Goal: Transaction & Acquisition: Purchase product/service

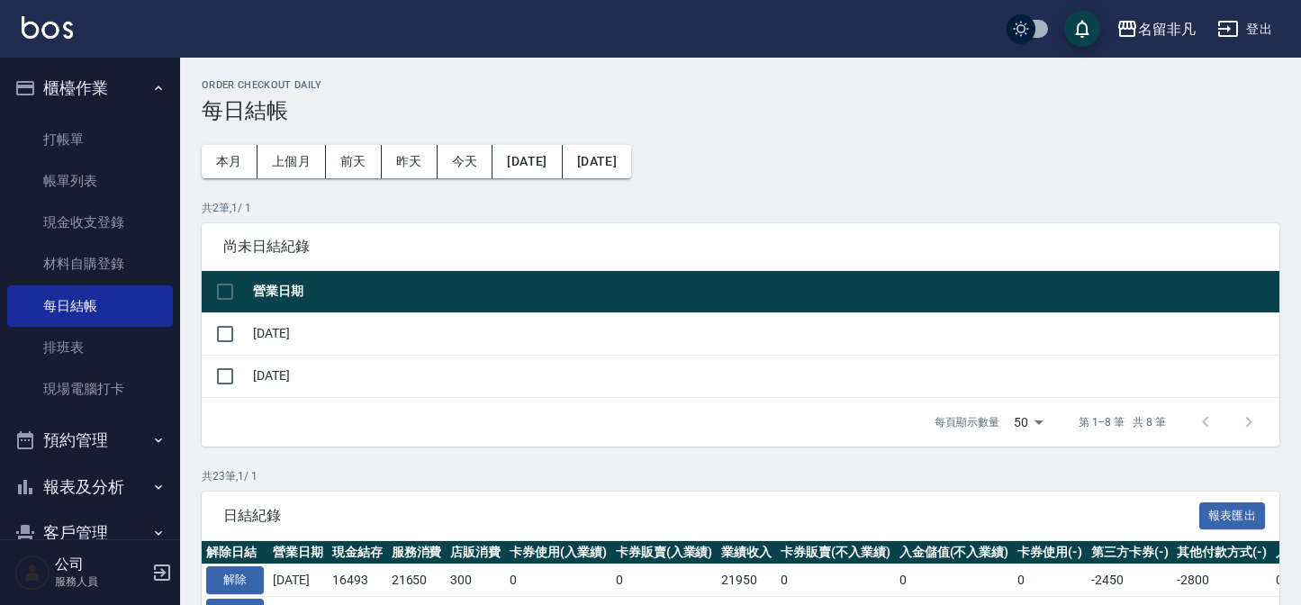
scroll to position [802, 0]
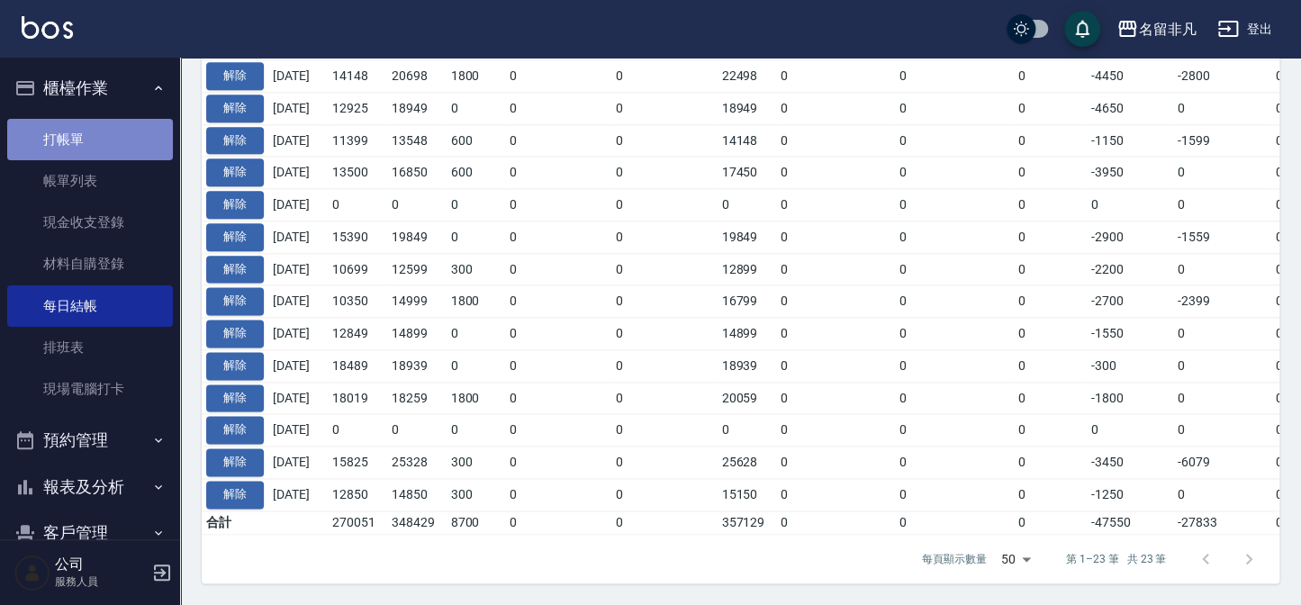
click at [128, 136] on link "打帳單" at bounding box center [90, 139] width 166 height 41
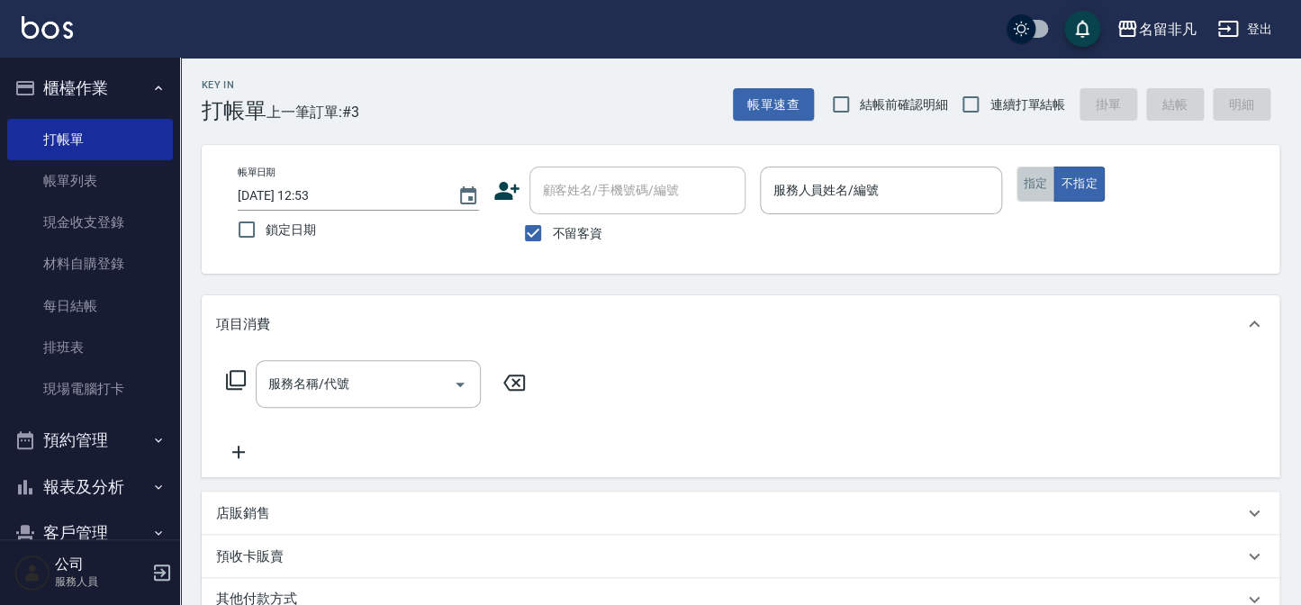
click at [1035, 180] on button "指定" at bounding box center [1036, 184] width 39 height 35
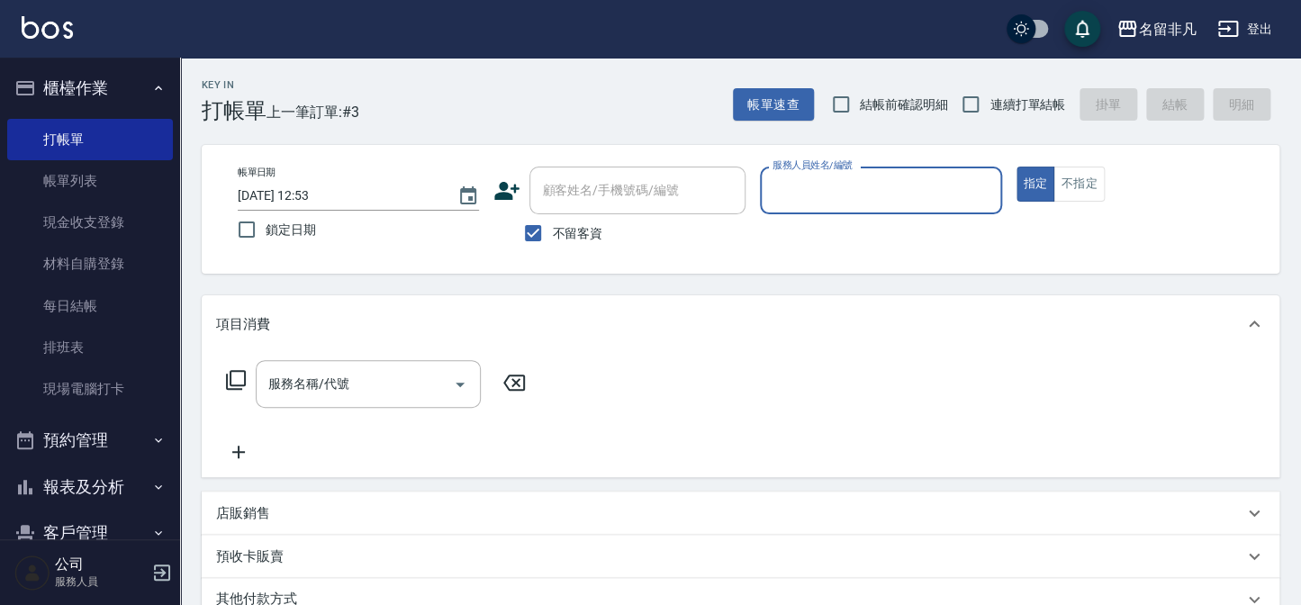
click at [918, 198] on input "服務人員姓名/編號" at bounding box center [880, 191] width 225 height 32
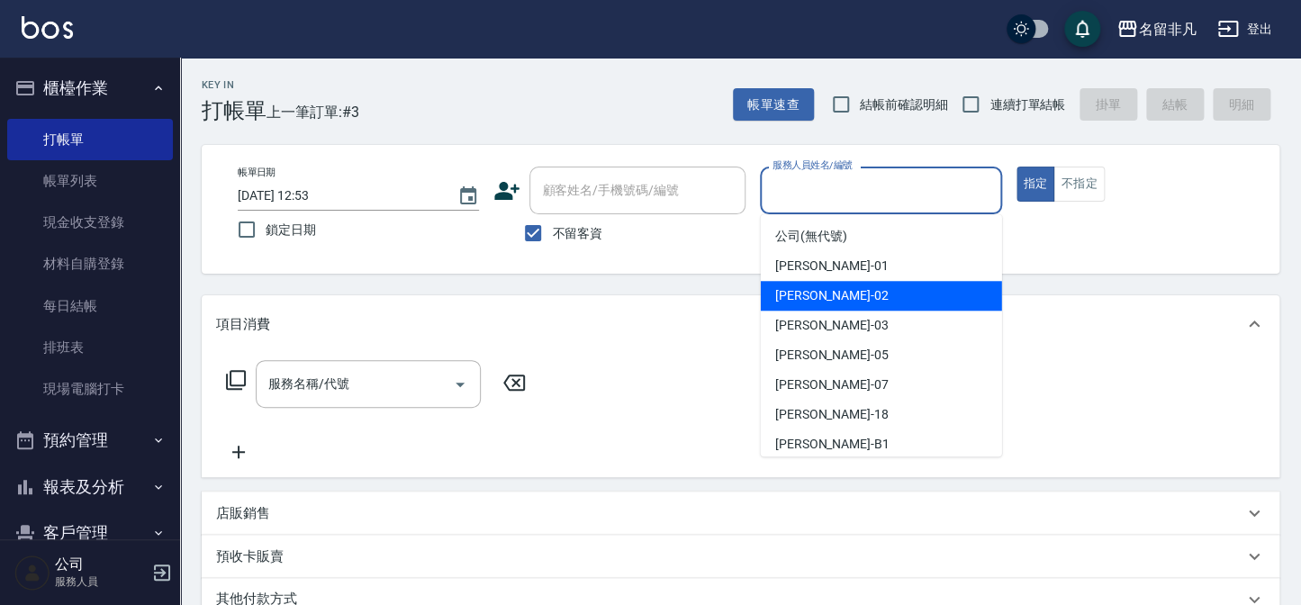
click at [806, 293] on span "[PERSON_NAME]-02" at bounding box center [831, 295] width 113 height 19
type input "[PERSON_NAME]-02"
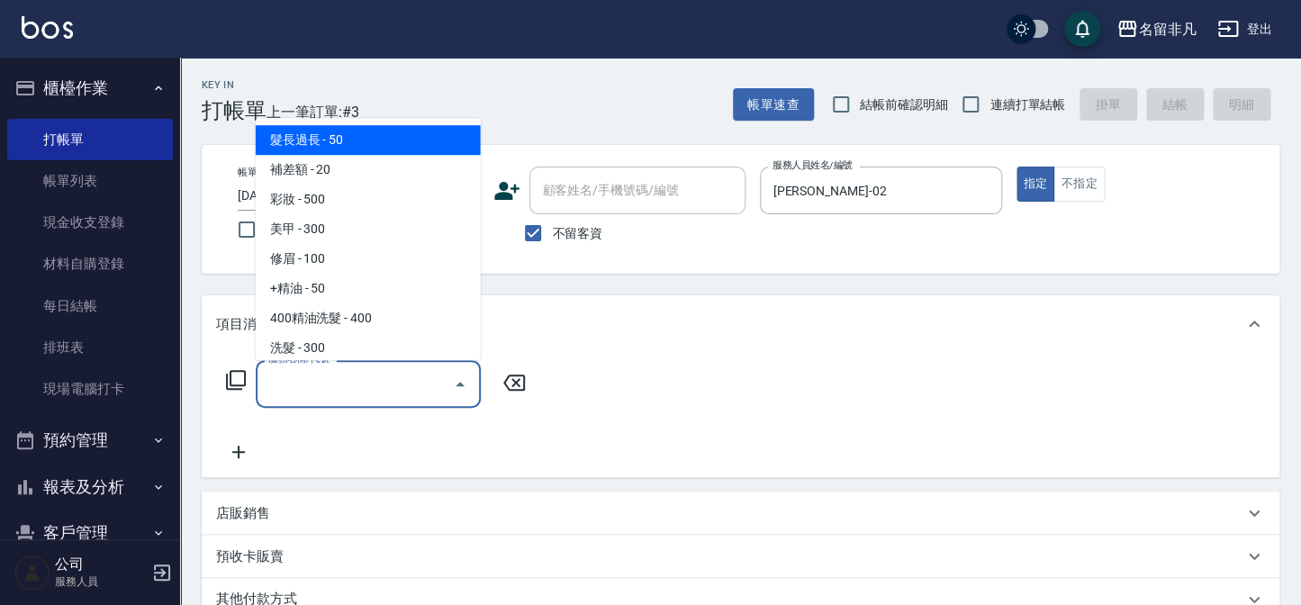
click at [379, 386] on input "服務名稱/代號" at bounding box center [355, 384] width 182 height 32
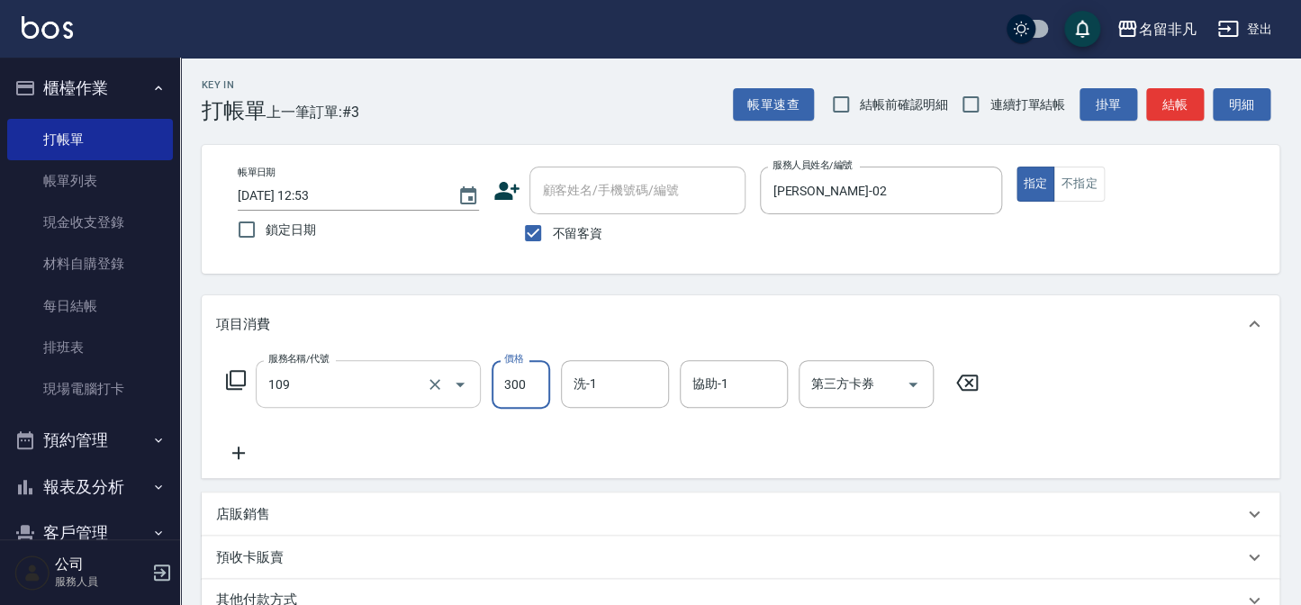
type input "洗髮卷(109)"
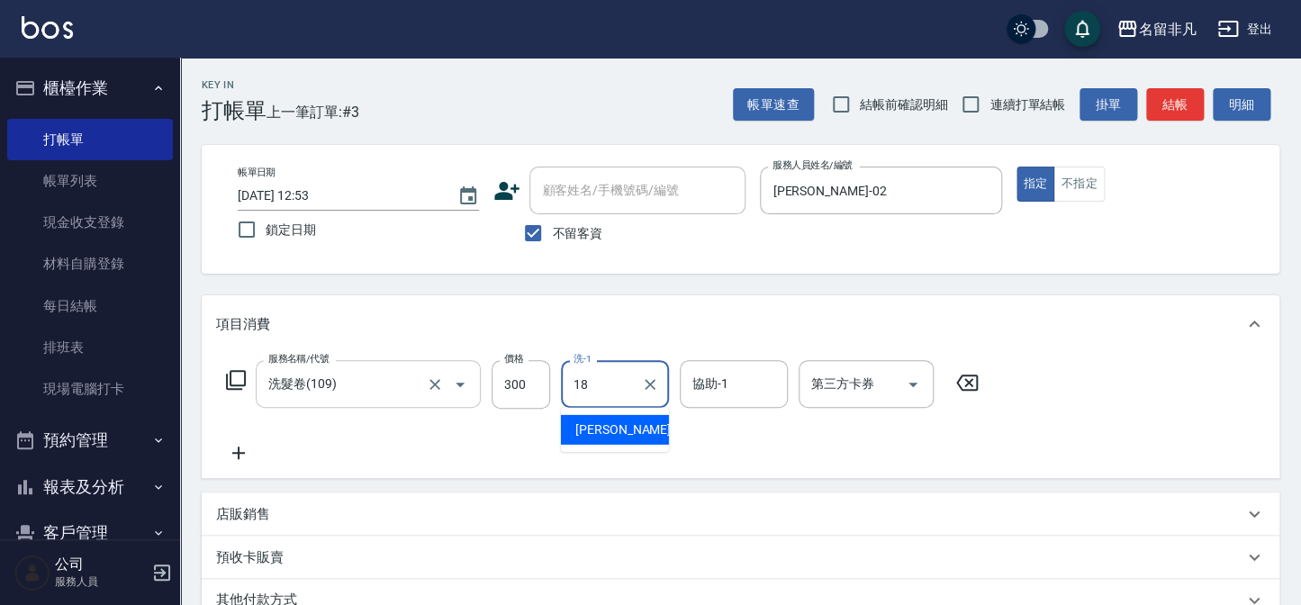
type input "[PERSON_NAME]-18"
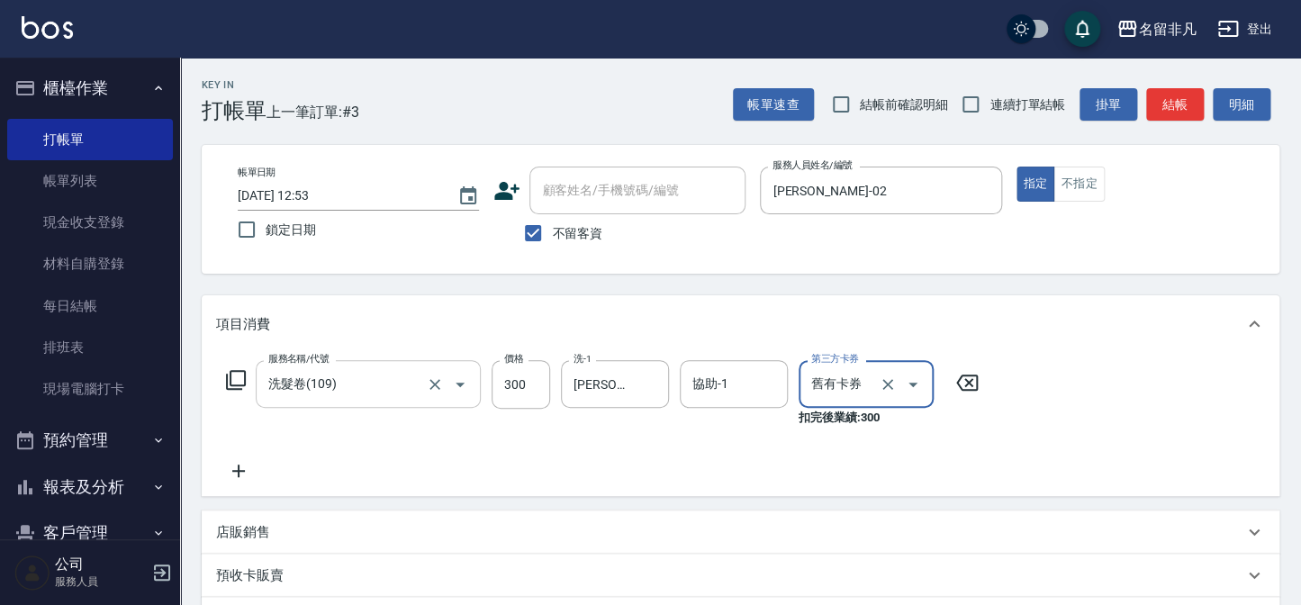
type input "舊有卡券"
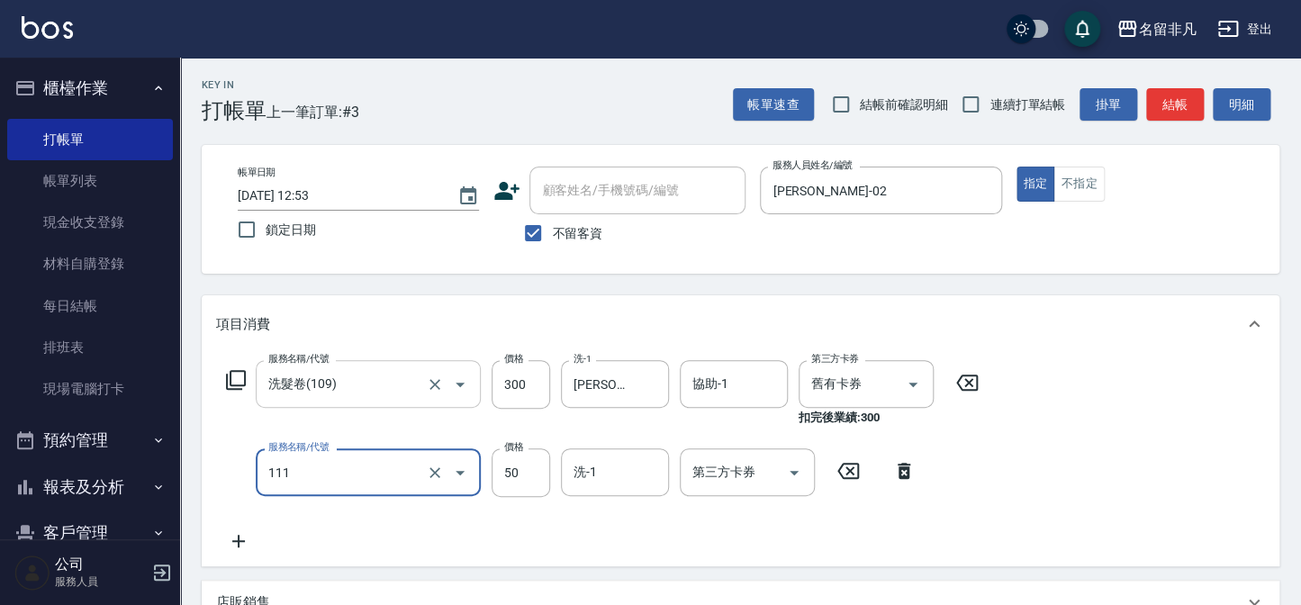
type input "上捲(111)"
type input "200"
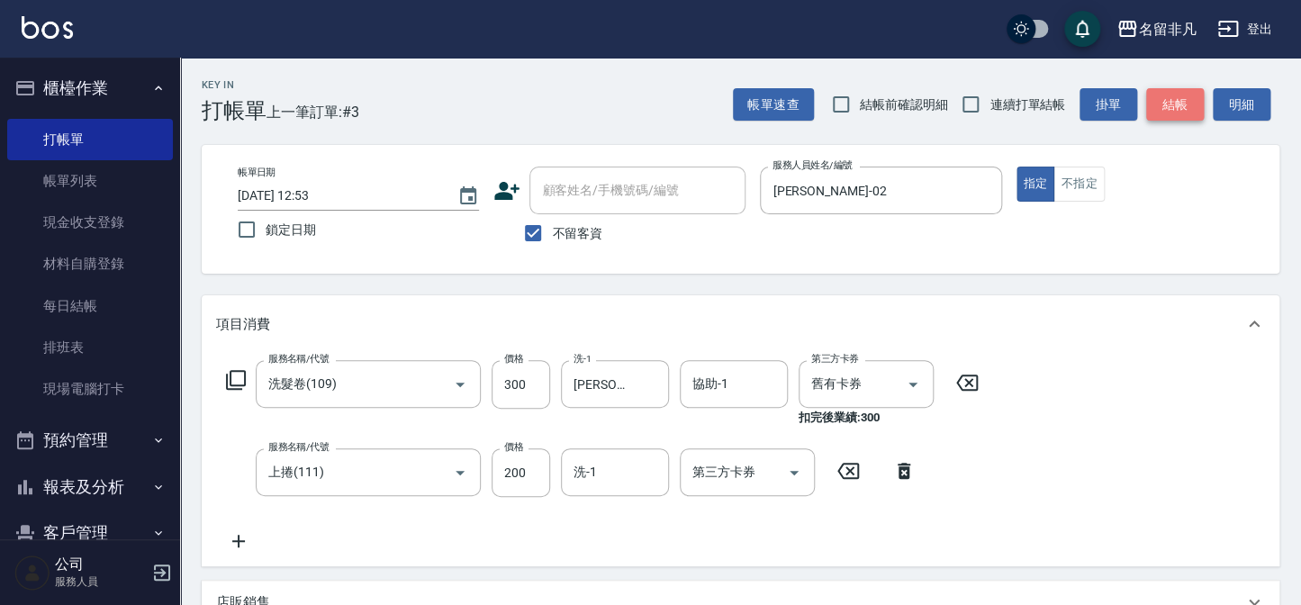
drag, startPoint x: 1175, startPoint y: 109, endPoint x: 1192, endPoint y: 129, distance: 26.2
click at [1176, 109] on button "結帳" at bounding box center [1175, 104] width 58 height 33
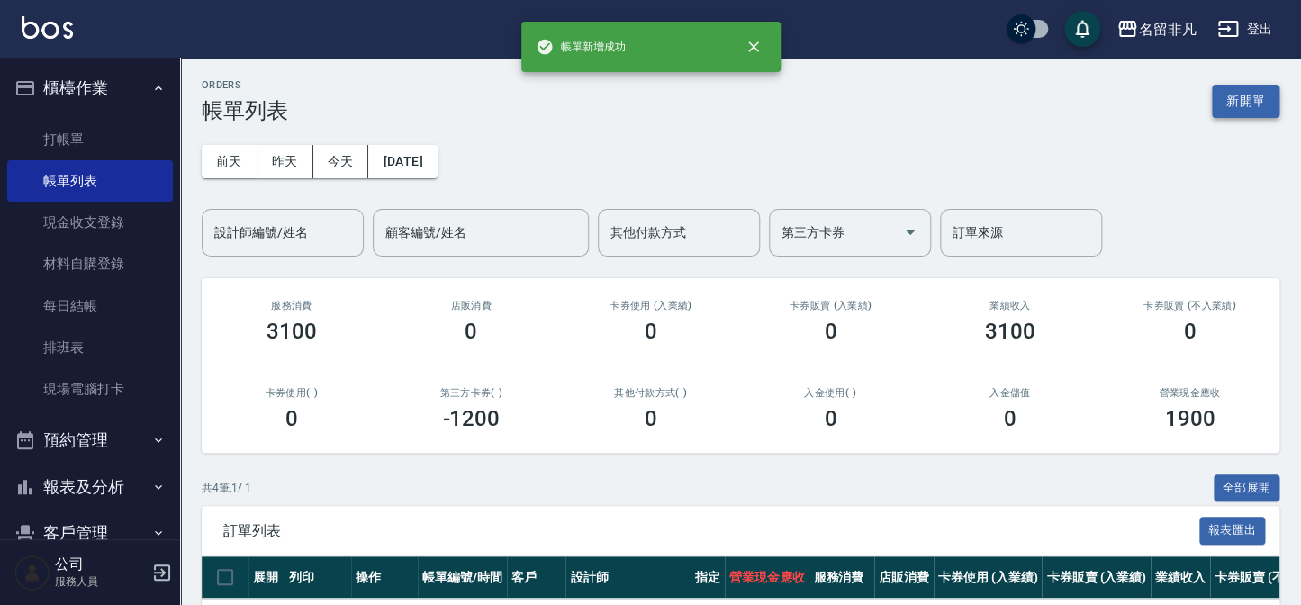
click at [1225, 95] on button "新開單" at bounding box center [1246, 101] width 68 height 33
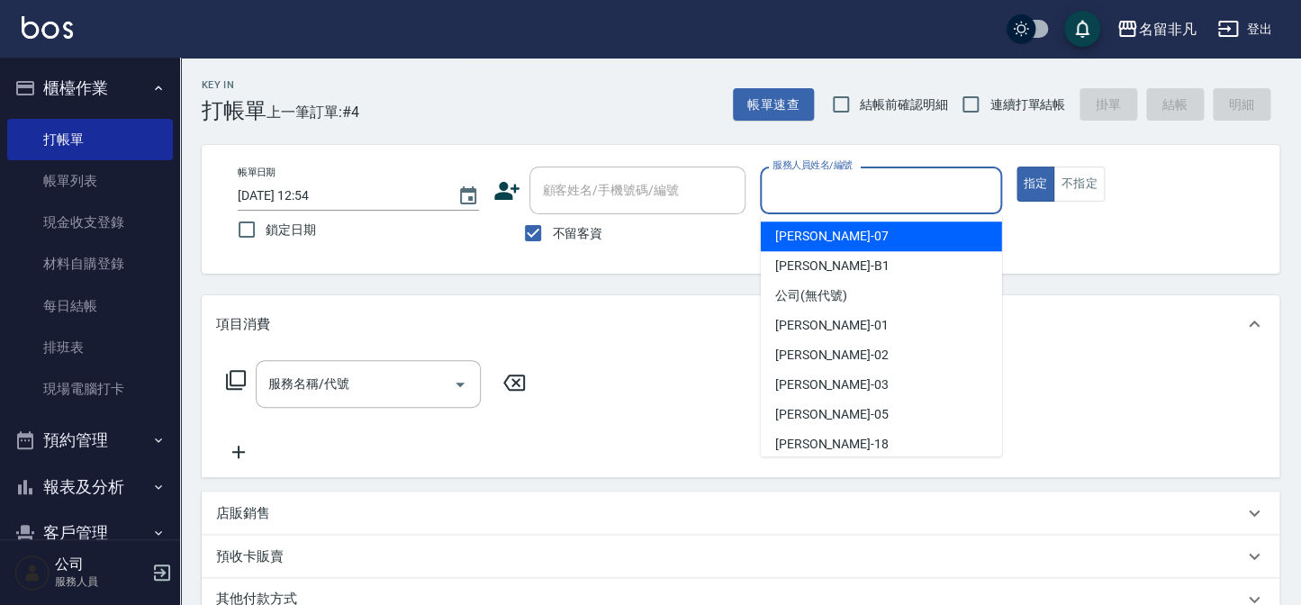
click at [827, 176] on input "服務人員姓名/編號" at bounding box center [880, 191] width 225 height 32
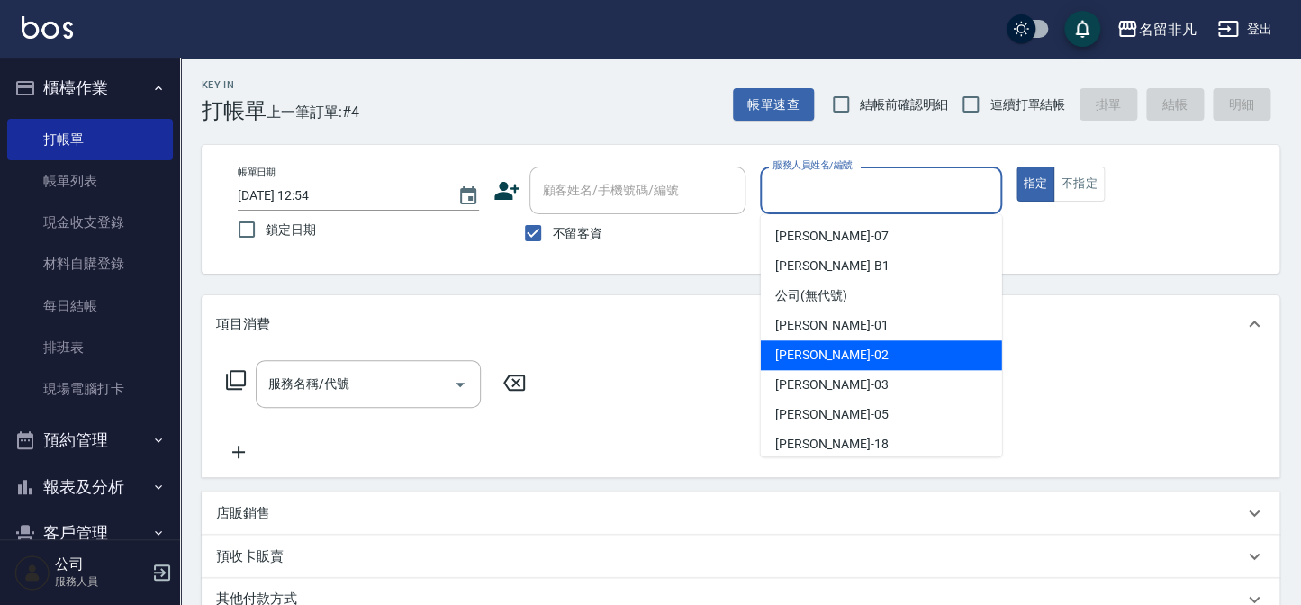
click at [820, 346] on span "[PERSON_NAME]-02" at bounding box center [831, 355] width 113 height 19
type input "[PERSON_NAME]-02"
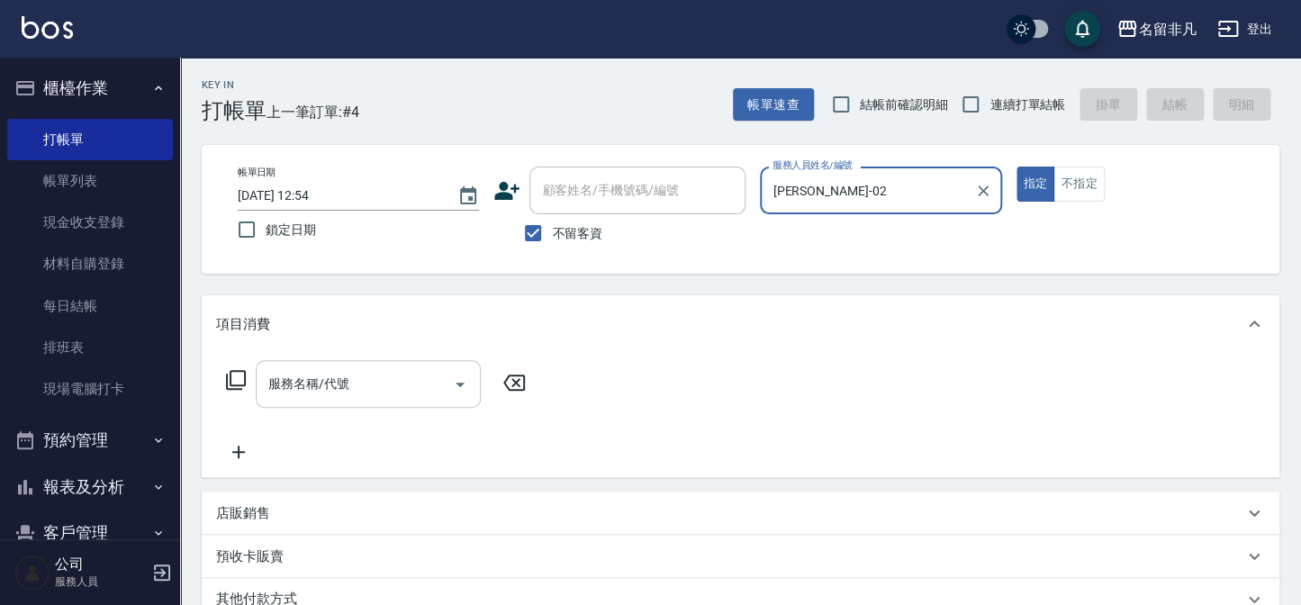
click at [360, 396] on input "服務名稱/代號" at bounding box center [355, 384] width 182 height 32
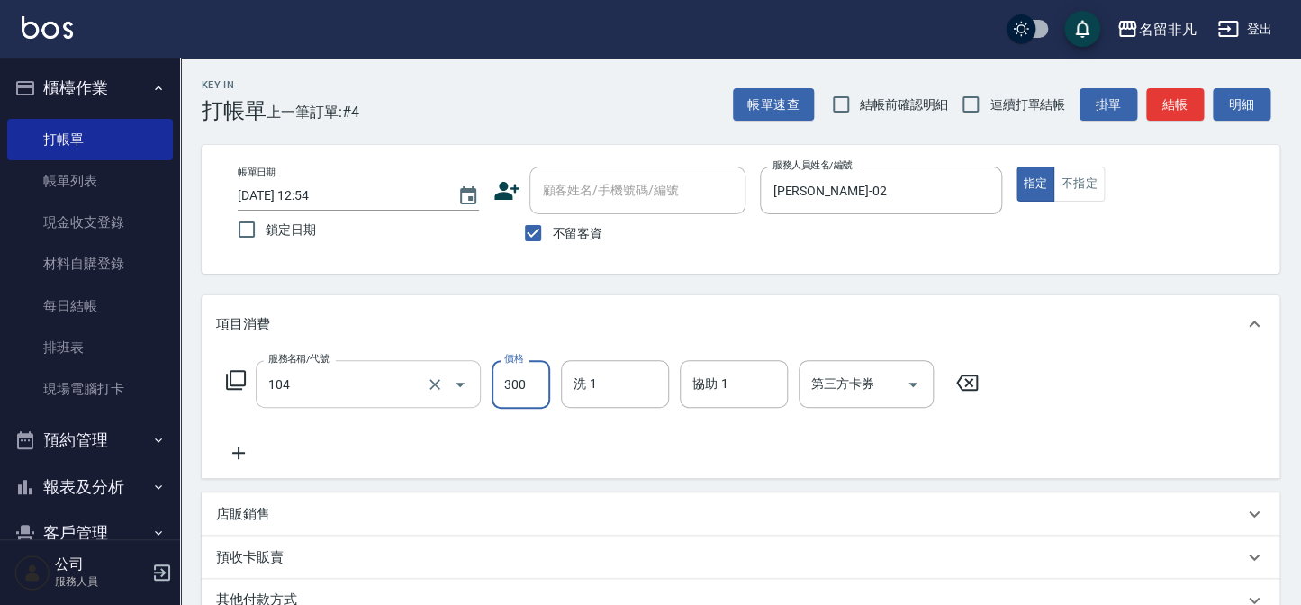
type input "洗髮(104)"
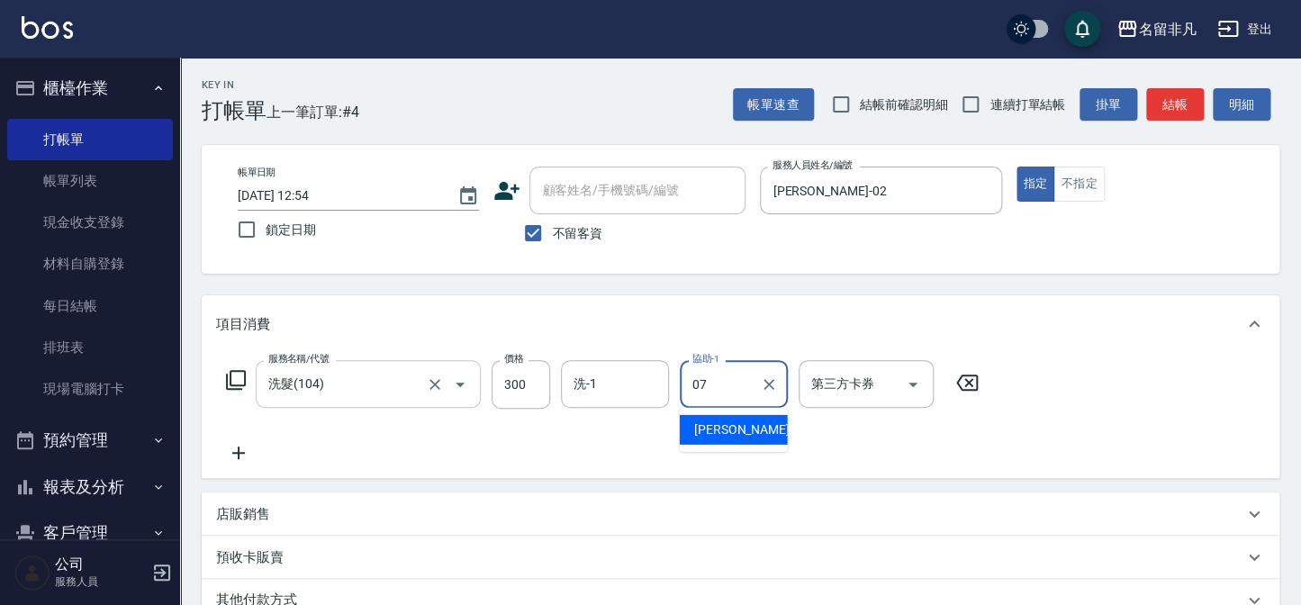
type input "[PERSON_NAME]-07"
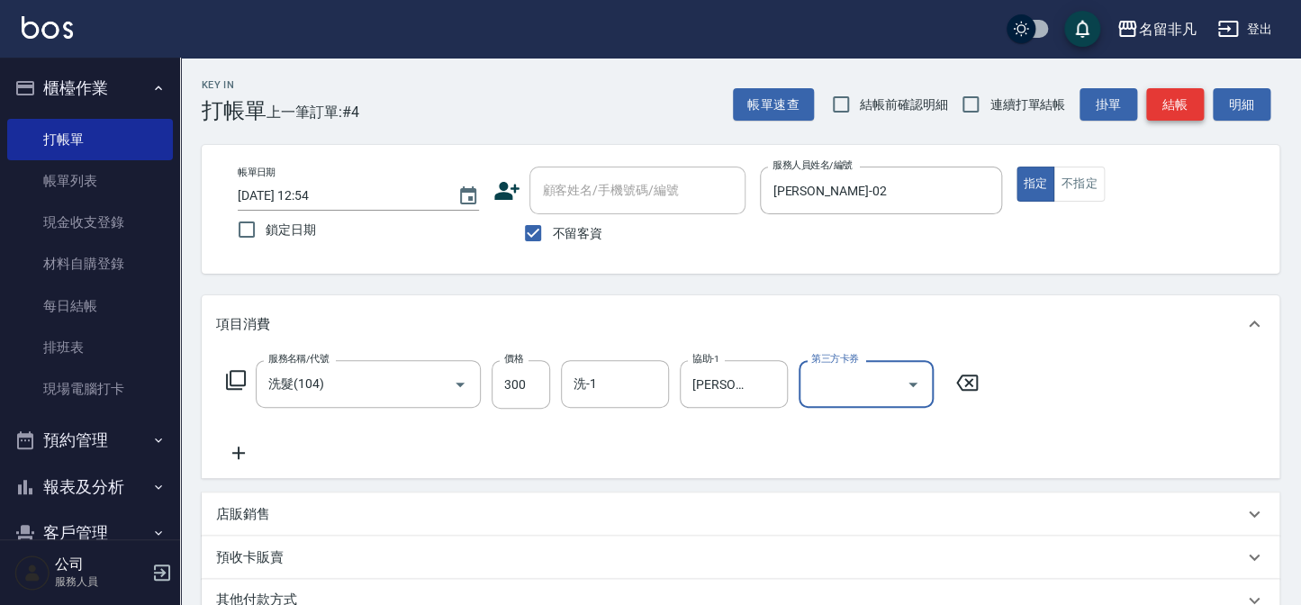
click at [1178, 94] on button "結帳" at bounding box center [1175, 104] width 58 height 33
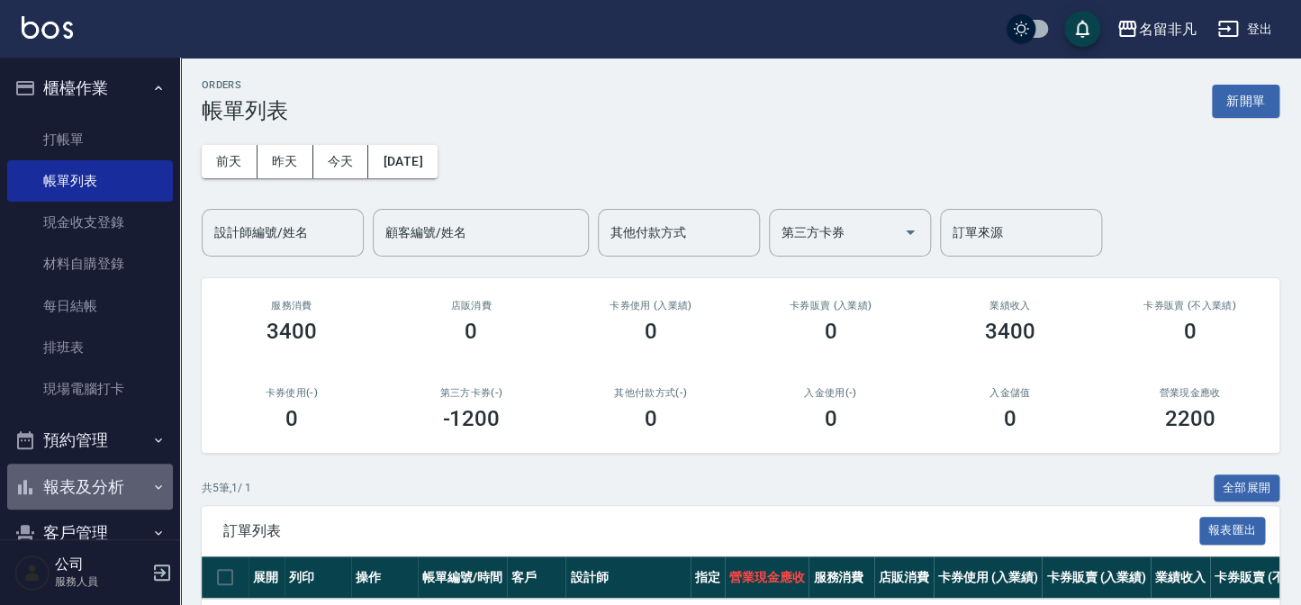
click at [114, 481] on button "報表及分析" at bounding box center [90, 487] width 166 height 47
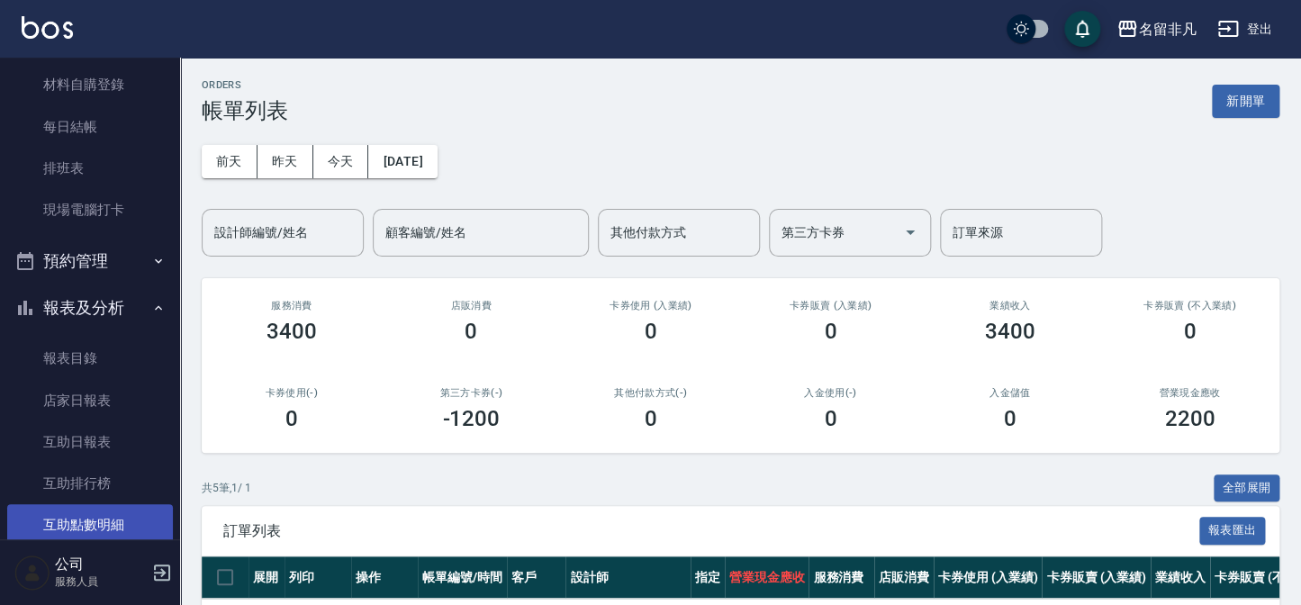
scroll to position [327, 0]
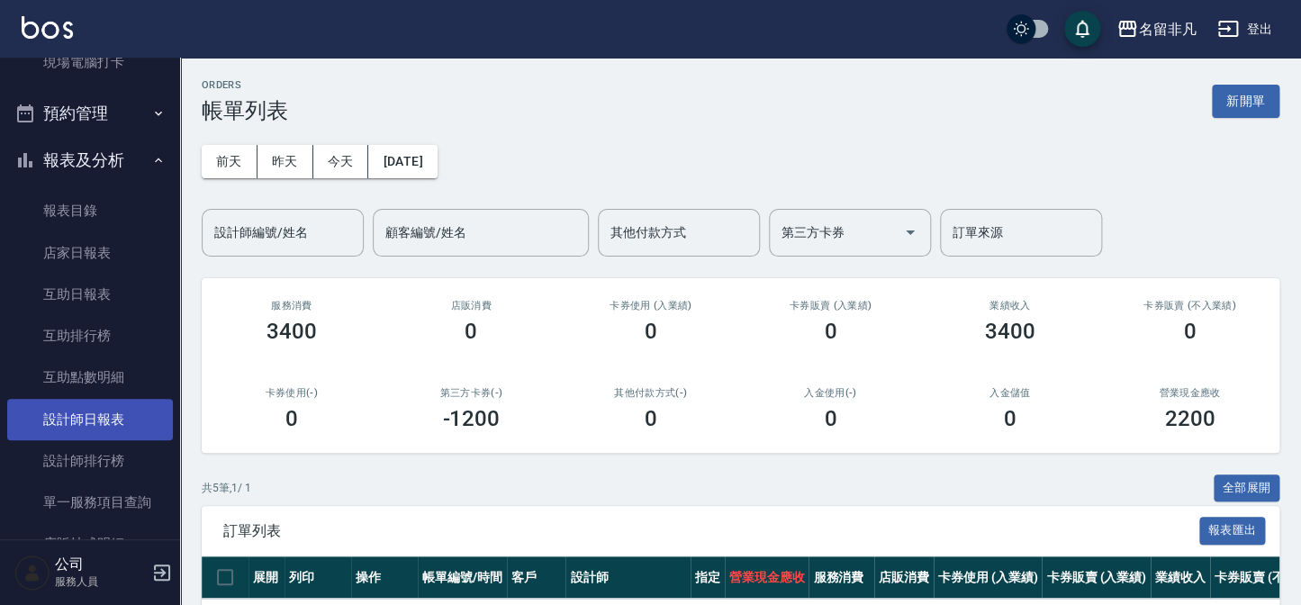
click at [123, 411] on link "設計師日報表" at bounding box center [90, 419] width 166 height 41
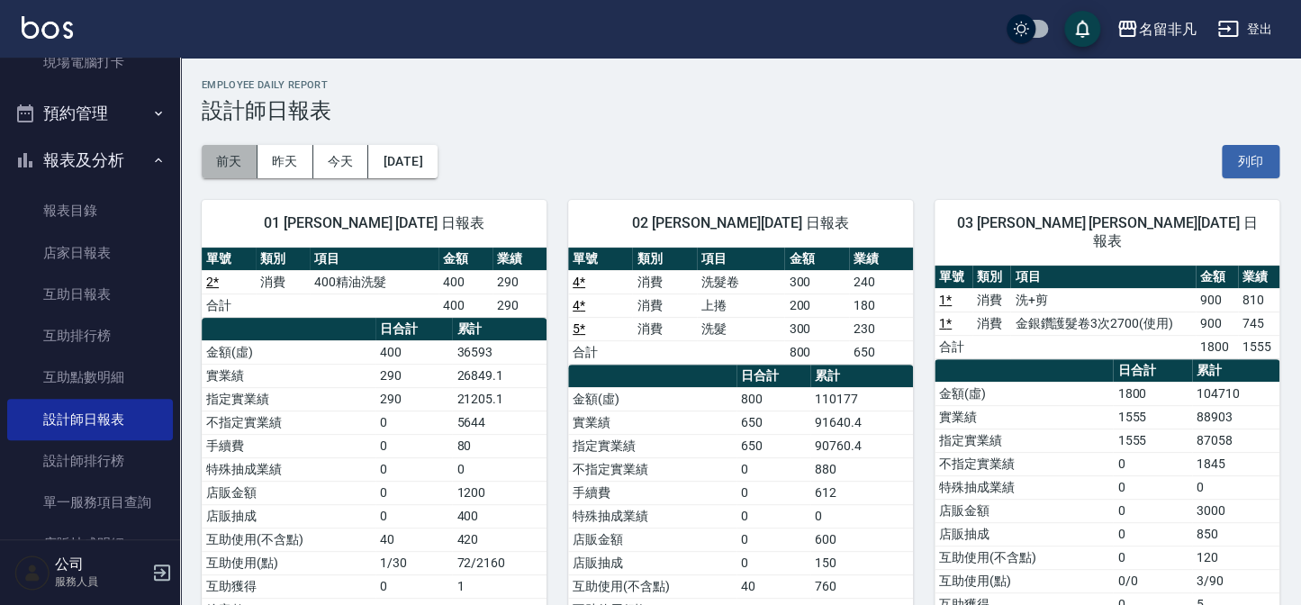
click at [247, 156] on button "前天" at bounding box center [230, 161] width 56 height 33
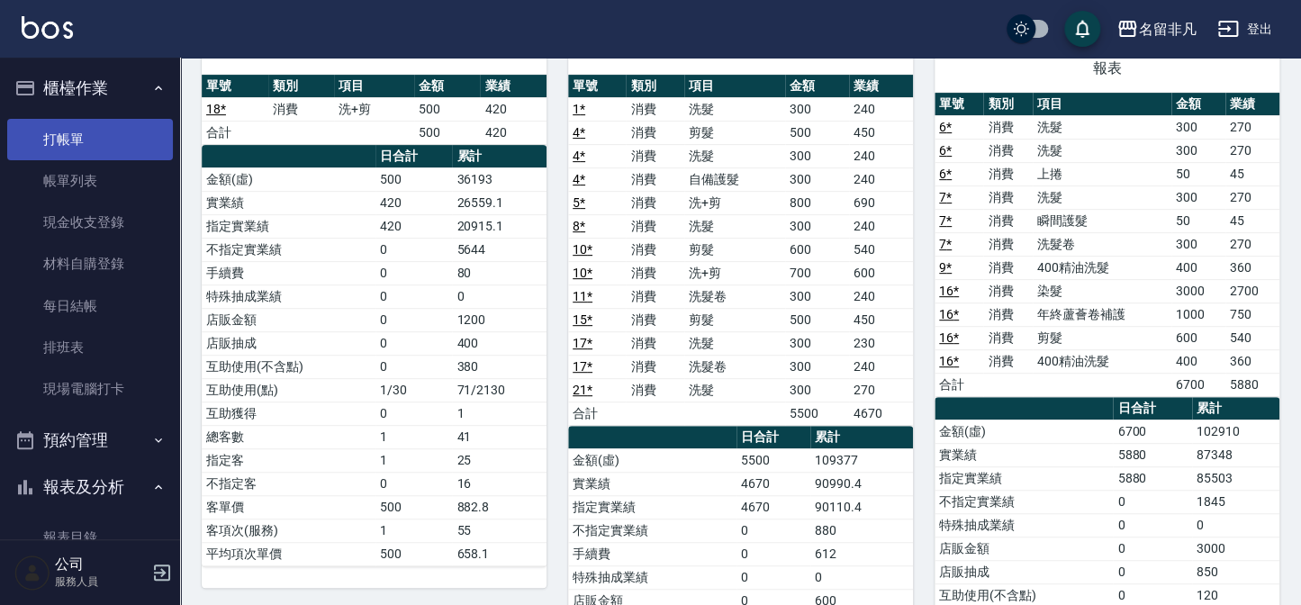
scroll to position [163, 0]
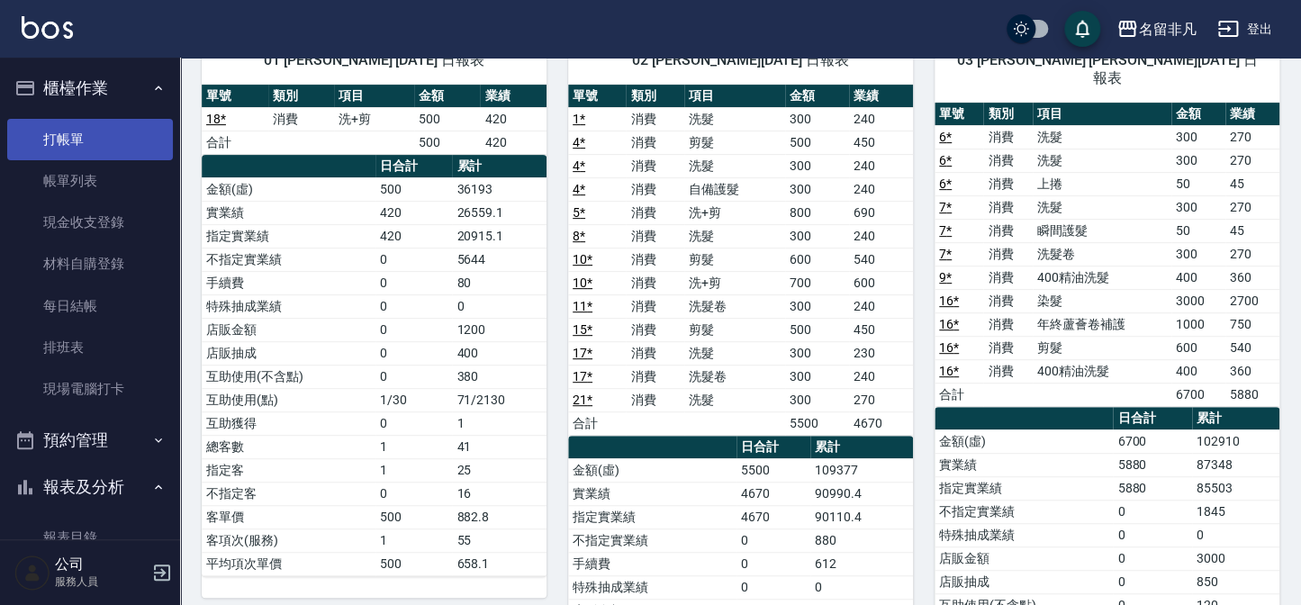
click at [89, 126] on link "打帳單" at bounding box center [90, 139] width 166 height 41
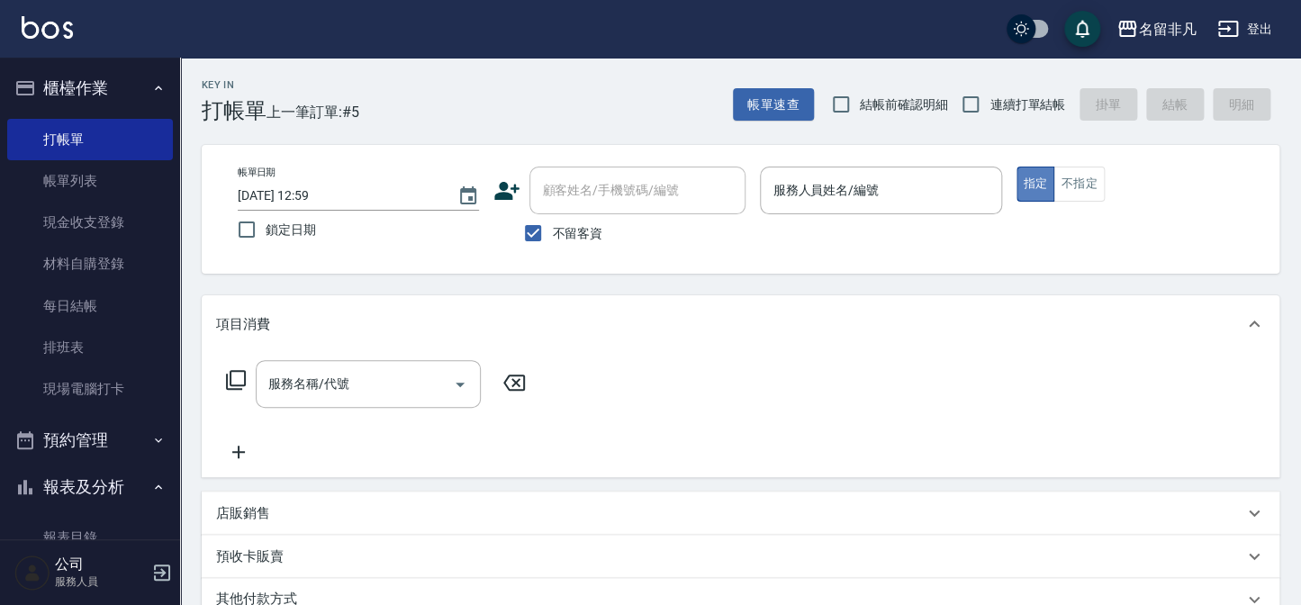
click at [1034, 176] on button "指定" at bounding box center [1036, 184] width 39 height 35
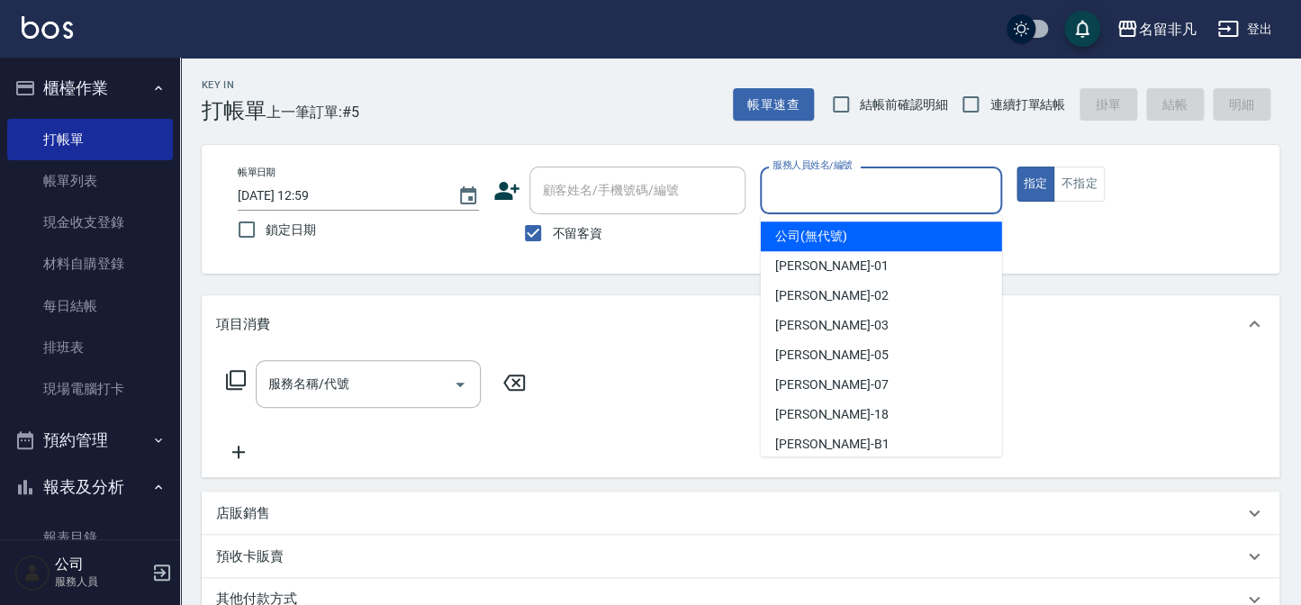
click at [886, 189] on input "服務人員姓名/編號" at bounding box center [880, 191] width 225 height 32
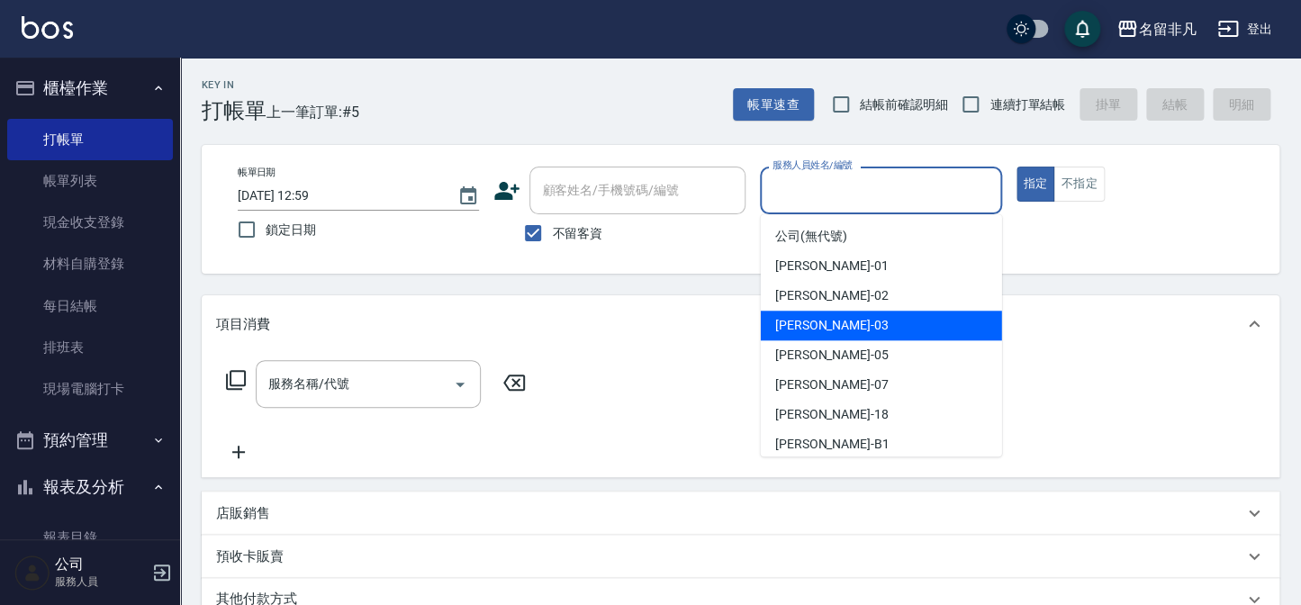
click at [890, 336] on div "[PERSON_NAME] -03" at bounding box center [881, 326] width 241 height 30
type input "[PERSON_NAME]-03"
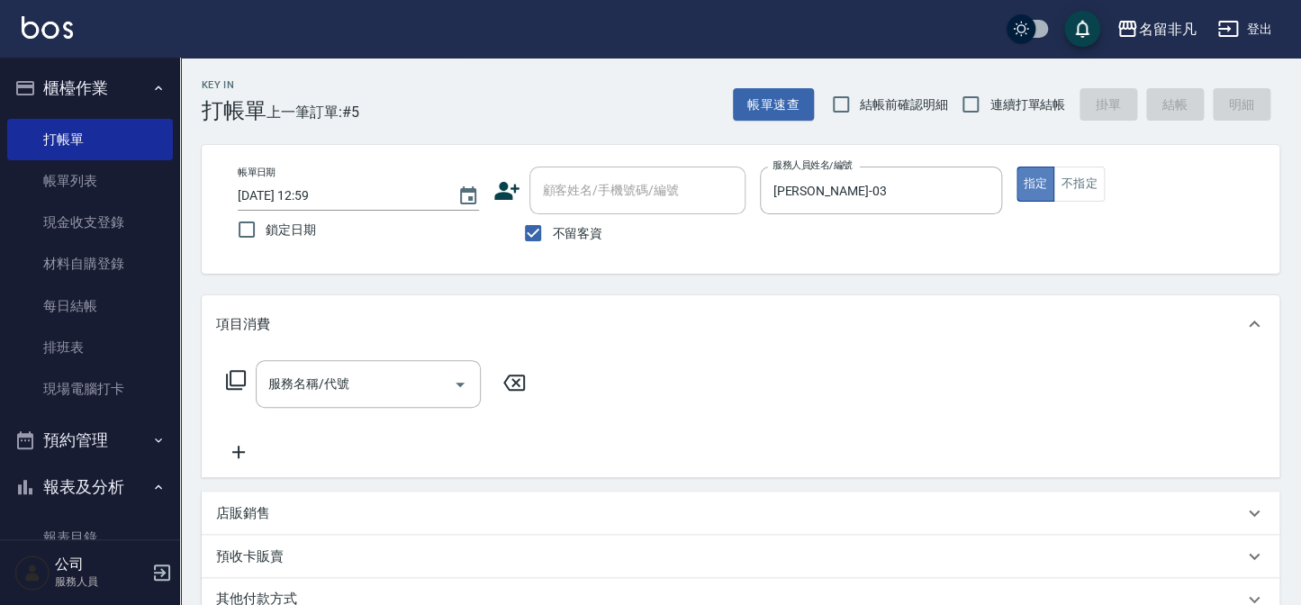
click at [1026, 173] on button "指定" at bounding box center [1036, 184] width 39 height 35
click at [230, 378] on icon at bounding box center [236, 380] width 20 height 20
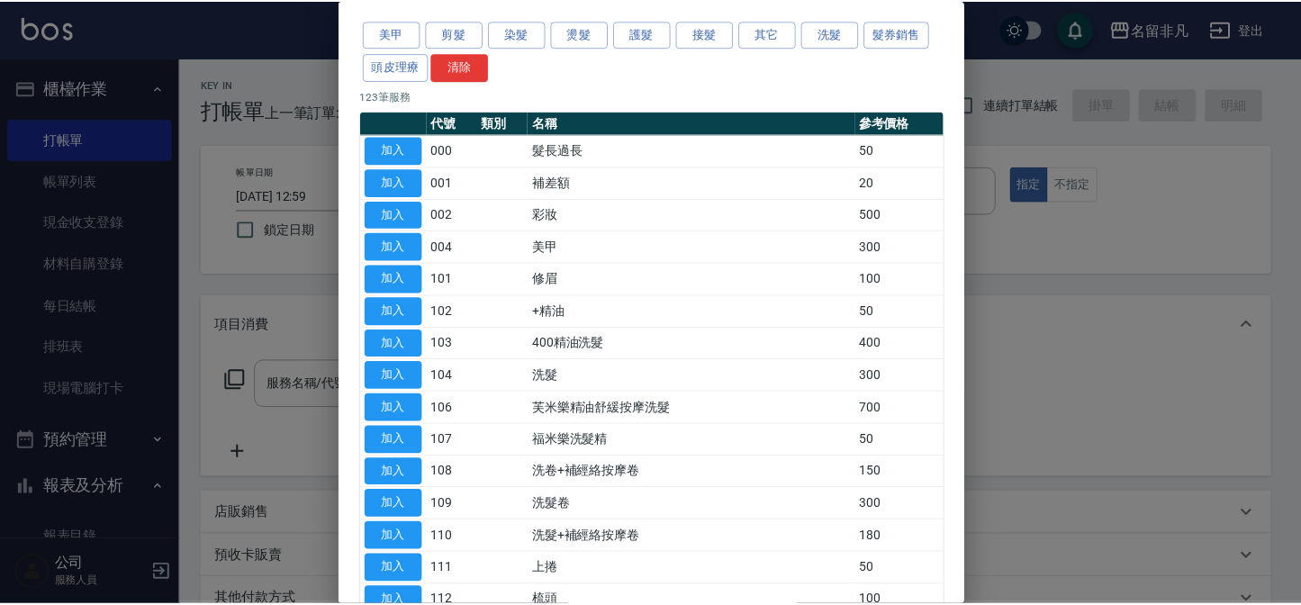
scroll to position [163, 0]
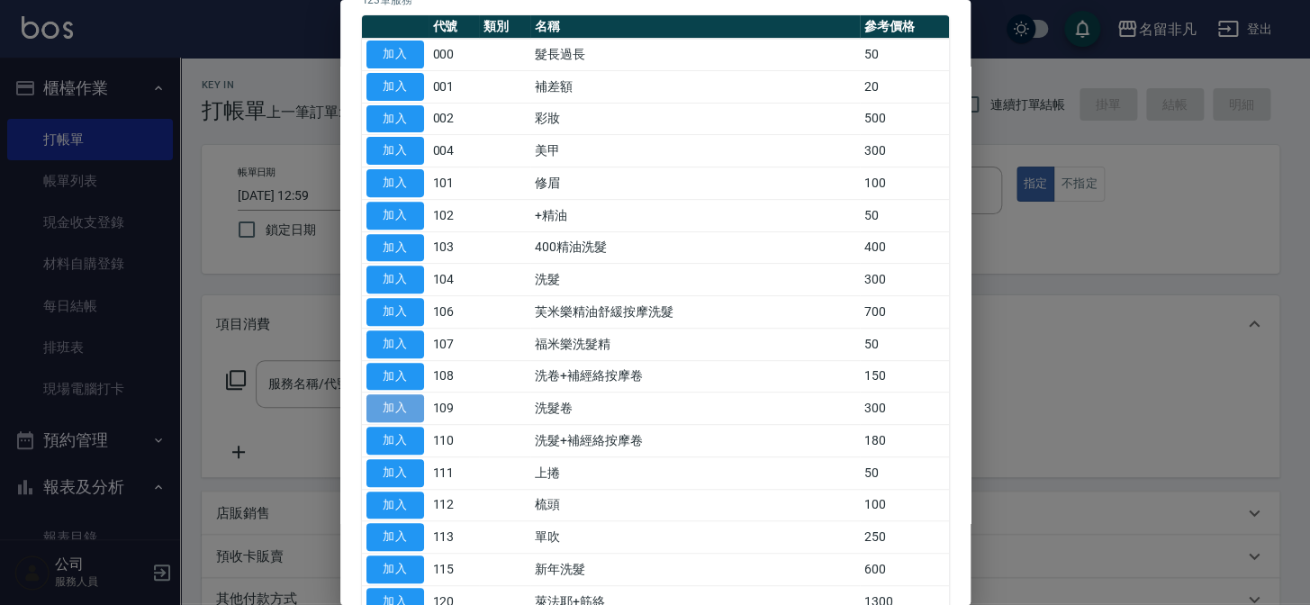
click at [392, 395] on button "加入" at bounding box center [395, 408] width 58 height 28
type input "洗髮卷(109)"
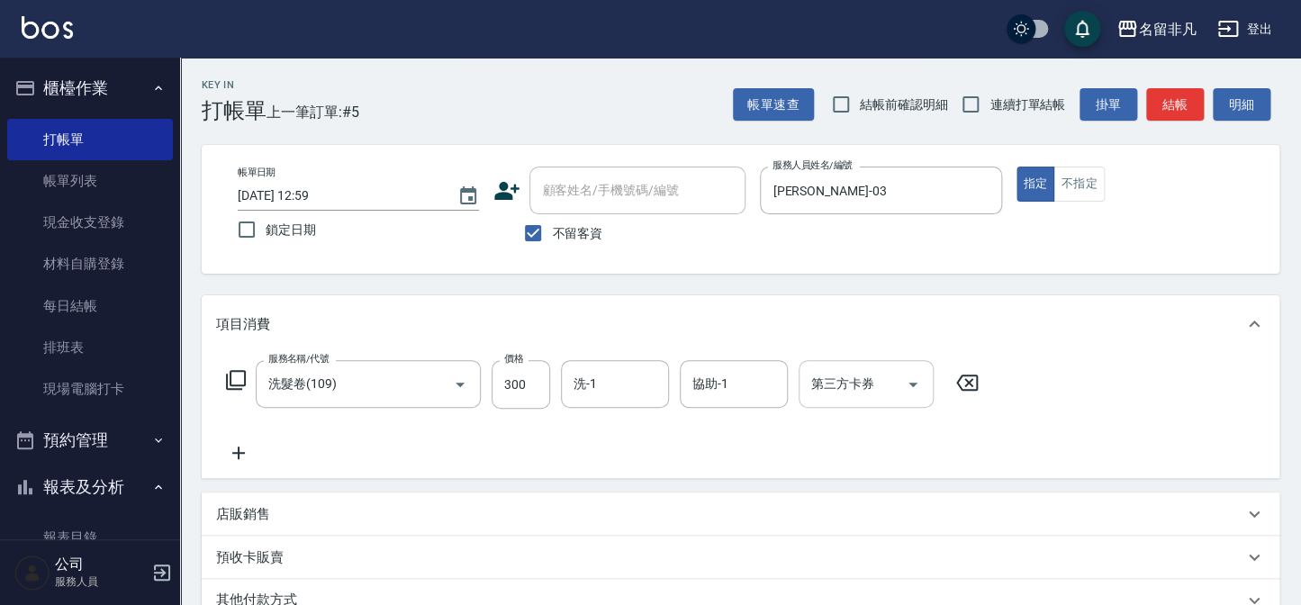
click at [869, 390] on input "第三方卡券" at bounding box center [853, 384] width 92 height 32
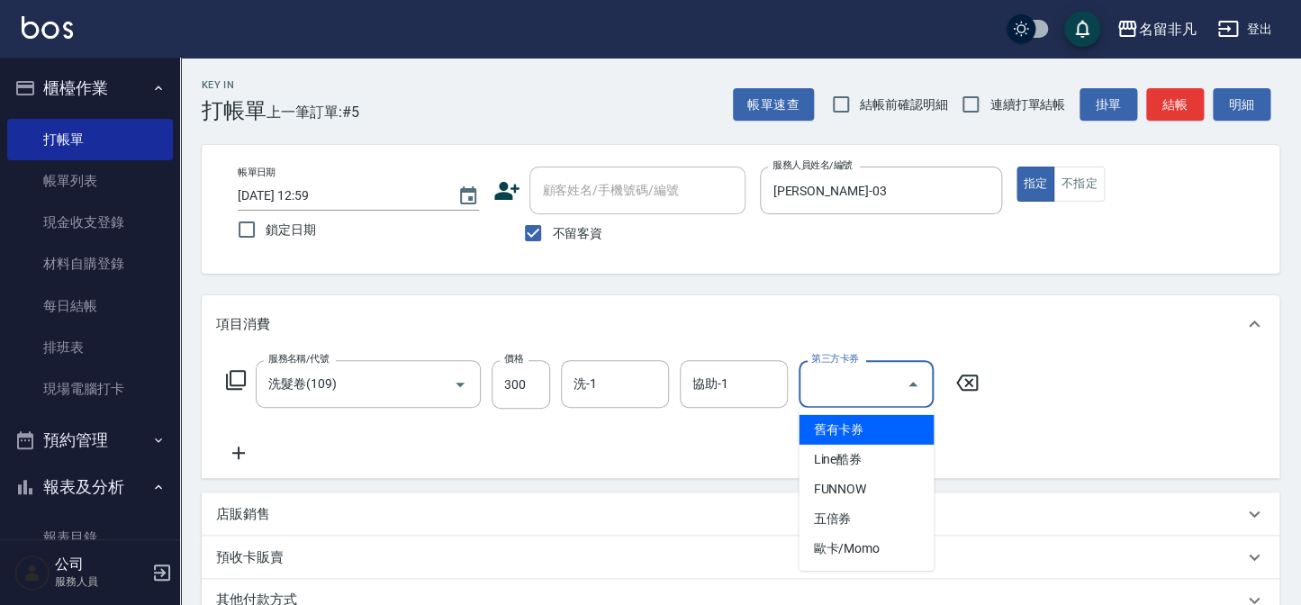
click at [882, 424] on span "舊有卡券" at bounding box center [866, 430] width 135 height 30
type input "舊有卡券"
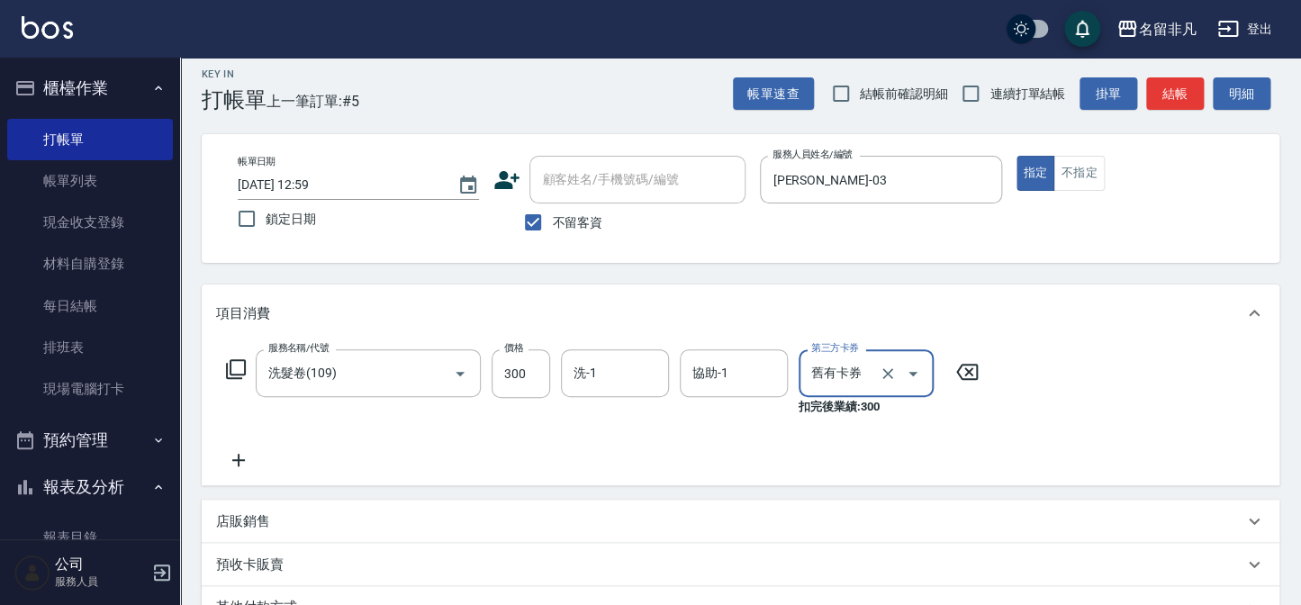
scroll to position [0, 0]
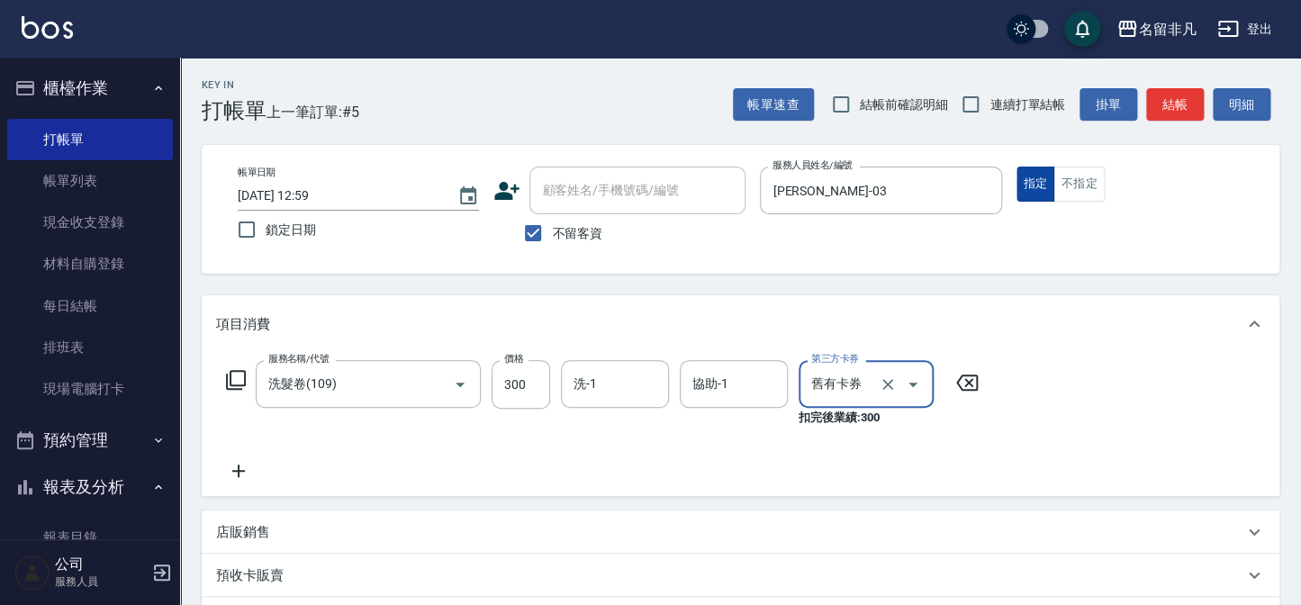
click at [1033, 185] on button "指定" at bounding box center [1036, 184] width 39 height 35
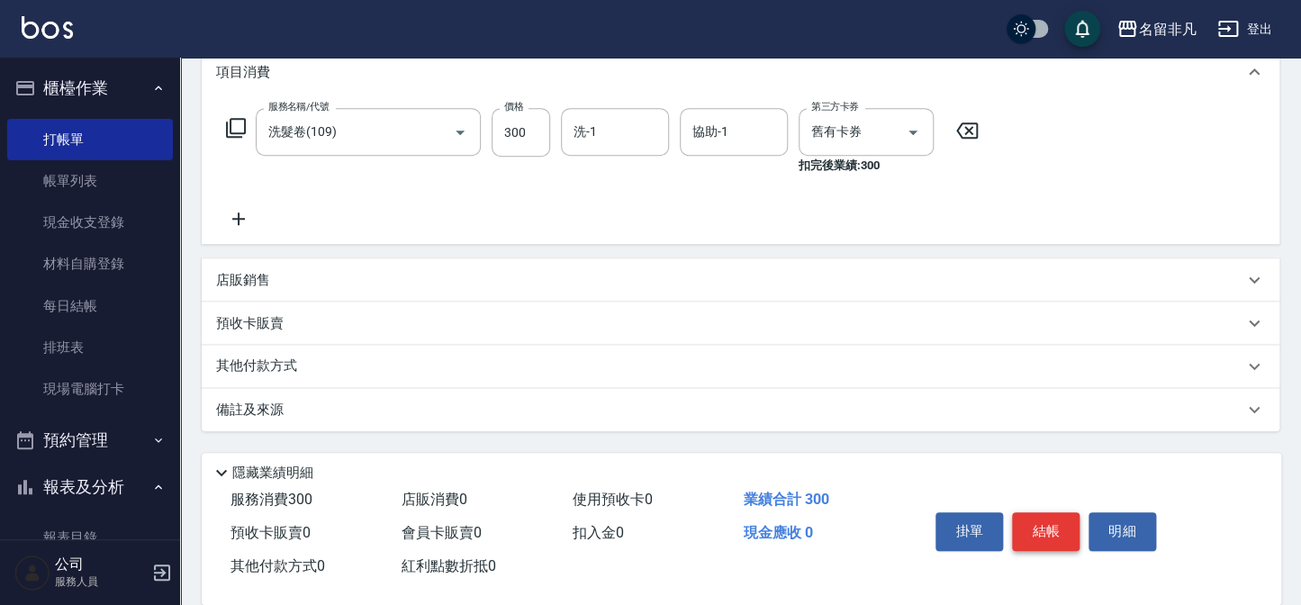
scroll to position [278, 0]
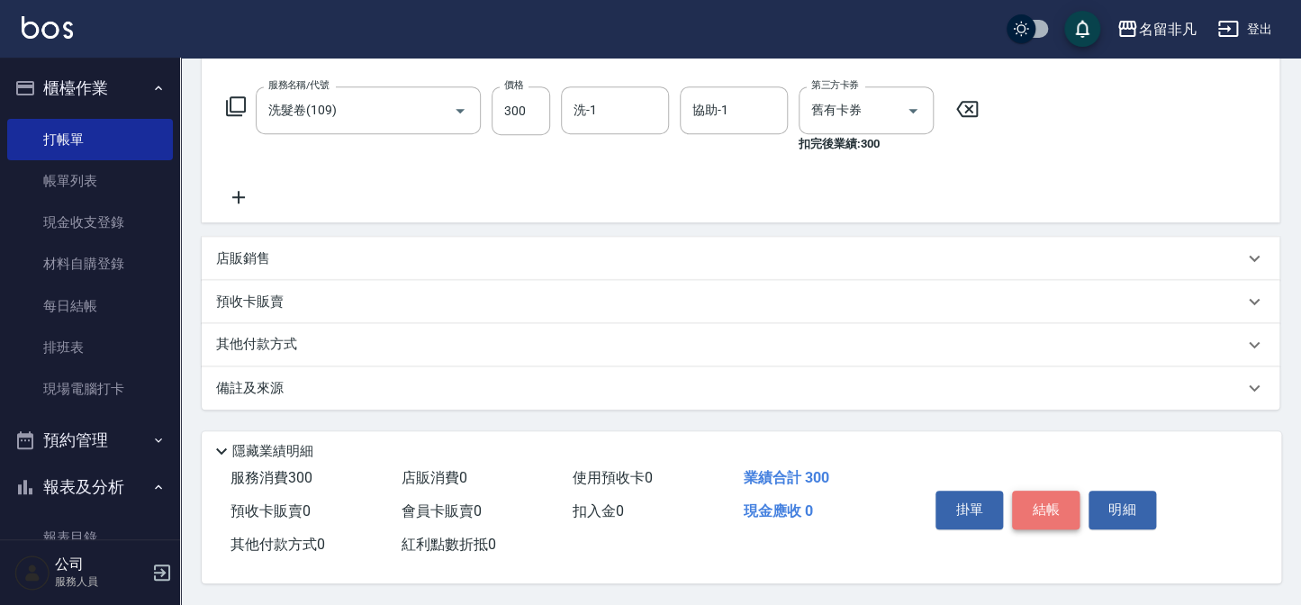
click at [1060, 504] on button "結帳" at bounding box center [1046, 510] width 68 height 38
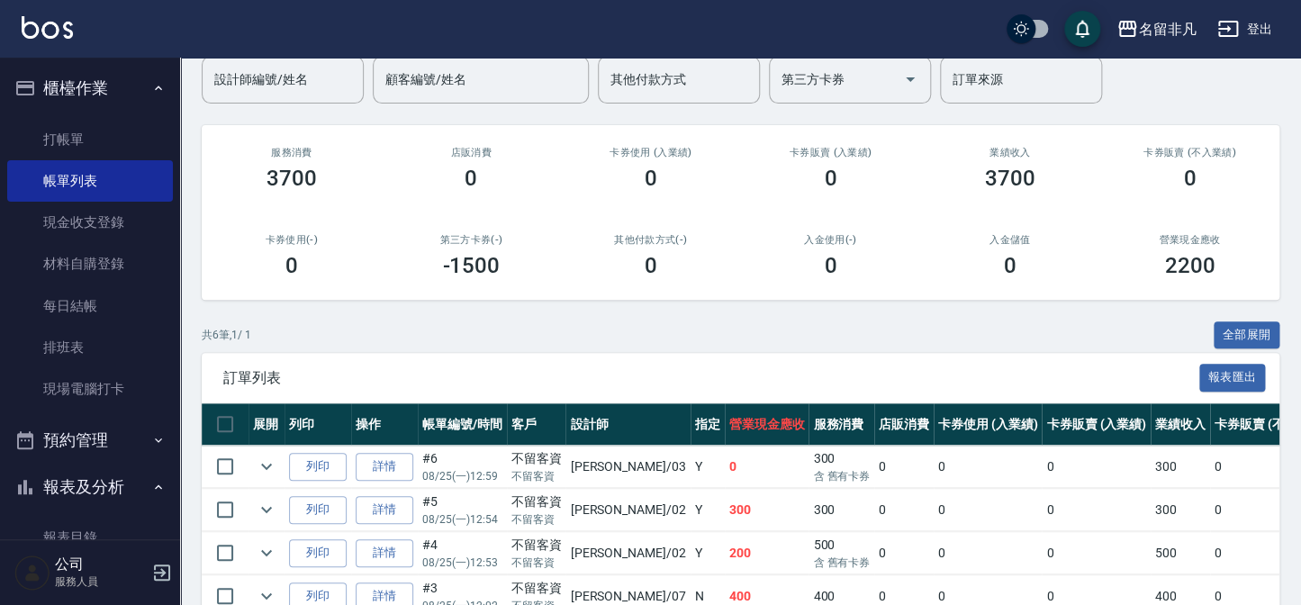
scroll to position [163, 0]
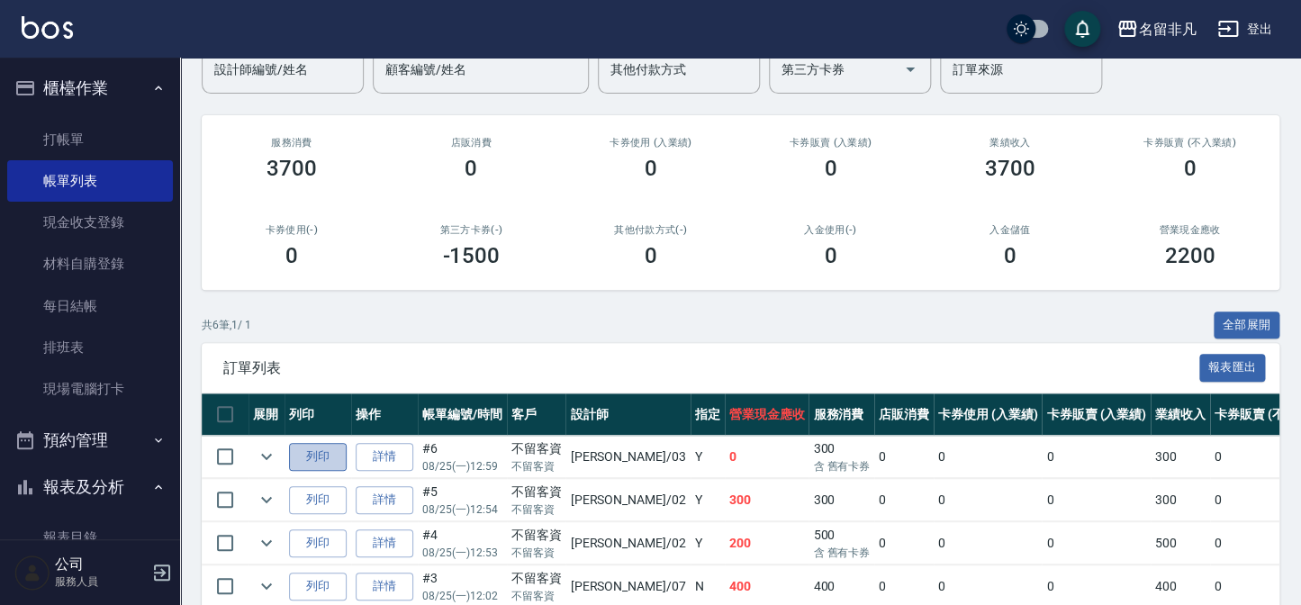
click at [316, 449] on button "列印" at bounding box center [318, 457] width 58 height 28
drag, startPoint x: 675, startPoint y: 108, endPoint x: 720, endPoint y: 253, distance: 151.8
click at [717, 259] on div "ORDERS 帳單列表 新開單 [DATE] [DATE] [DATE] [DATE] 設計師編號/姓名 設計師編號/姓名 顧客編號/姓名 顧客編號/姓名 其…" at bounding box center [740, 330] width 1121 height 871
click at [811, 228] on h2 "入金使用(-)" at bounding box center [831, 230] width 137 height 12
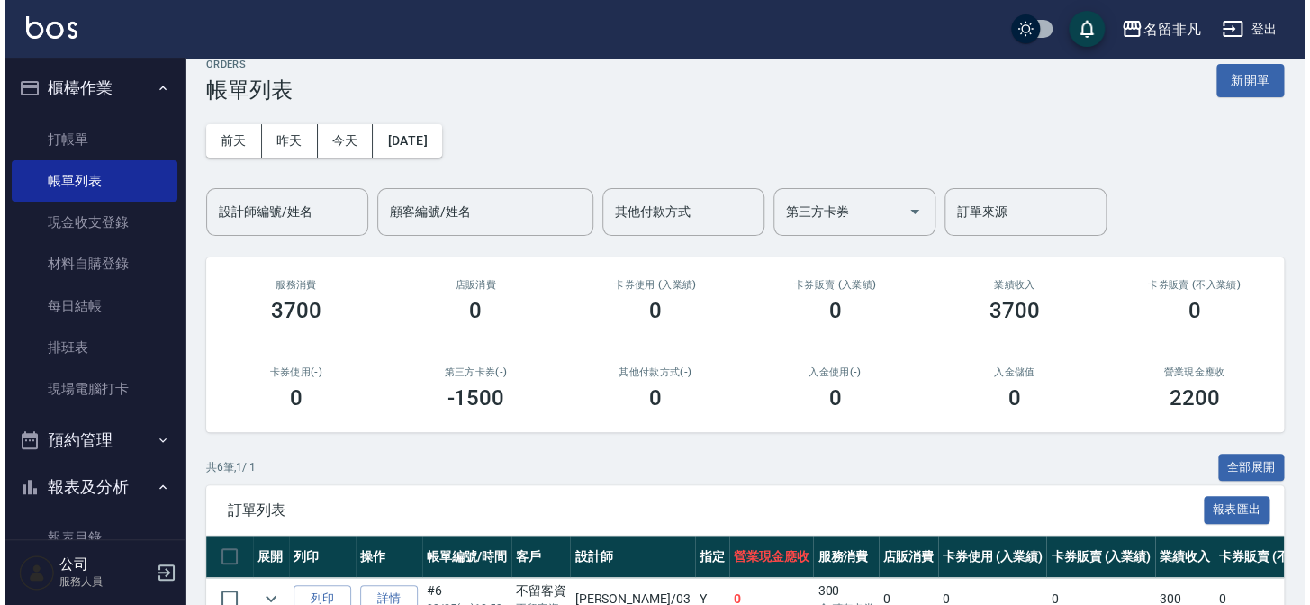
scroll to position [0, 0]
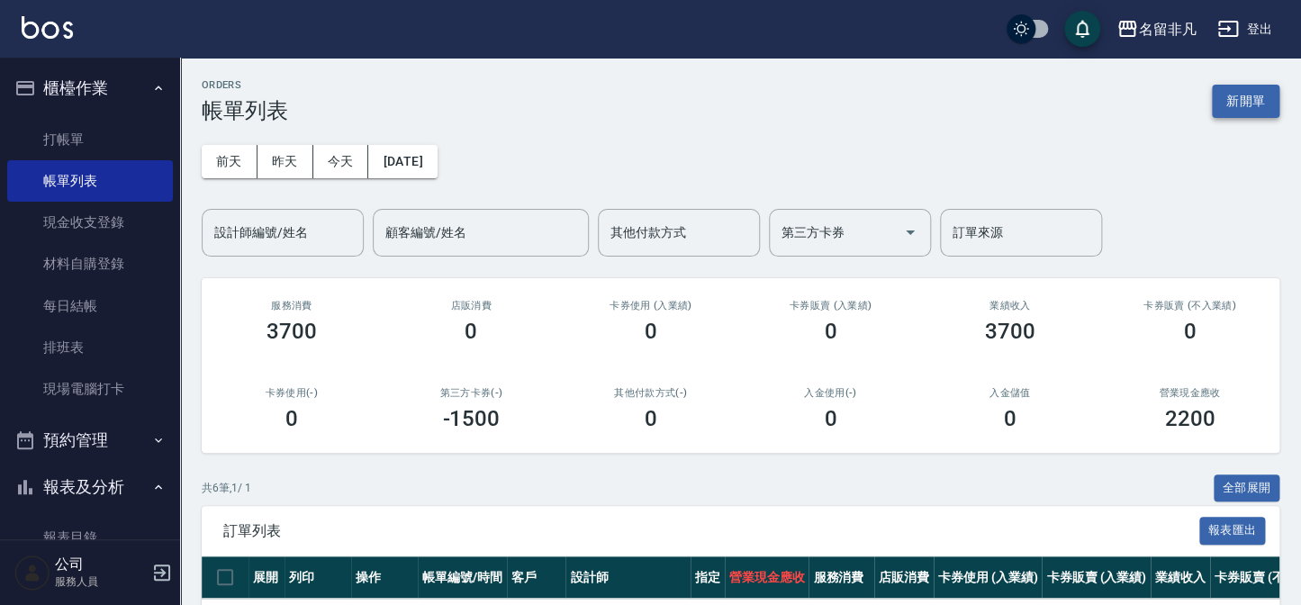
click at [1259, 110] on button "新開單" at bounding box center [1246, 101] width 68 height 33
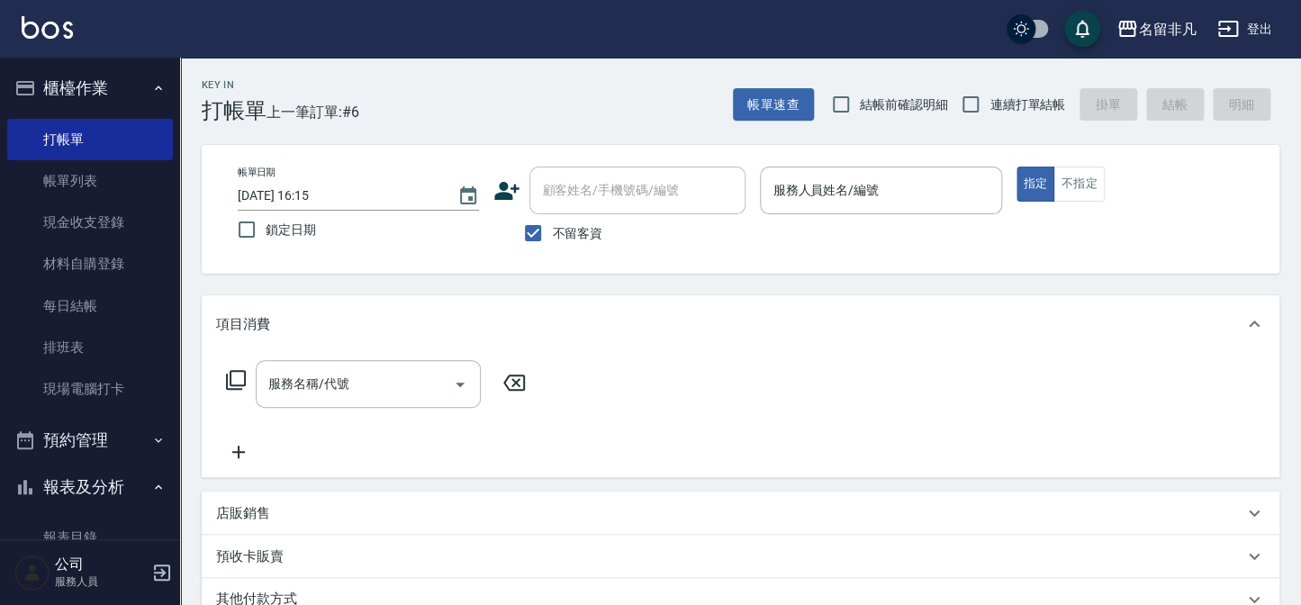
click at [560, 225] on span "不留客資" at bounding box center [577, 233] width 50 height 19
click at [552, 225] on input "不留客資" at bounding box center [533, 233] width 38 height 38
checkbox input "false"
click at [516, 197] on icon at bounding box center [506, 190] width 27 height 27
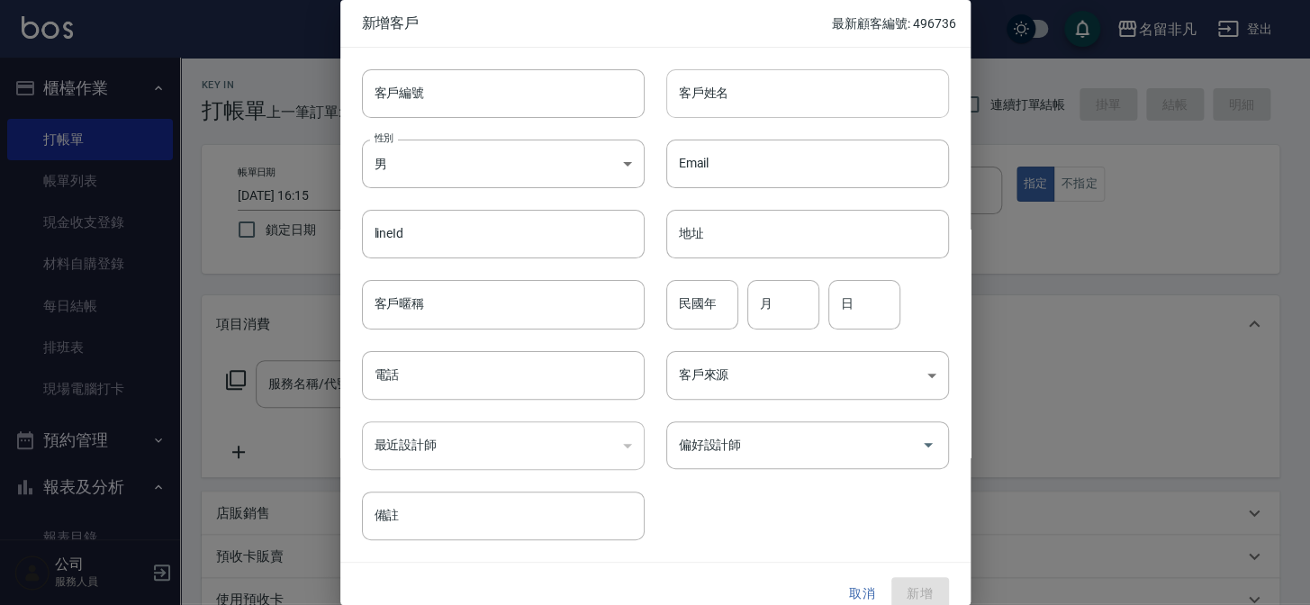
click at [809, 106] on input "客戶姓名" at bounding box center [807, 93] width 283 height 49
type input "[PERSON_NAME]"
click at [683, 310] on input "民國年" at bounding box center [702, 304] width 72 height 49
type input "70"
type input "09"
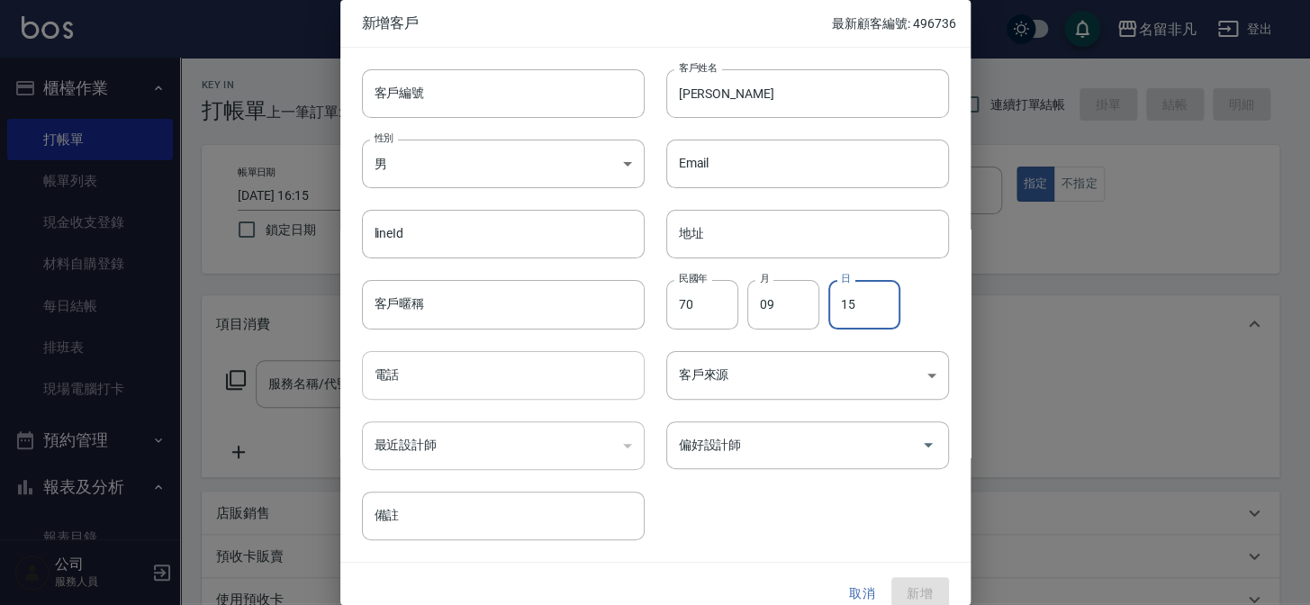
type input "15"
click at [479, 368] on input "電話" at bounding box center [503, 375] width 283 height 49
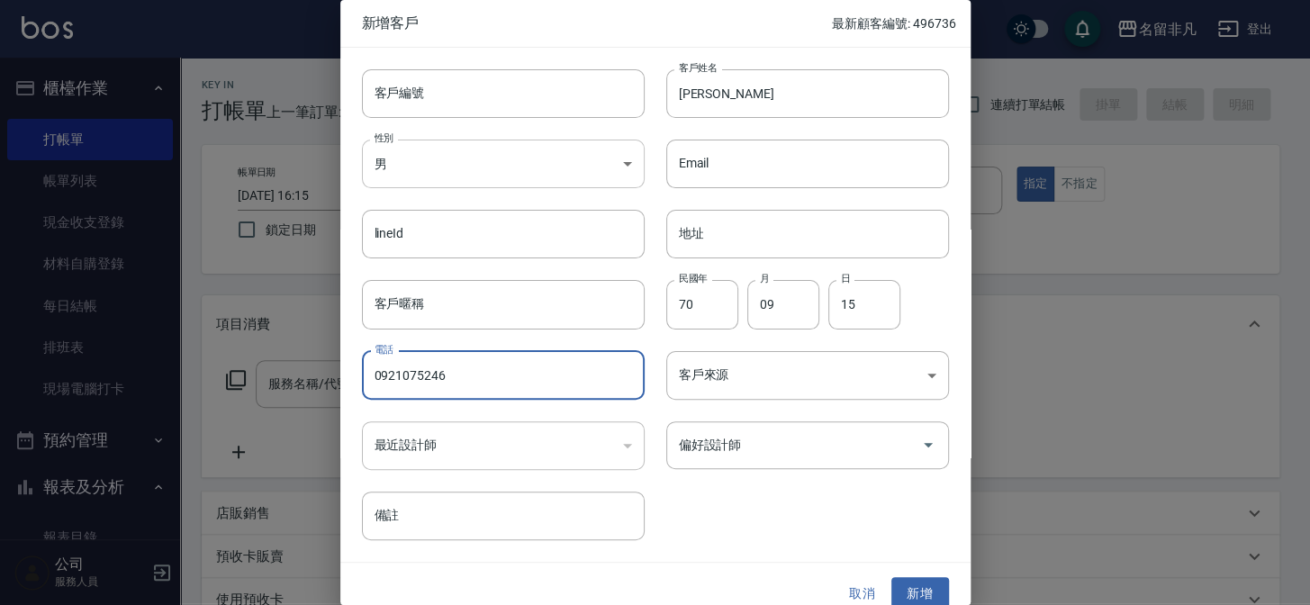
type input "0921075246"
click at [449, 174] on body "名留非凡 登出 櫃檯作業 打帳單 帳單列表 現金收支登錄 材料自購登錄 每日結帳 排班表 現場電腦打卡 預約管理 預約管理 單日預約紀錄 單週預約紀錄 報表及…" at bounding box center [655, 451] width 1310 height 903
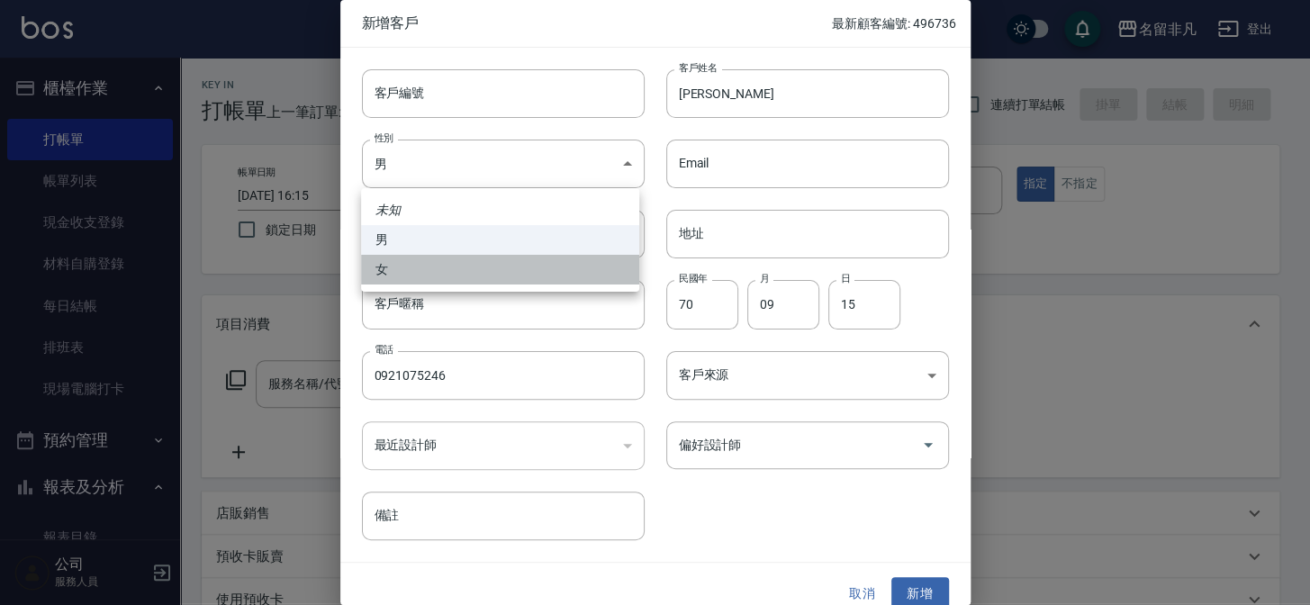
click at [426, 270] on li "女" at bounding box center [500, 270] width 278 height 30
type input "[DEMOGRAPHIC_DATA]"
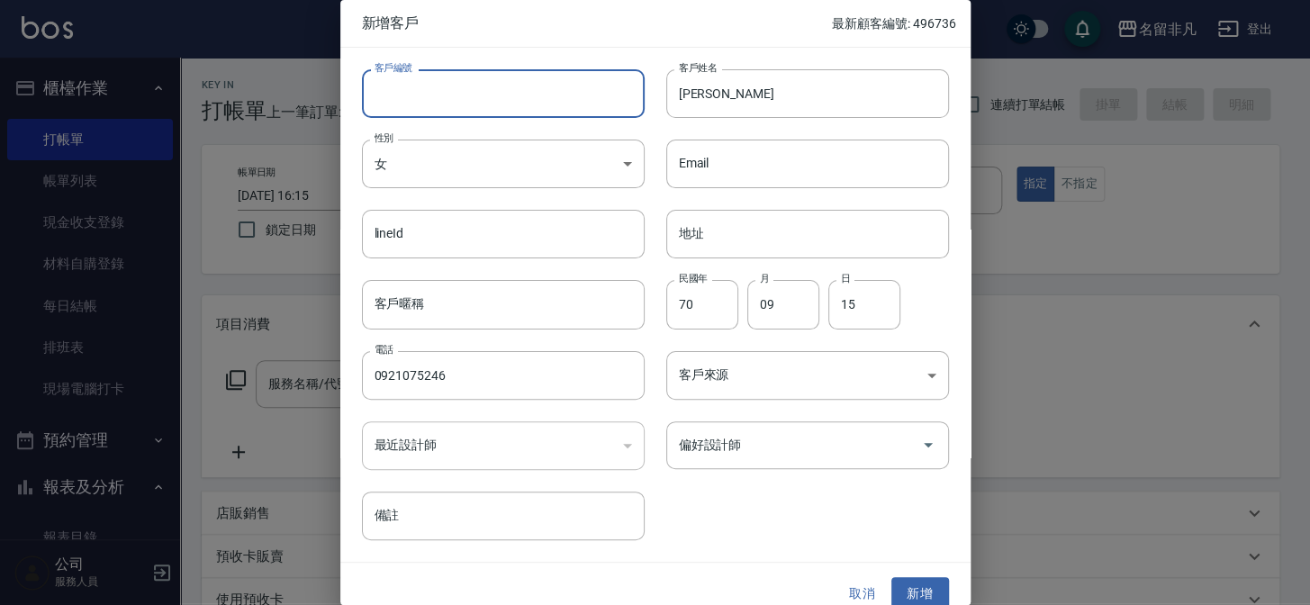
click at [455, 102] on input "客戶編號" at bounding box center [503, 93] width 283 height 49
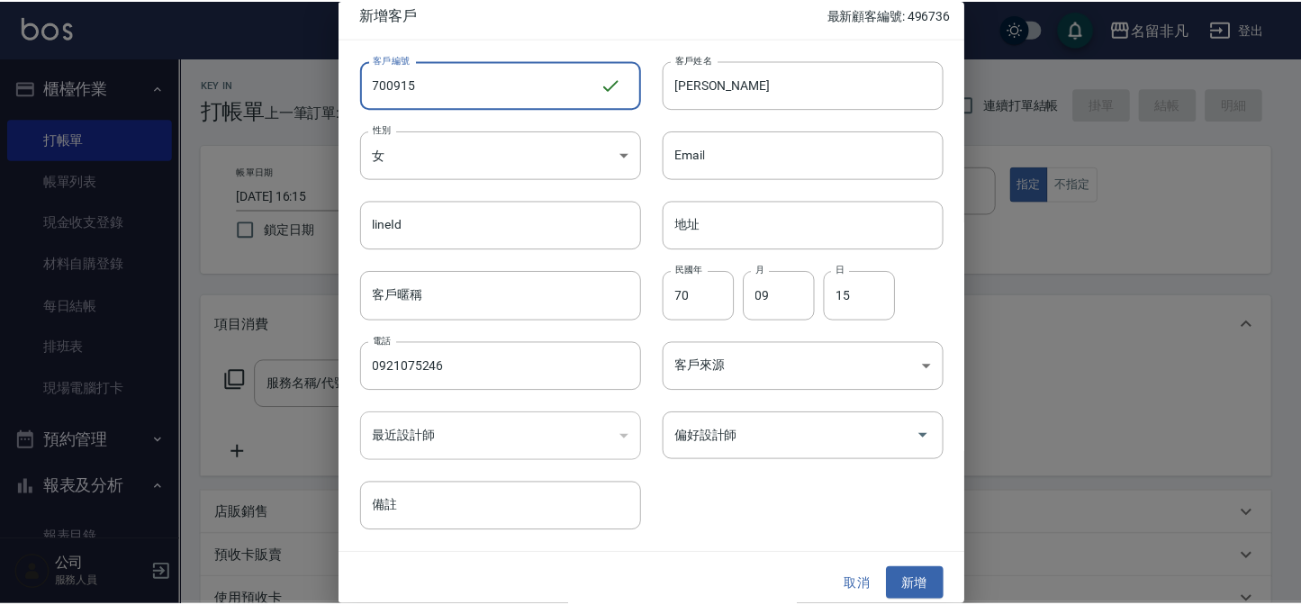
scroll to position [18, 0]
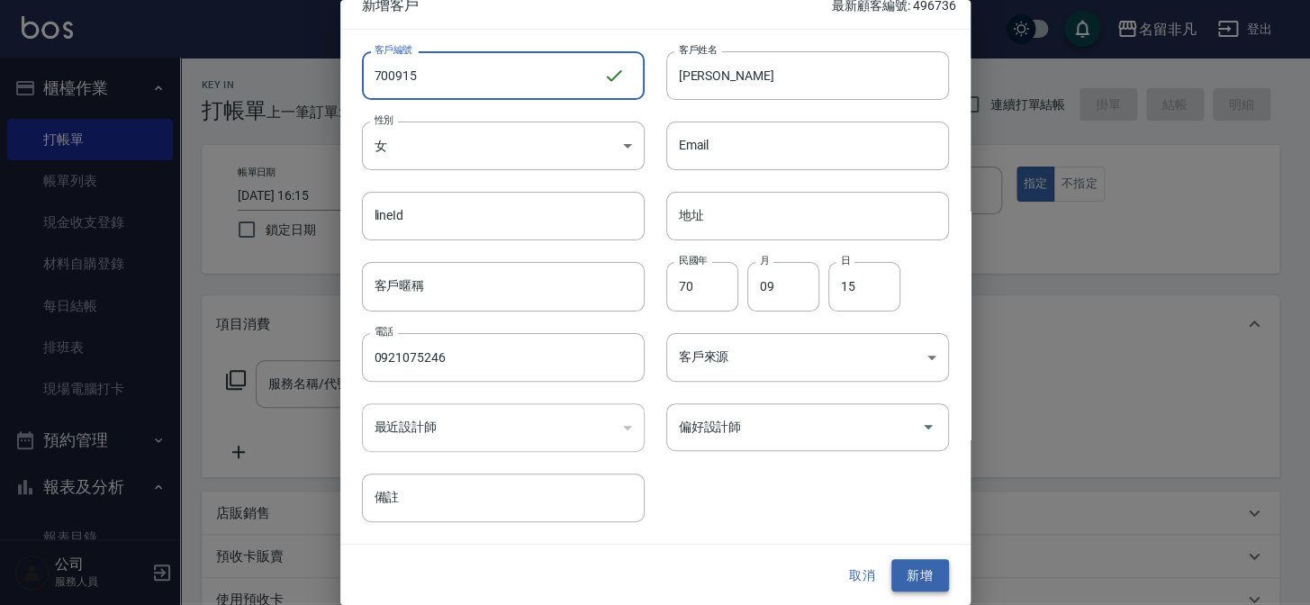
type input "700915"
click at [903, 574] on button "新增" at bounding box center [920, 575] width 58 height 33
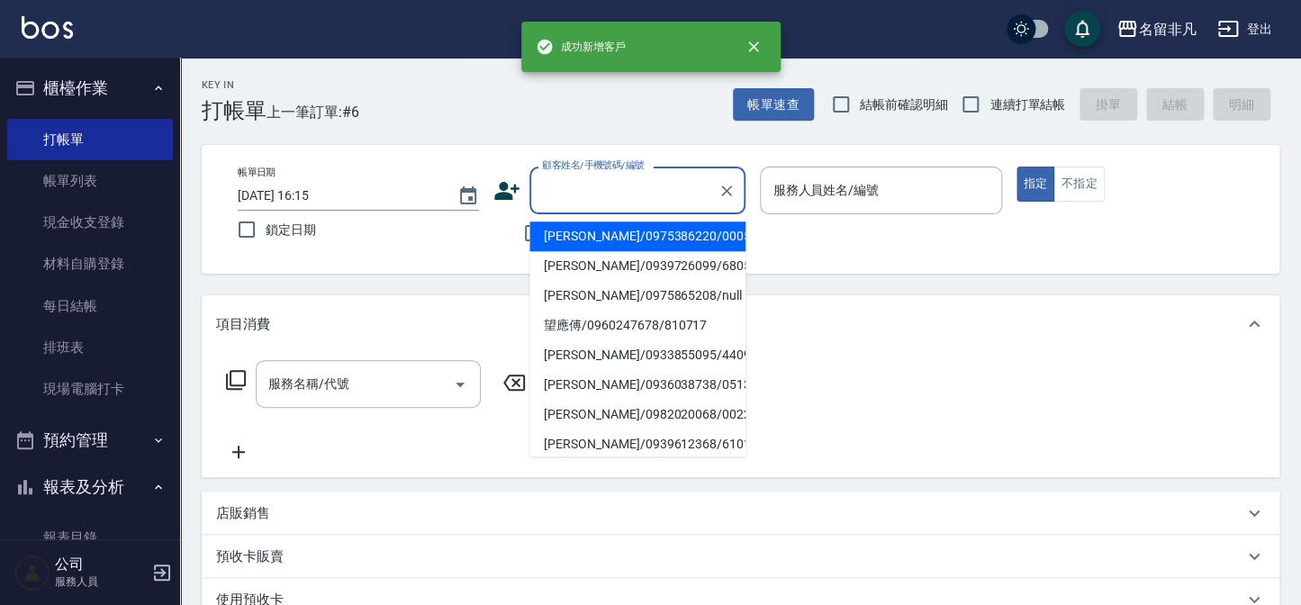
click at [615, 189] on div "顧客姓名/手機號碼/編號 顧客姓名/手機號碼/編號" at bounding box center [637, 191] width 216 height 48
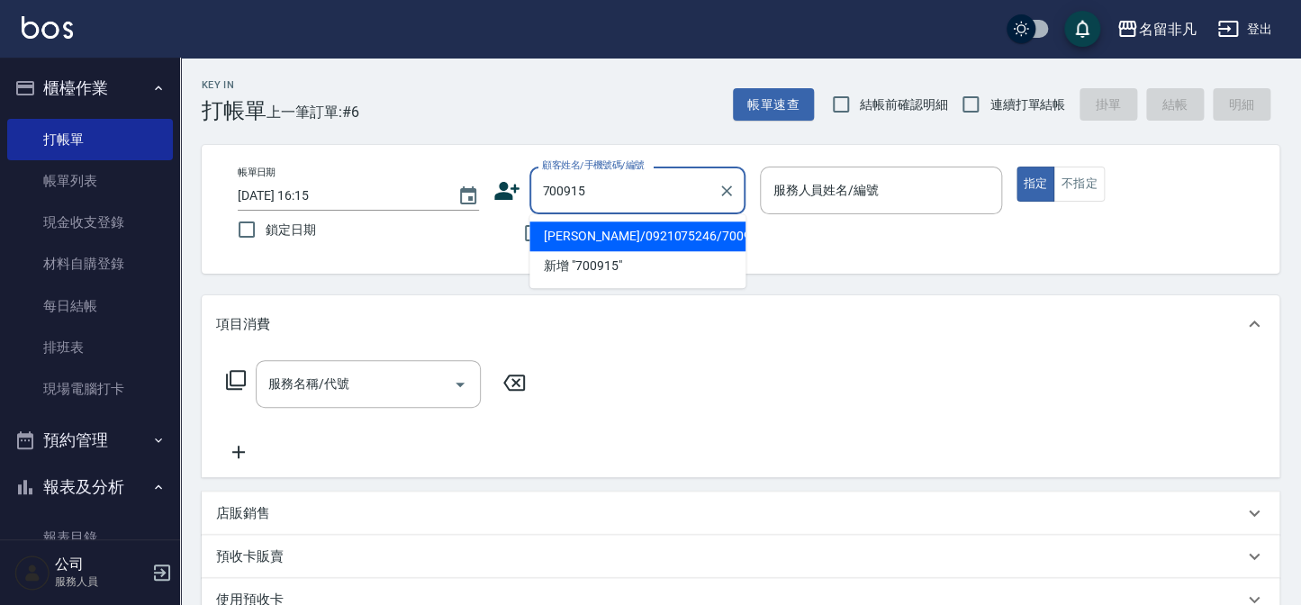
click at [583, 232] on li "[PERSON_NAME]/0921075246/700915" at bounding box center [637, 236] width 216 height 30
type input "[PERSON_NAME]/0921075246/700915"
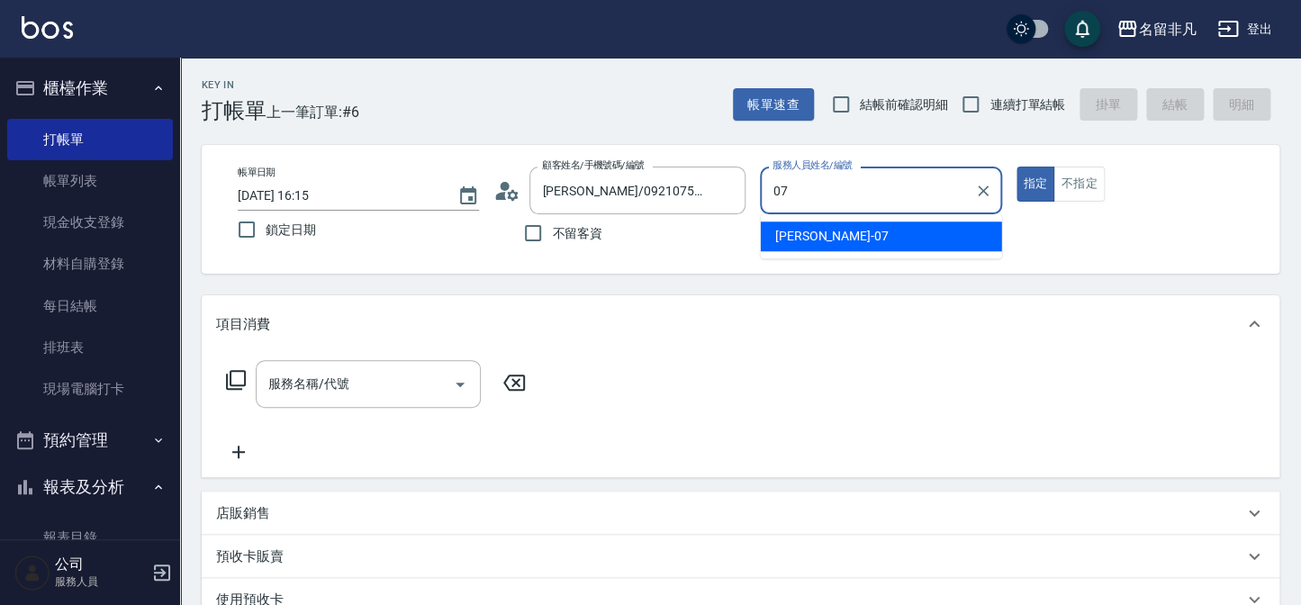
type input "[PERSON_NAME]-07"
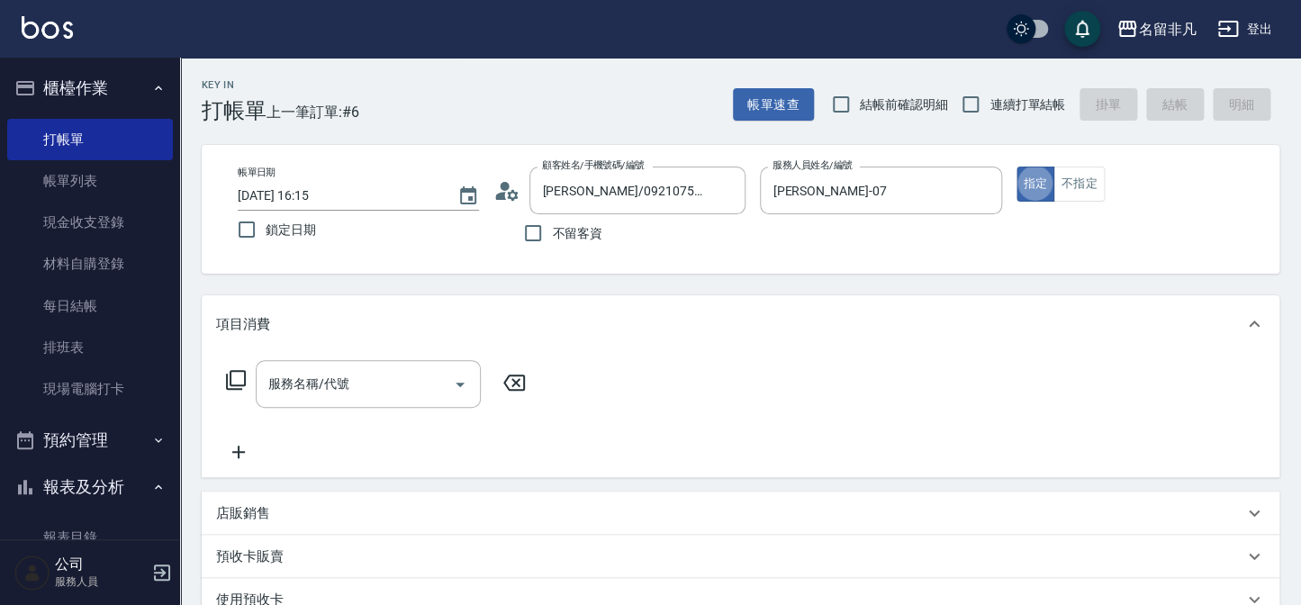
type button "true"
click at [352, 398] on input "服務名稱/代號" at bounding box center [355, 384] width 182 height 32
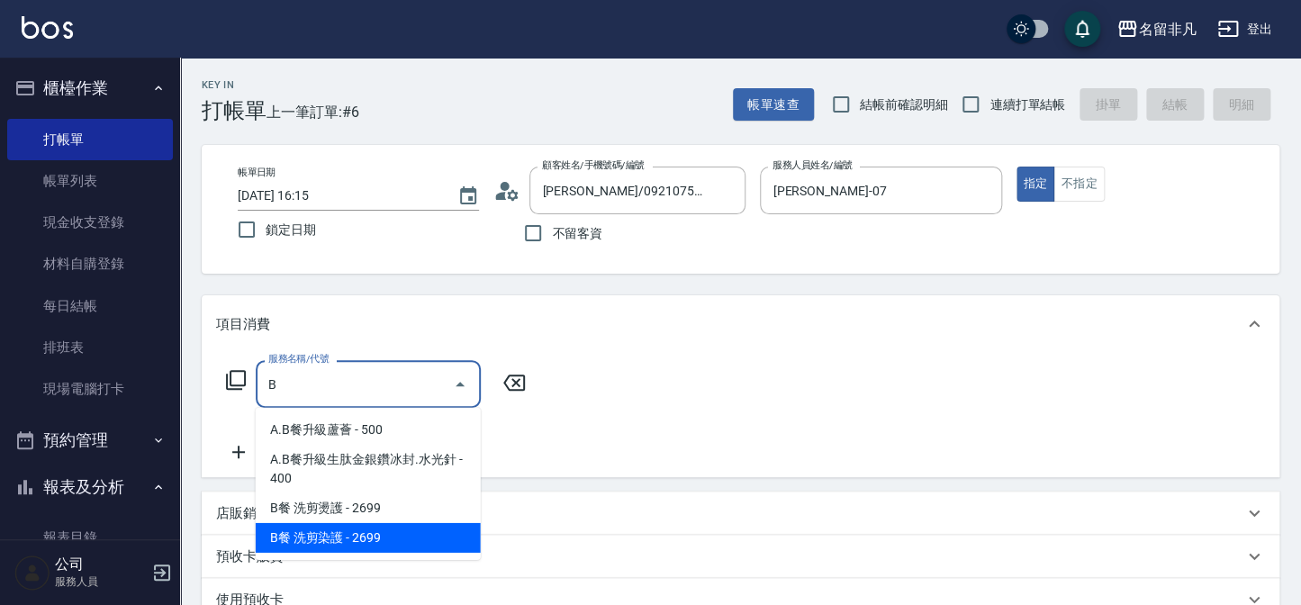
click at [384, 546] on span "B餐 洗剪染護 - 2699" at bounding box center [368, 538] width 225 height 30
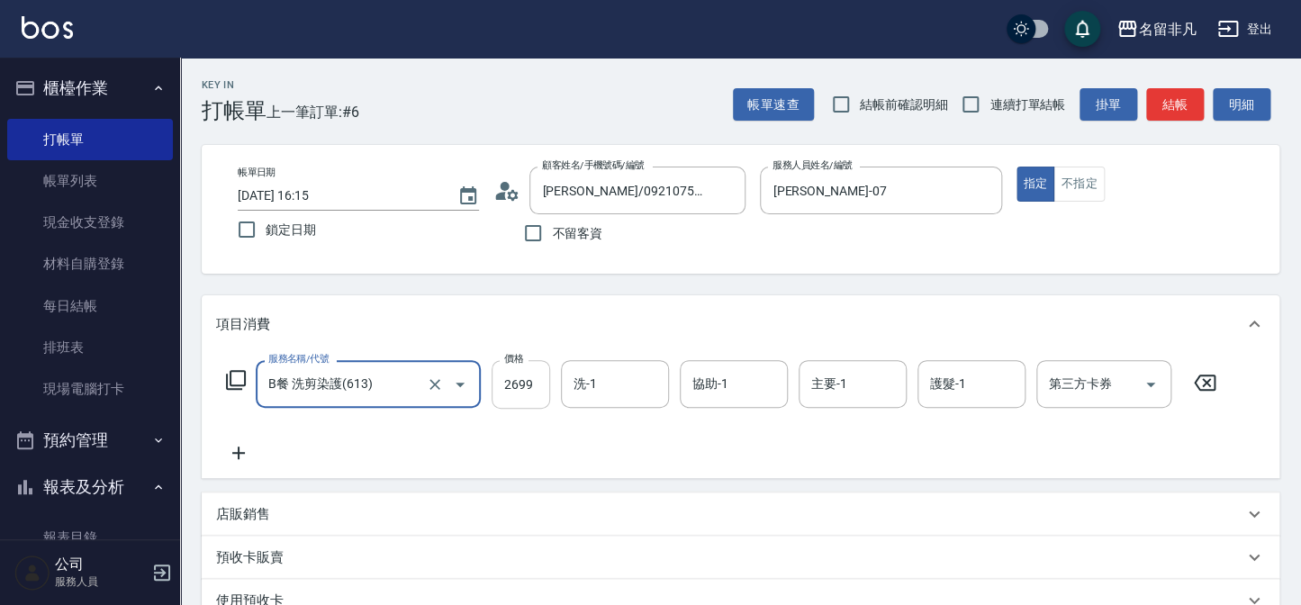
type input "B餐 洗剪染護(613)"
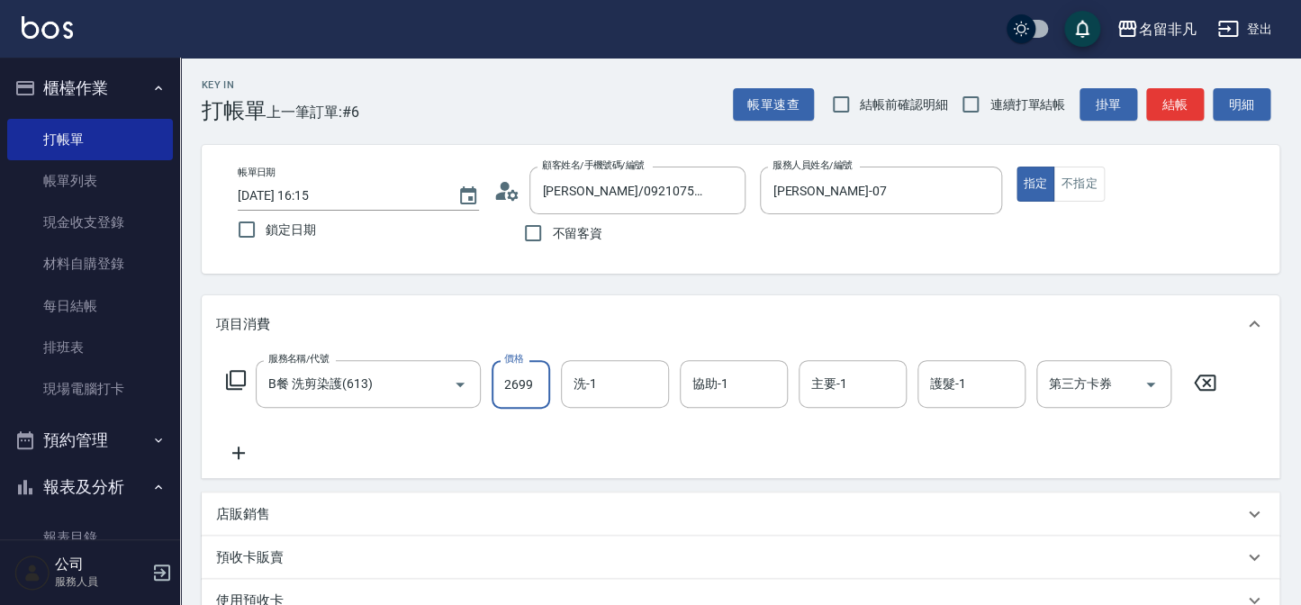
click at [533, 402] on input "2699" at bounding box center [521, 384] width 59 height 49
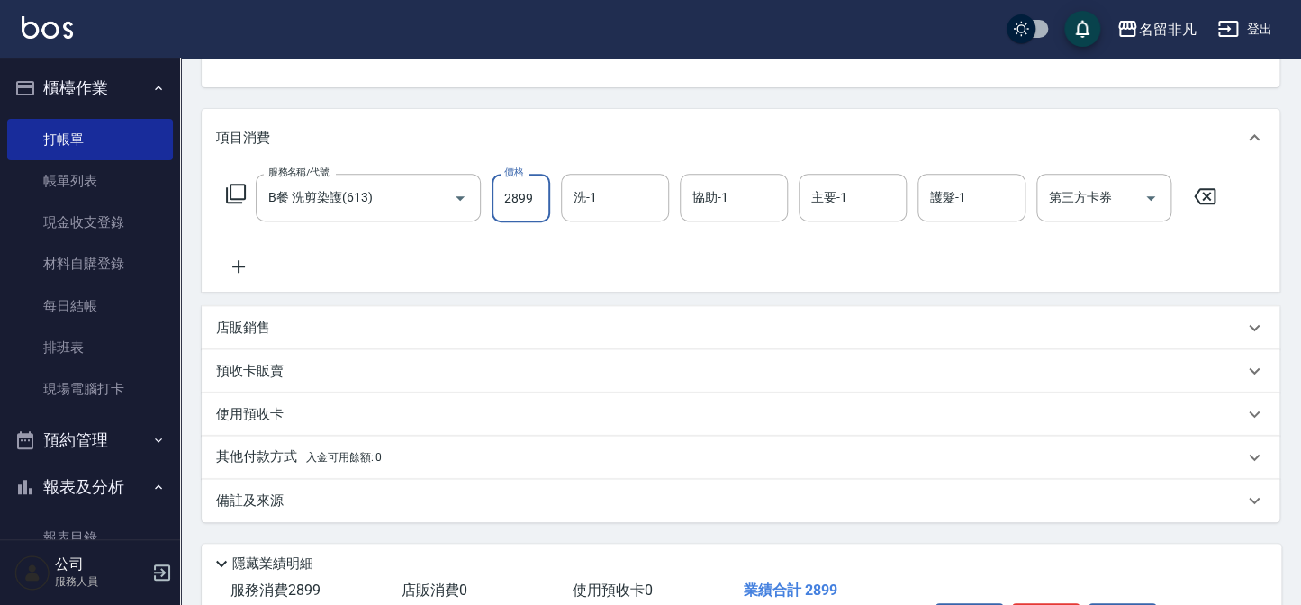
scroll to position [245, 0]
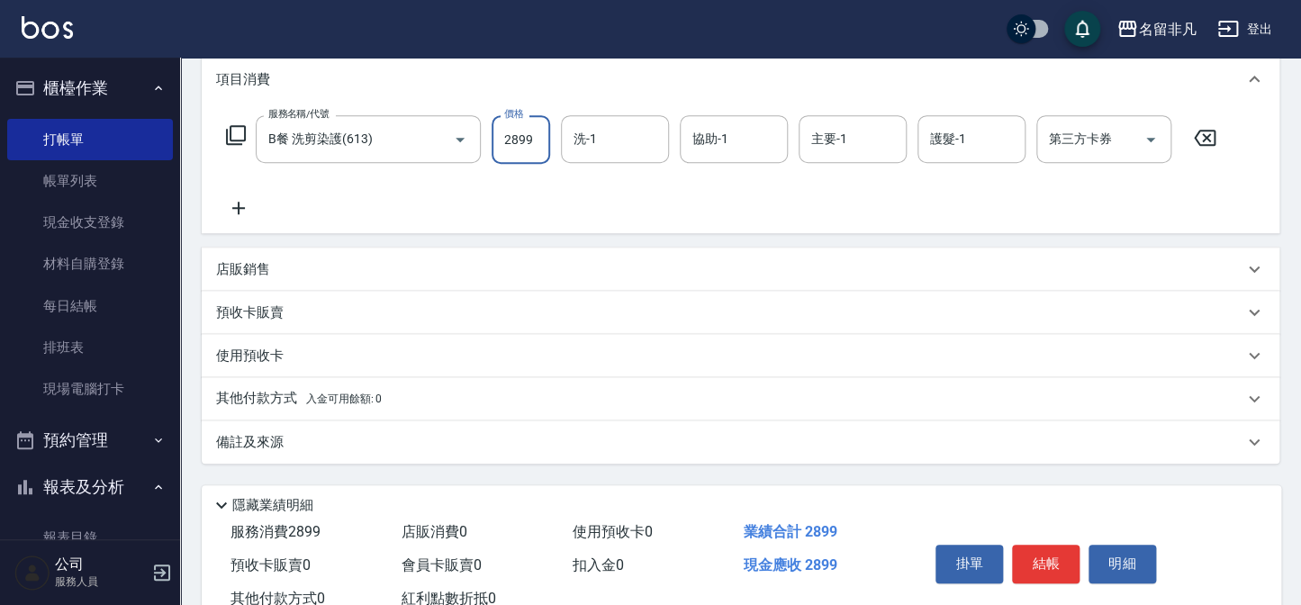
type input "2899"
click at [276, 410] on div "其他付款方式 入金可用餘額: 0" at bounding box center [741, 398] width 1078 height 43
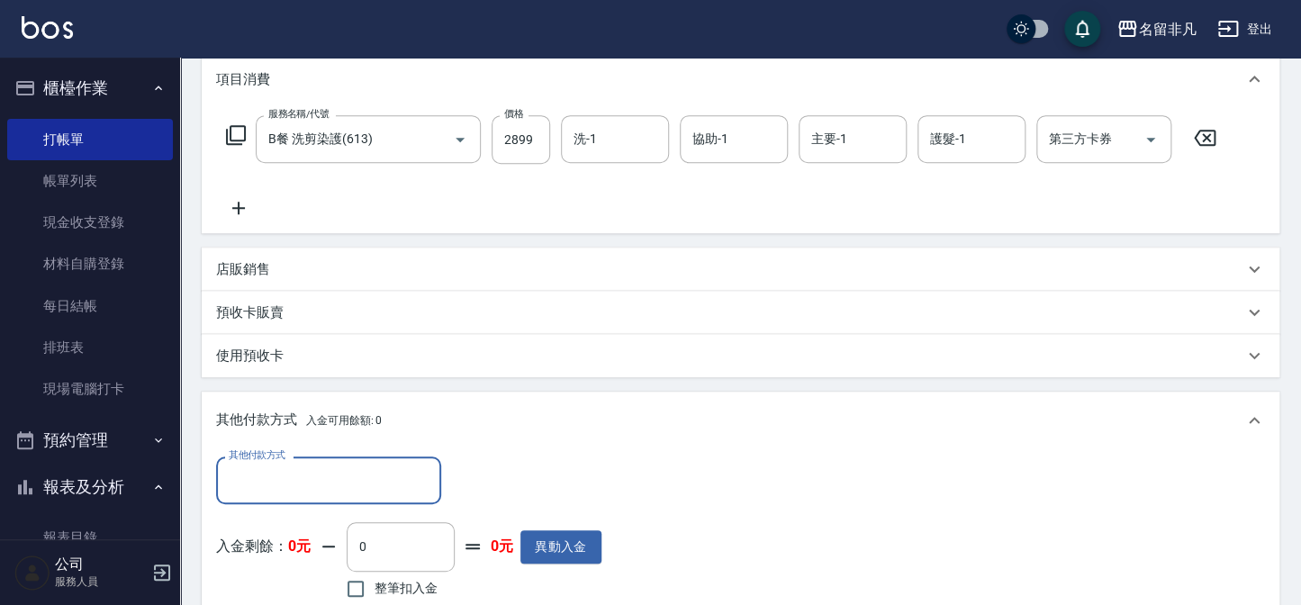
scroll to position [0, 0]
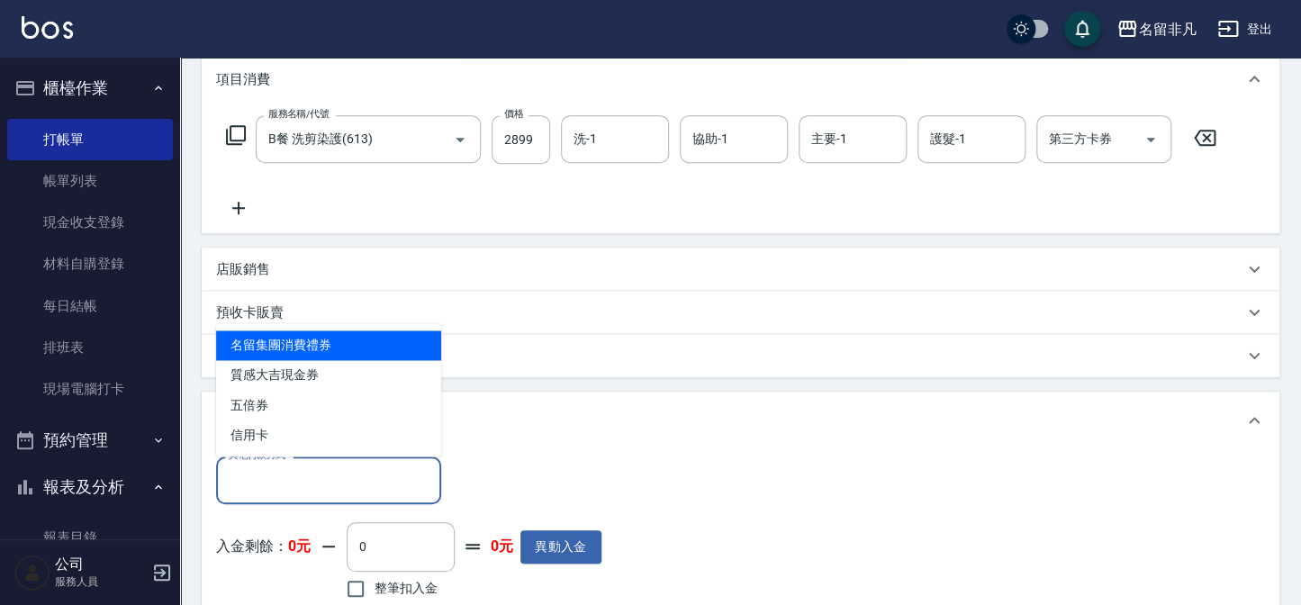
click at [296, 485] on input "其他付款方式" at bounding box center [328, 481] width 209 height 32
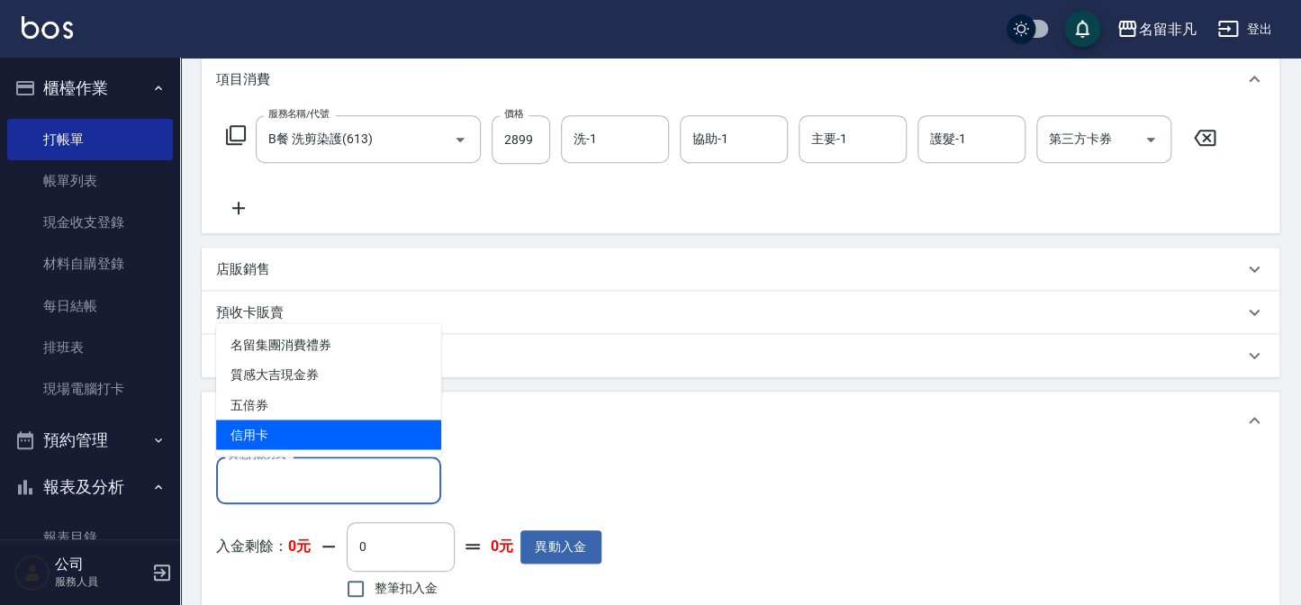
click at [288, 436] on span "信用卡" at bounding box center [328, 435] width 225 height 30
type input "信用卡"
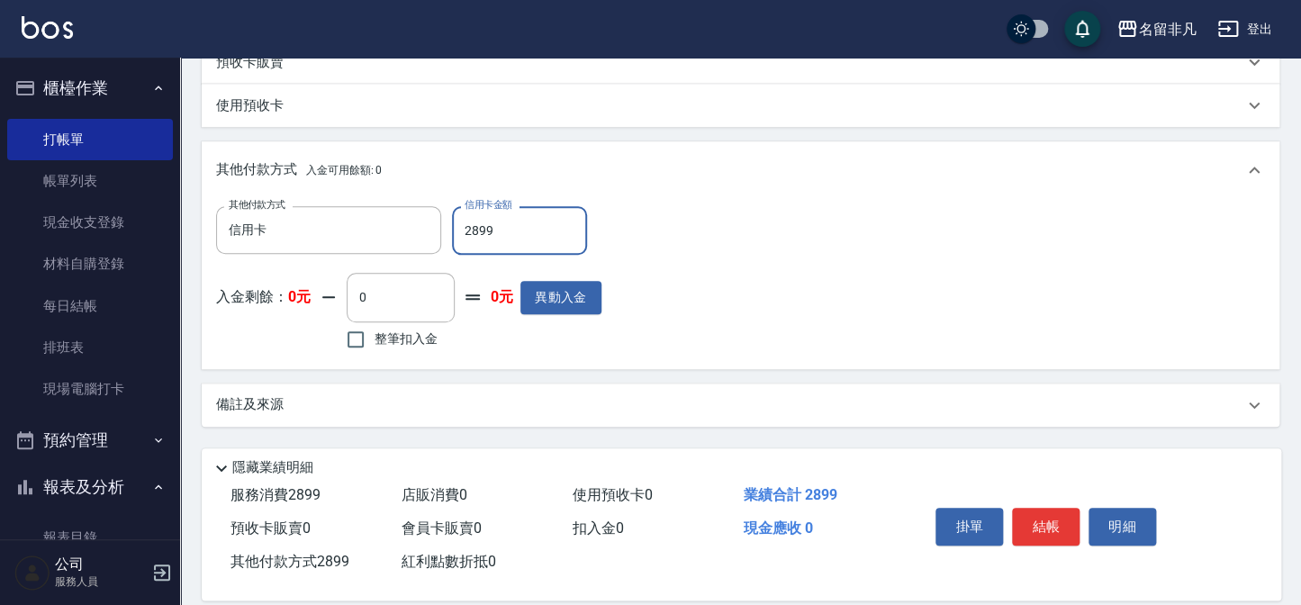
scroll to position [516, 0]
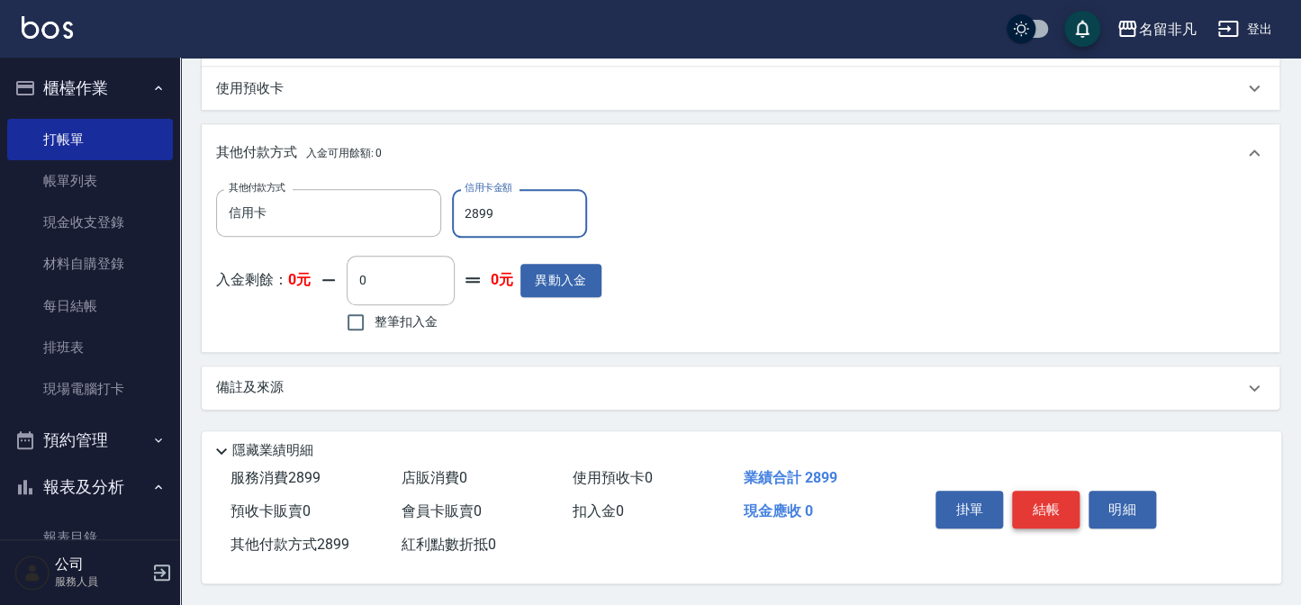
type input "2899"
click at [1071, 496] on button "結帳" at bounding box center [1046, 510] width 68 height 38
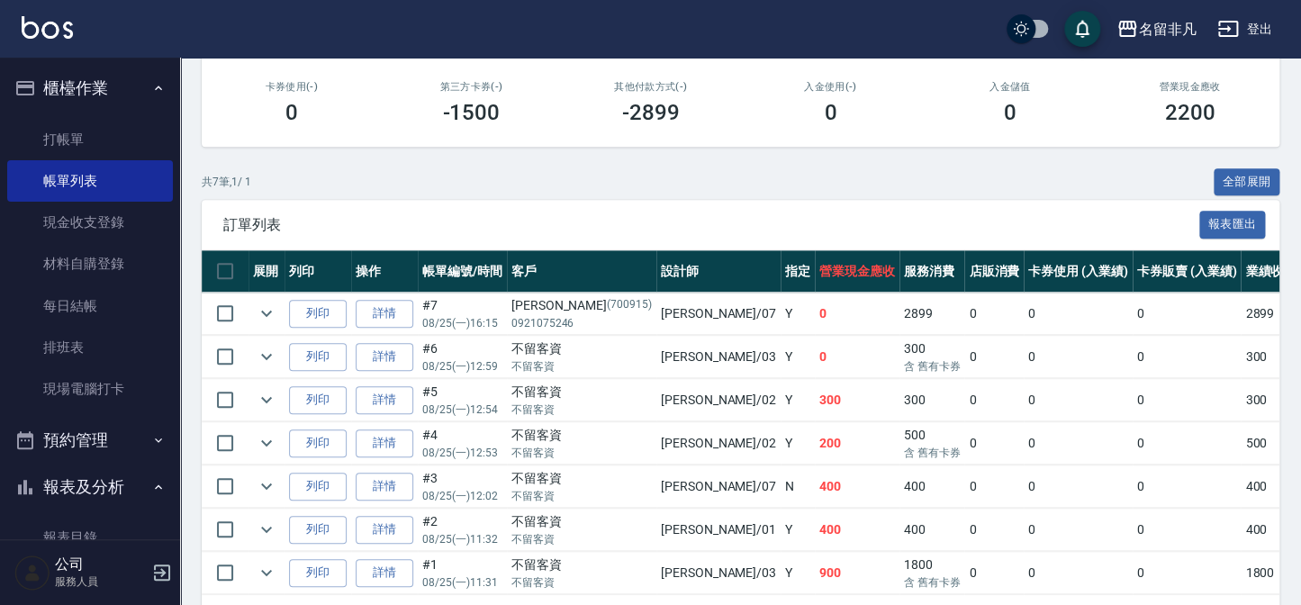
scroll to position [327, 0]
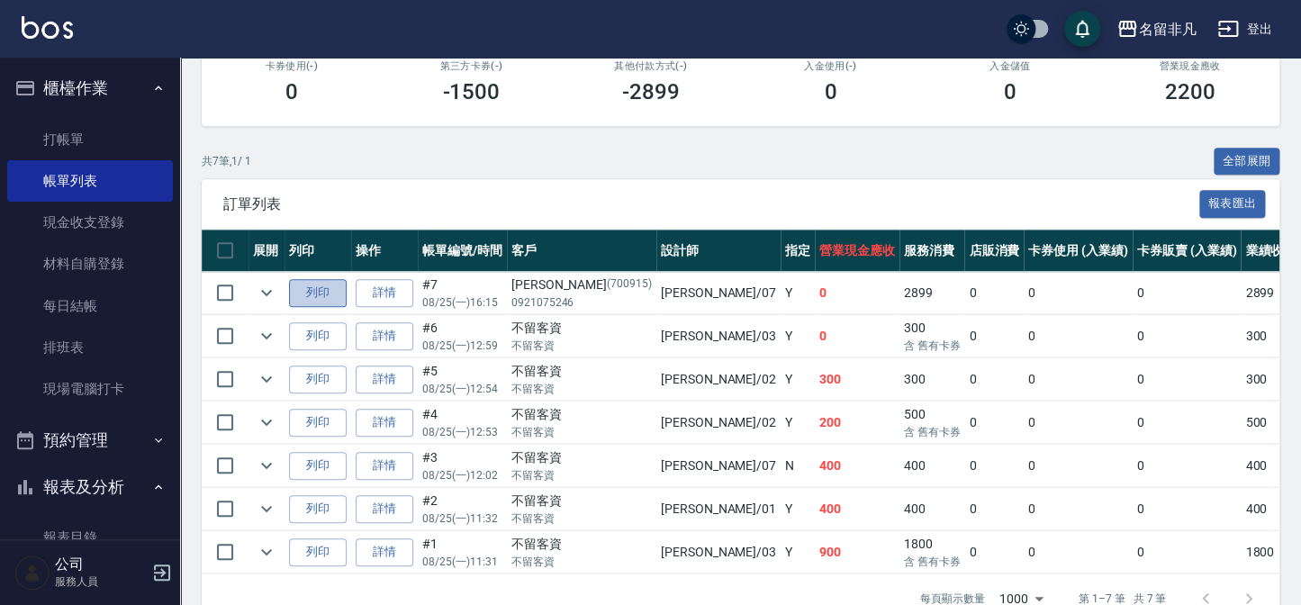
click at [312, 284] on button "列印" at bounding box center [318, 293] width 58 height 28
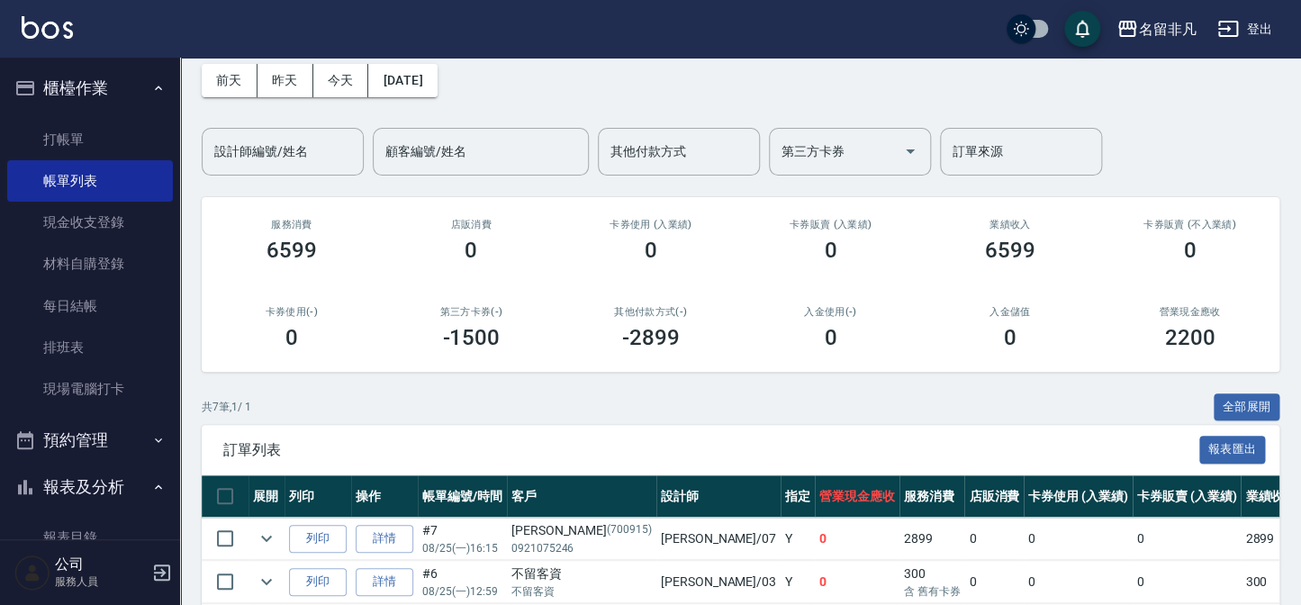
scroll to position [0, 0]
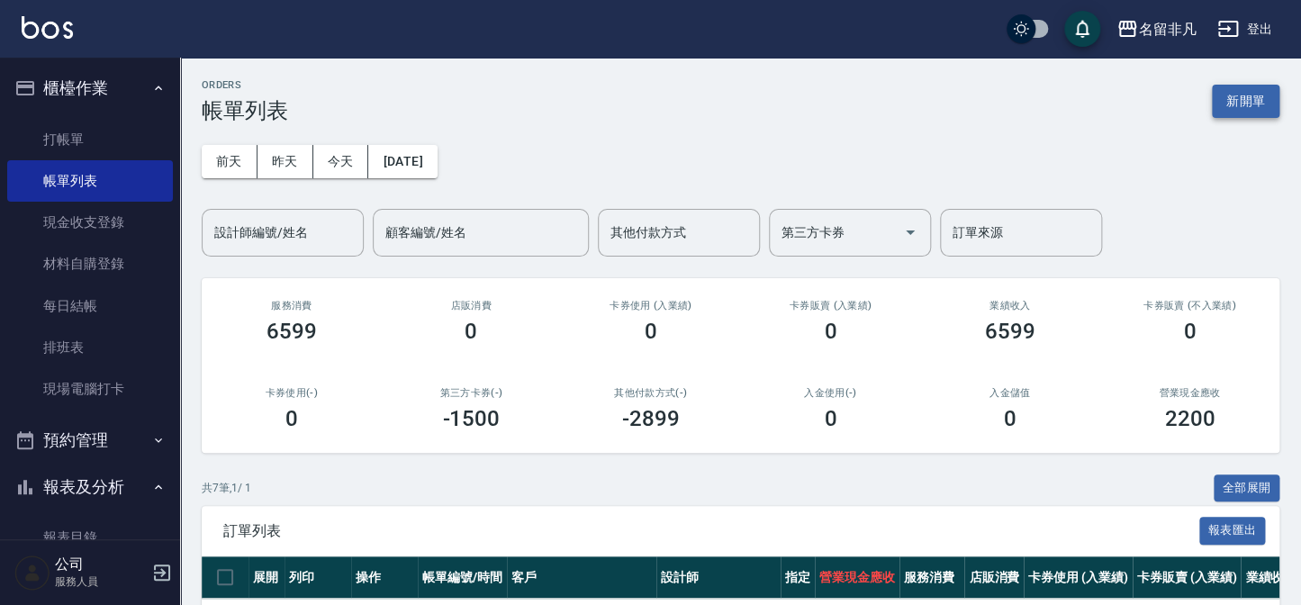
click at [1225, 98] on button "新開單" at bounding box center [1246, 101] width 68 height 33
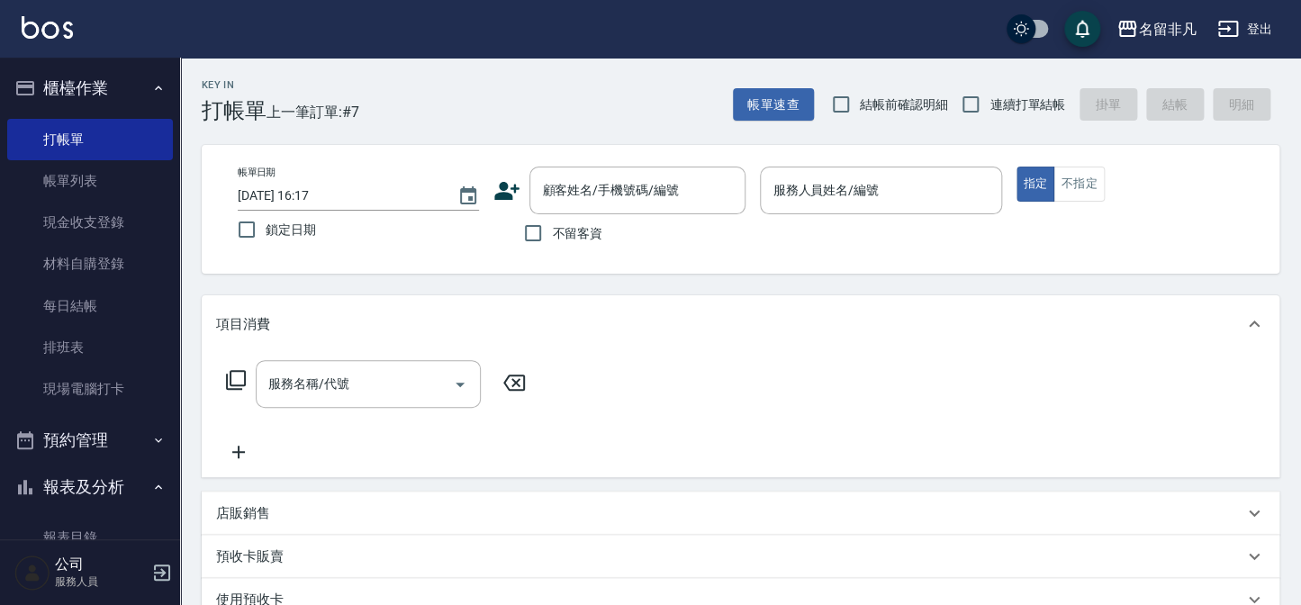
click at [554, 231] on span "不留客資" at bounding box center [577, 233] width 50 height 19
click at [552, 231] on input "不留客資" at bounding box center [533, 233] width 38 height 38
checkbox input "true"
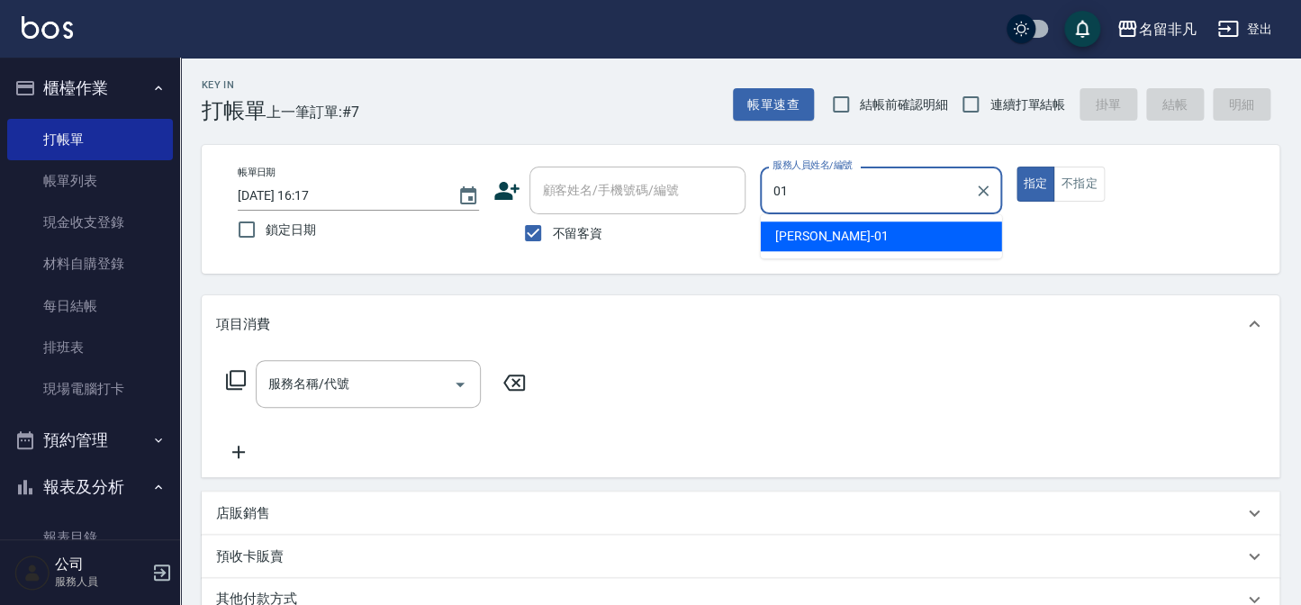
type input "[PERSON_NAME]-01"
type button "true"
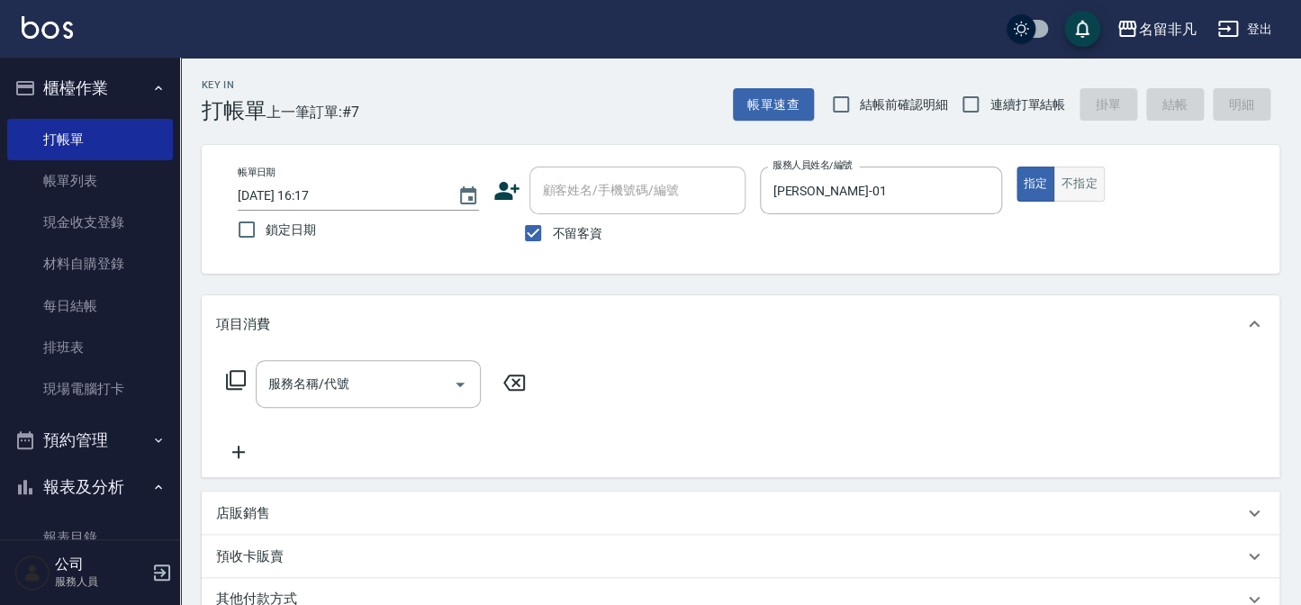
click at [1068, 194] on button "不指定" at bounding box center [1078, 184] width 50 height 35
click at [333, 362] on div "服務名稱/代號" at bounding box center [368, 384] width 225 height 48
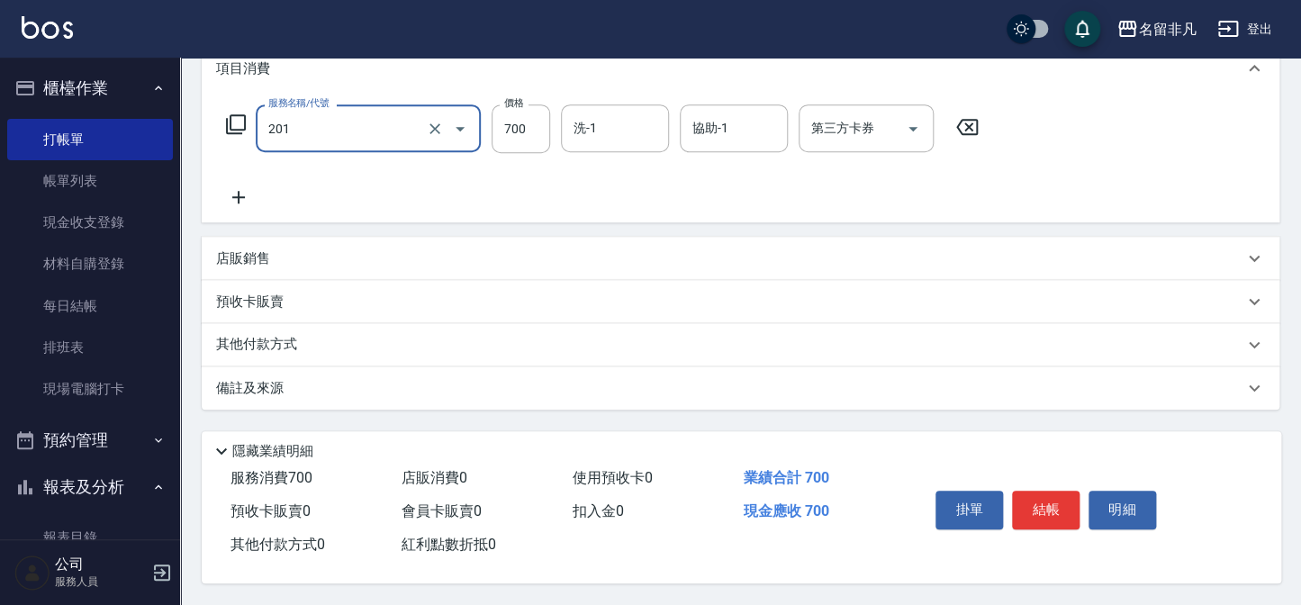
scroll to position [260, 0]
type input "洗+剪(201)"
click at [1032, 491] on button "結帳" at bounding box center [1046, 510] width 68 height 38
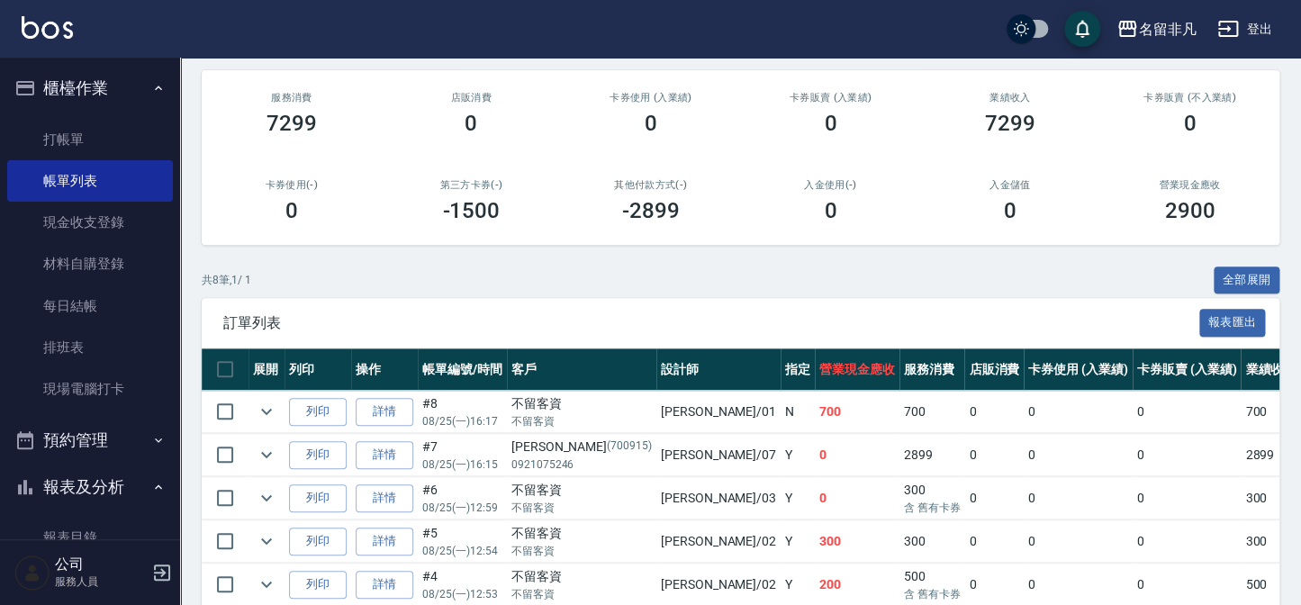
scroll to position [327, 0]
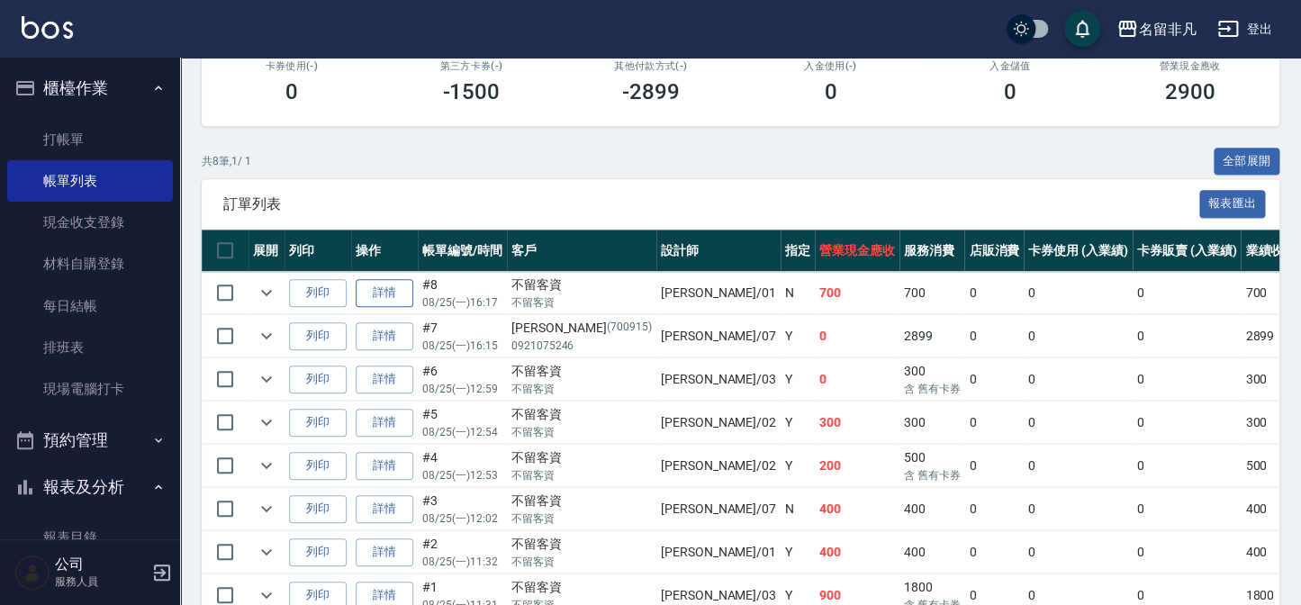
click at [379, 287] on link "詳情" at bounding box center [385, 293] width 58 height 28
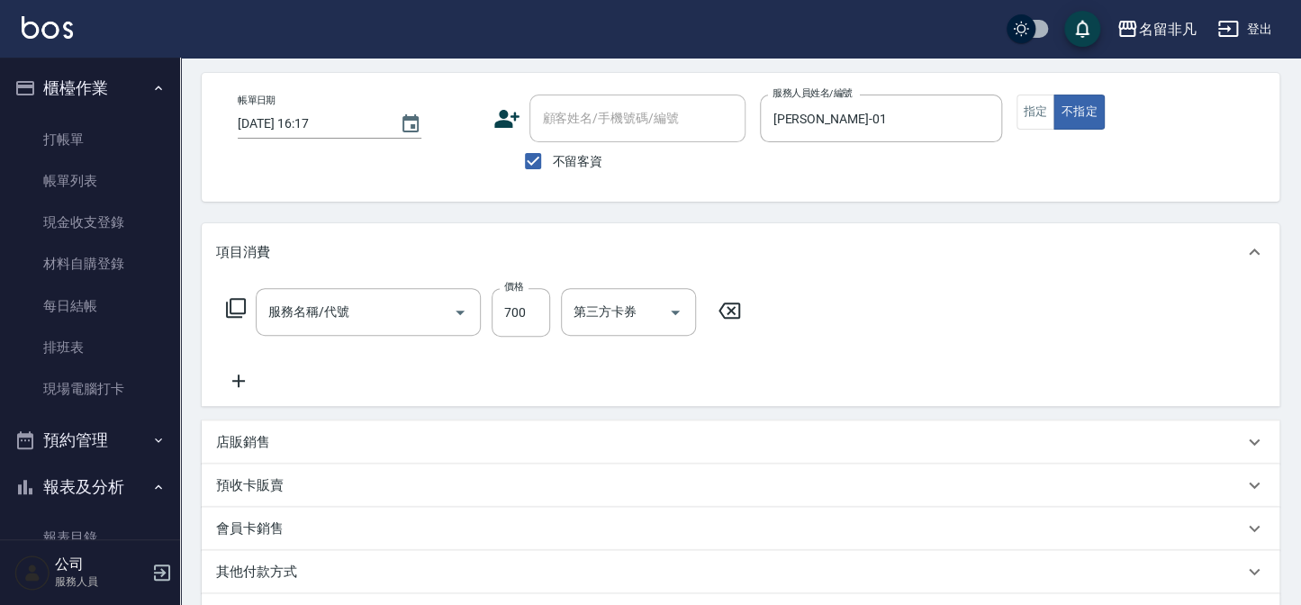
checkbox input "true"
type input "[PERSON_NAME]-01"
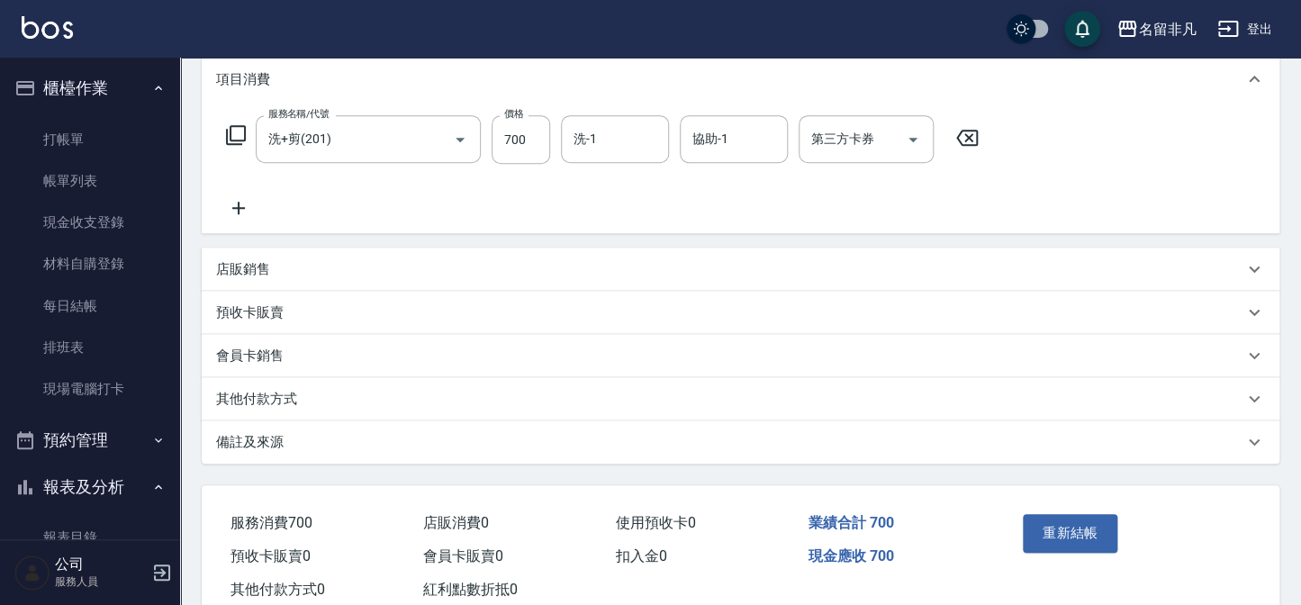
type input "洗+剪(201)"
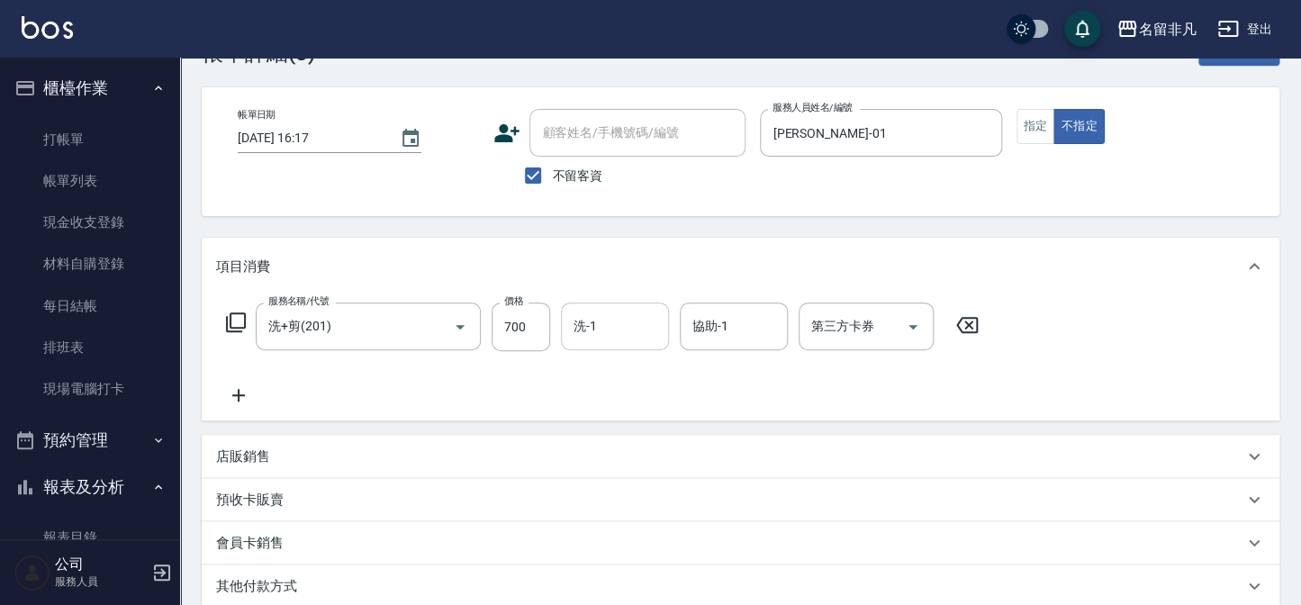
scroll to position [49, 0]
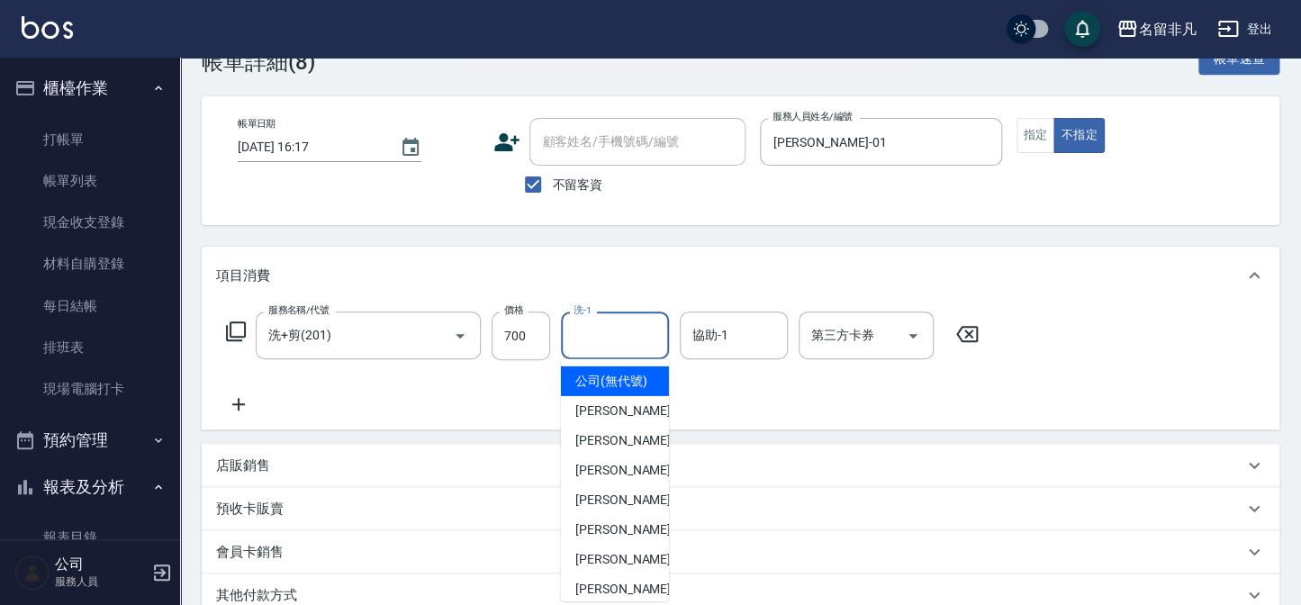
click at [624, 348] on input "洗-1" at bounding box center [615, 336] width 92 height 32
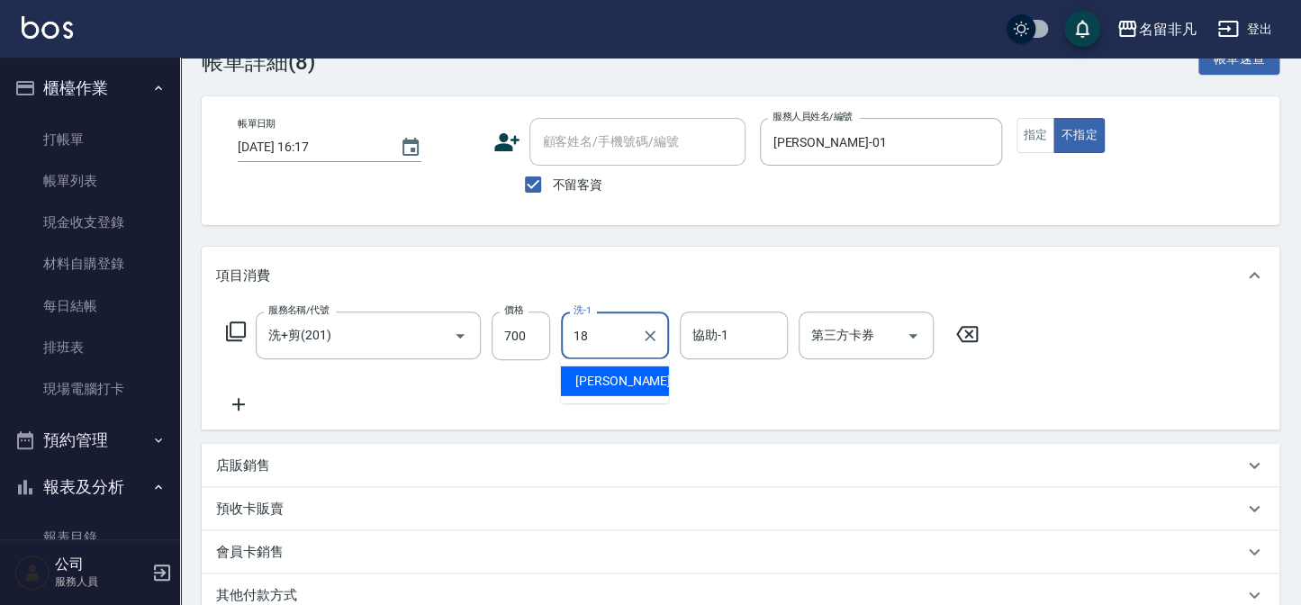
type input "[PERSON_NAME]-18"
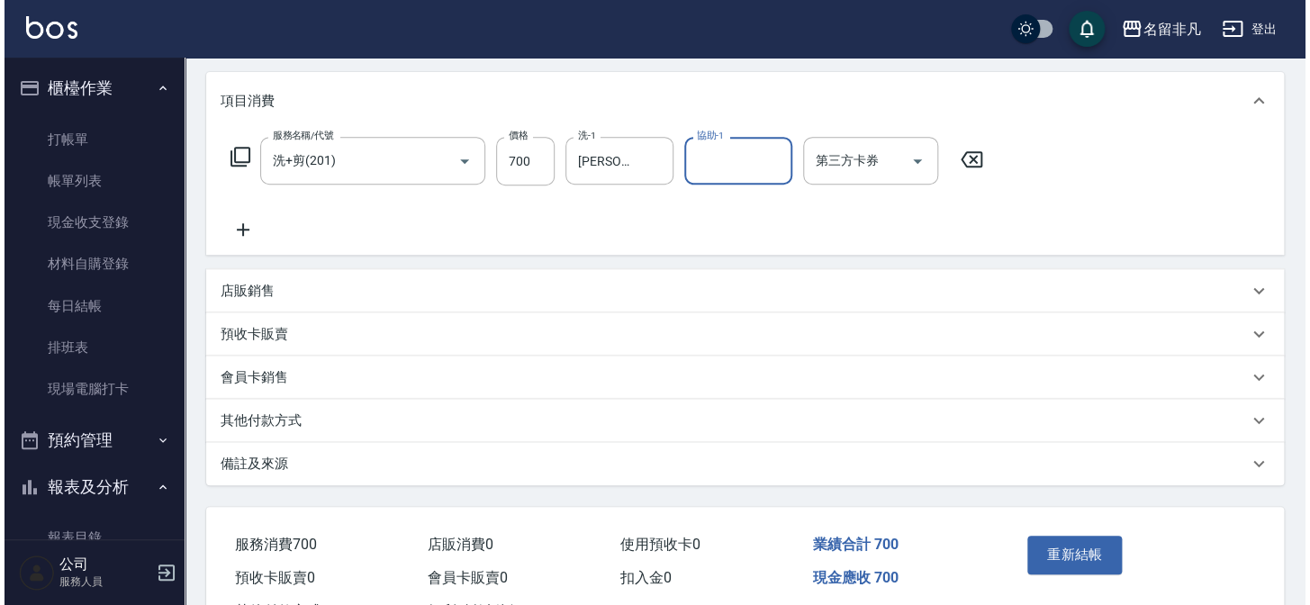
scroll to position [294, 0]
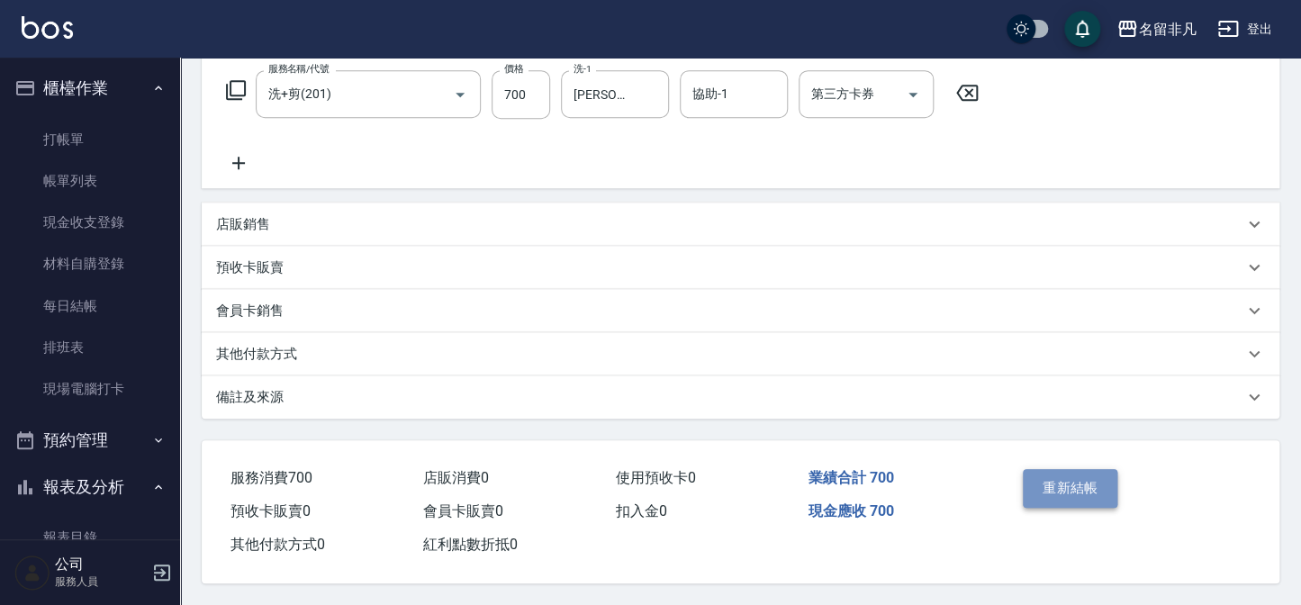
click at [1043, 490] on button "重新結帳" at bounding box center [1070, 488] width 95 height 38
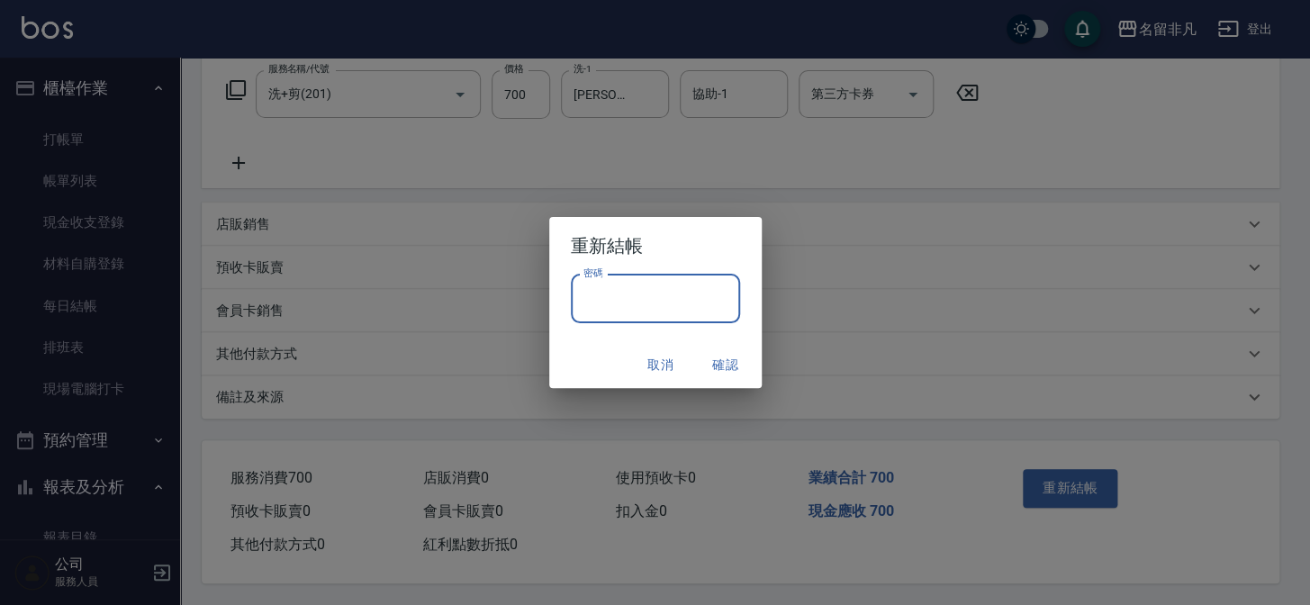
click at [701, 316] on input "密碼" at bounding box center [655, 299] width 169 height 49
type input "*"
type input "****"
click at [735, 357] on button "確認" at bounding box center [726, 364] width 58 height 33
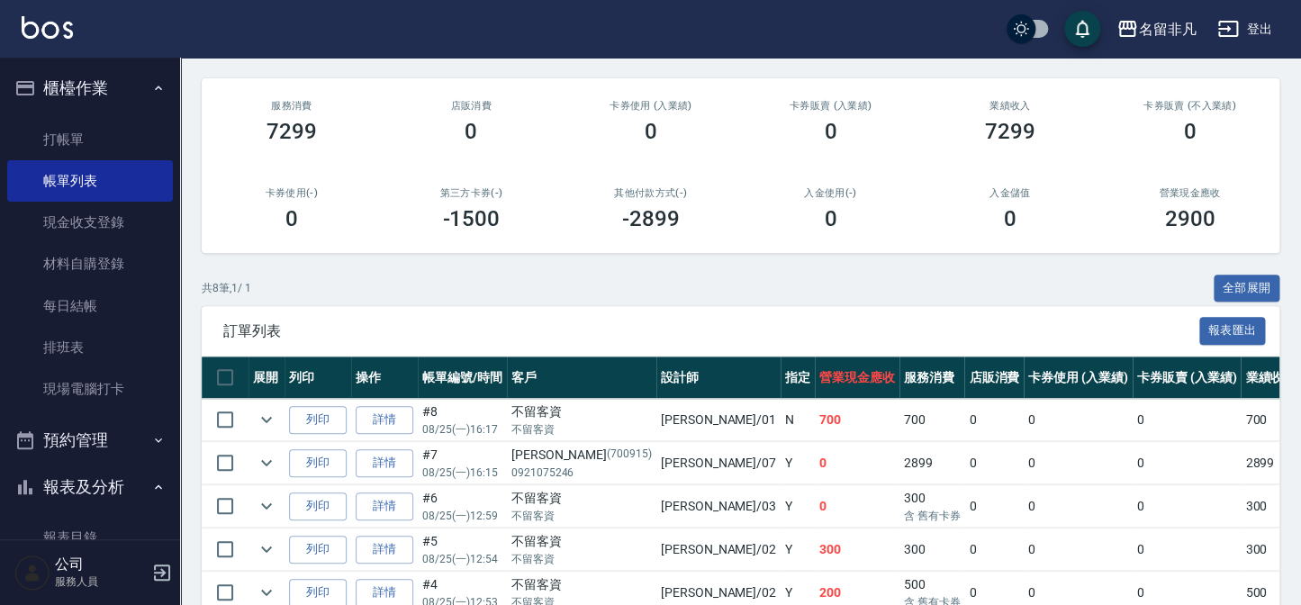
scroll to position [245, 0]
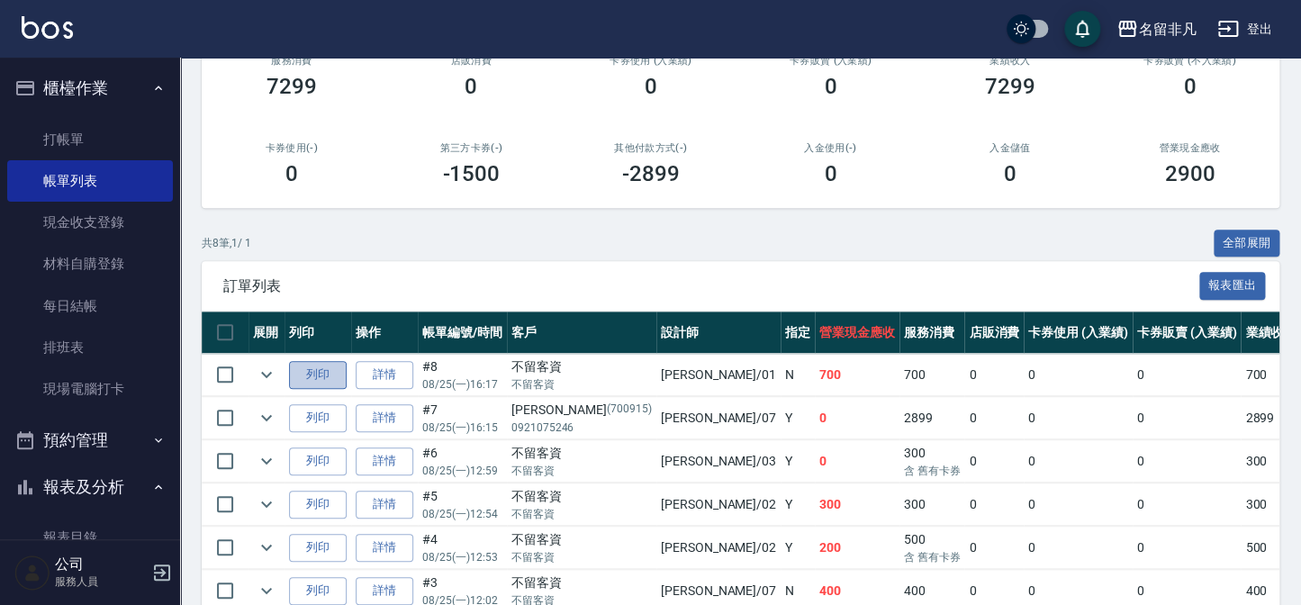
click at [323, 383] on button "列印" at bounding box center [318, 375] width 58 height 28
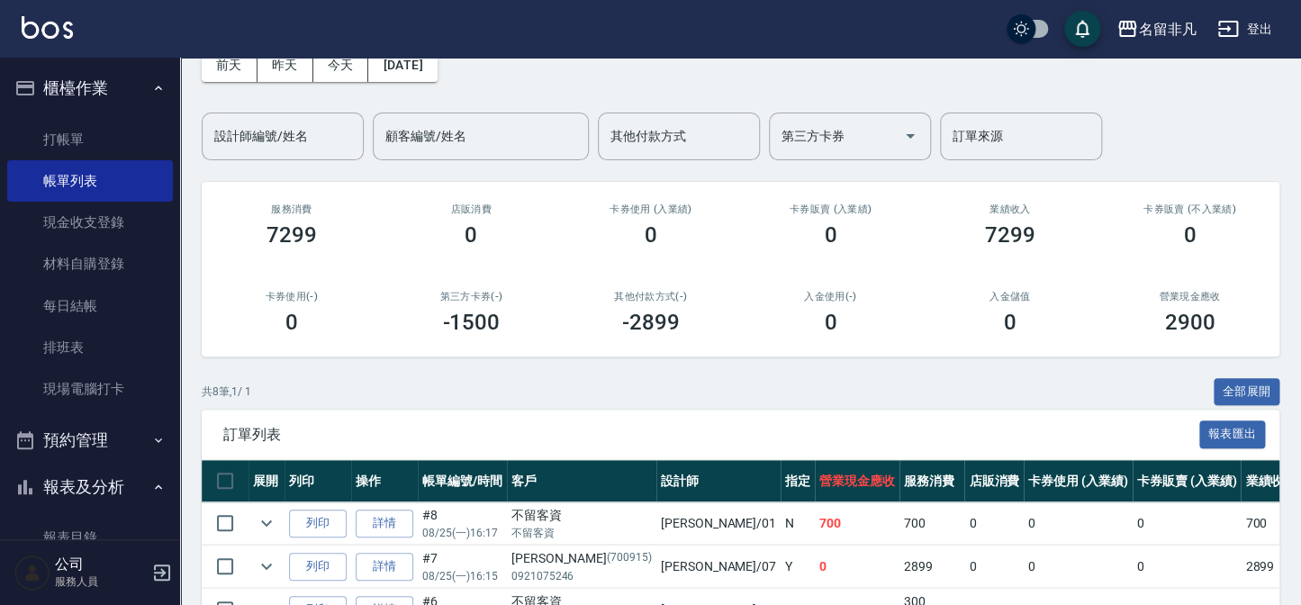
scroll to position [0, 0]
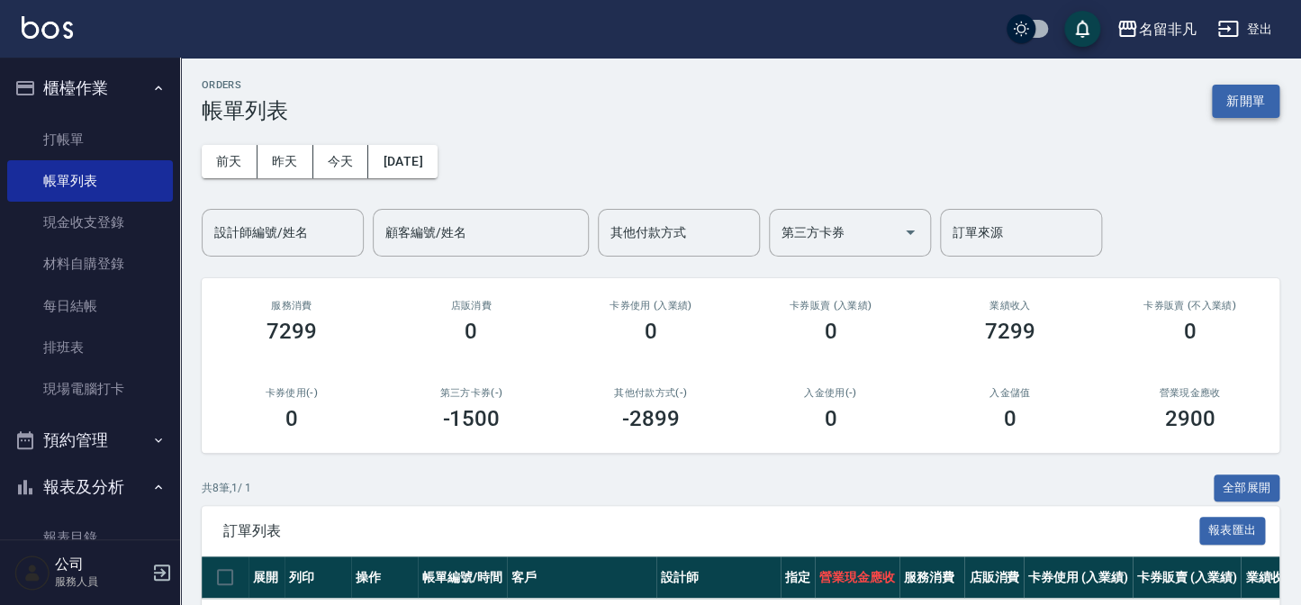
click at [1259, 93] on button "新開單" at bounding box center [1246, 101] width 68 height 33
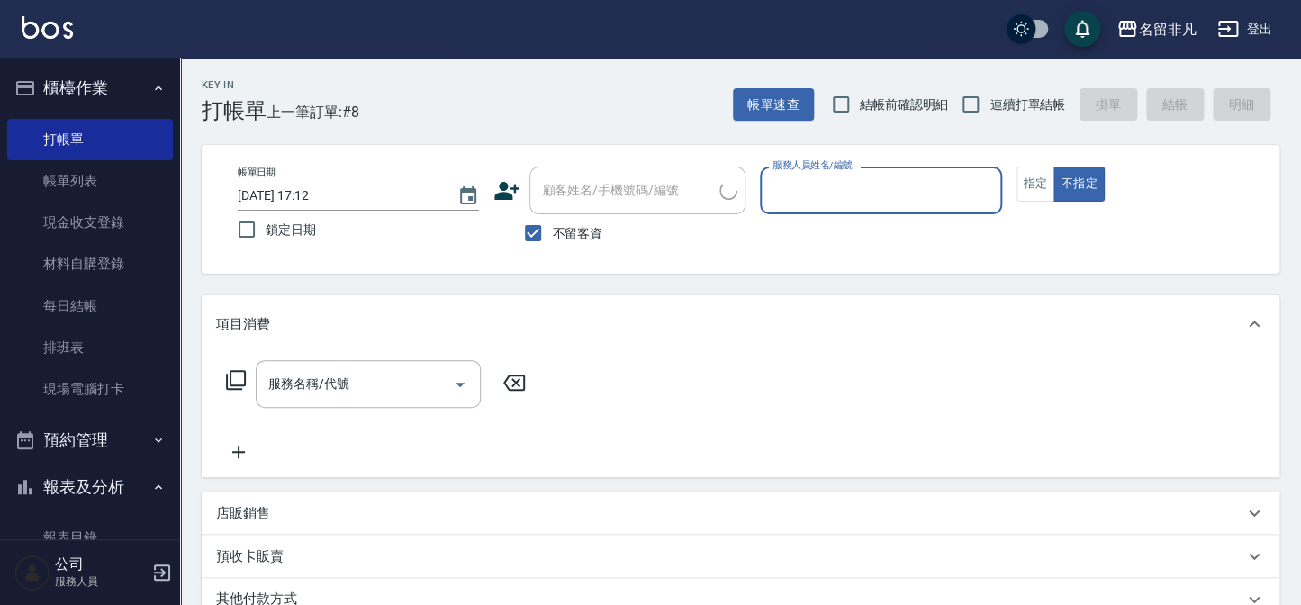
click at [972, 194] on input "服務人員姓名/編號" at bounding box center [880, 191] width 225 height 32
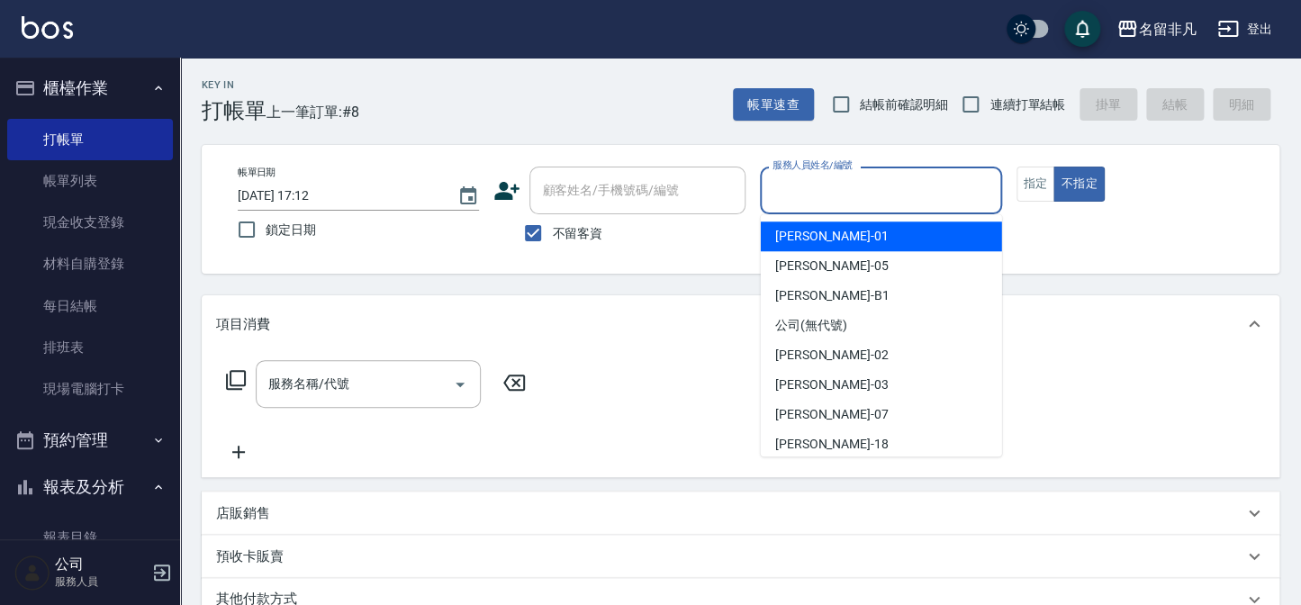
click at [860, 235] on div "[PERSON_NAME] -01" at bounding box center [881, 236] width 241 height 30
type input "[PERSON_NAME]-01"
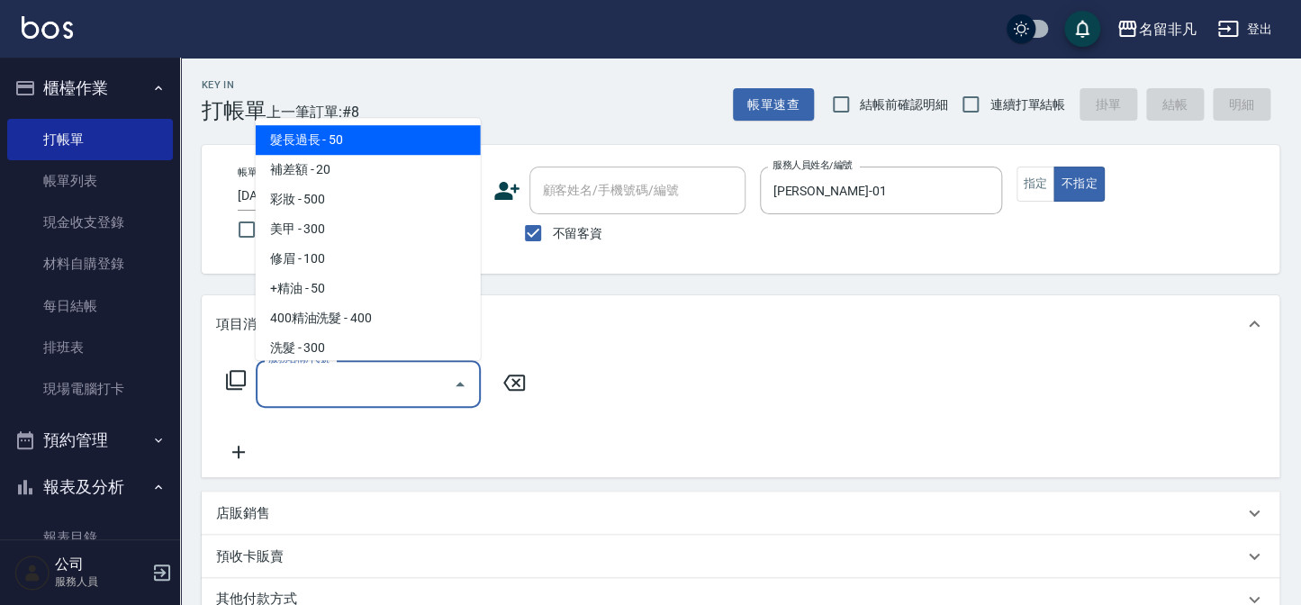
click at [379, 374] on input "服務名稱/代號" at bounding box center [355, 384] width 182 height 32
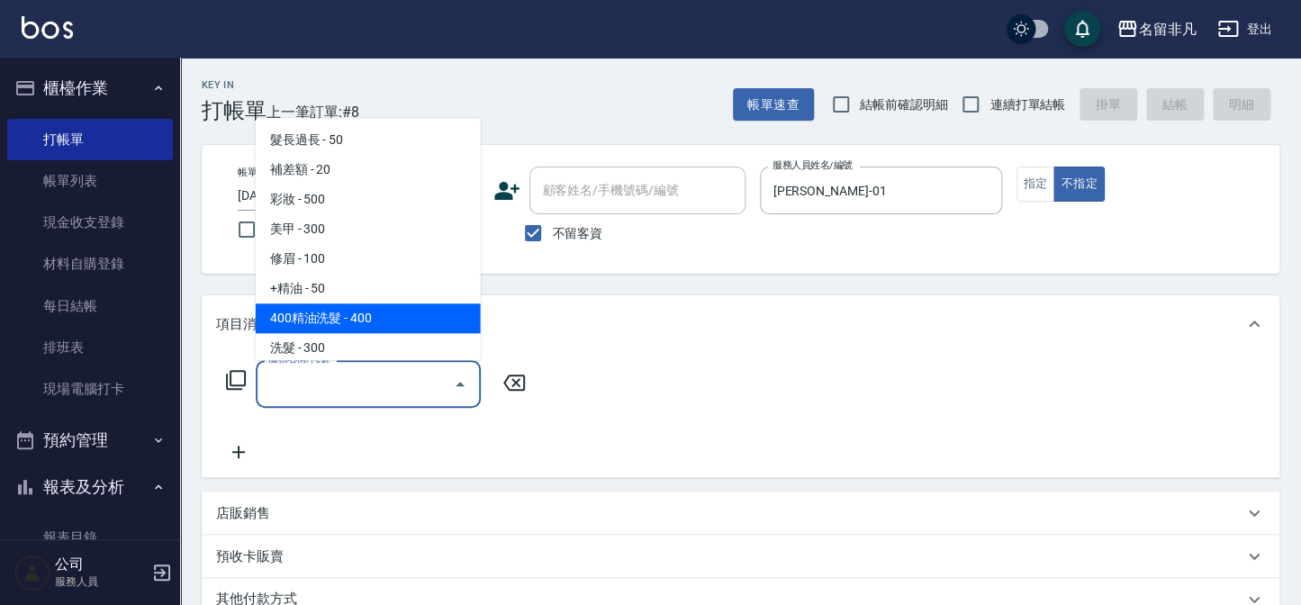
scroll to position [81, 0]
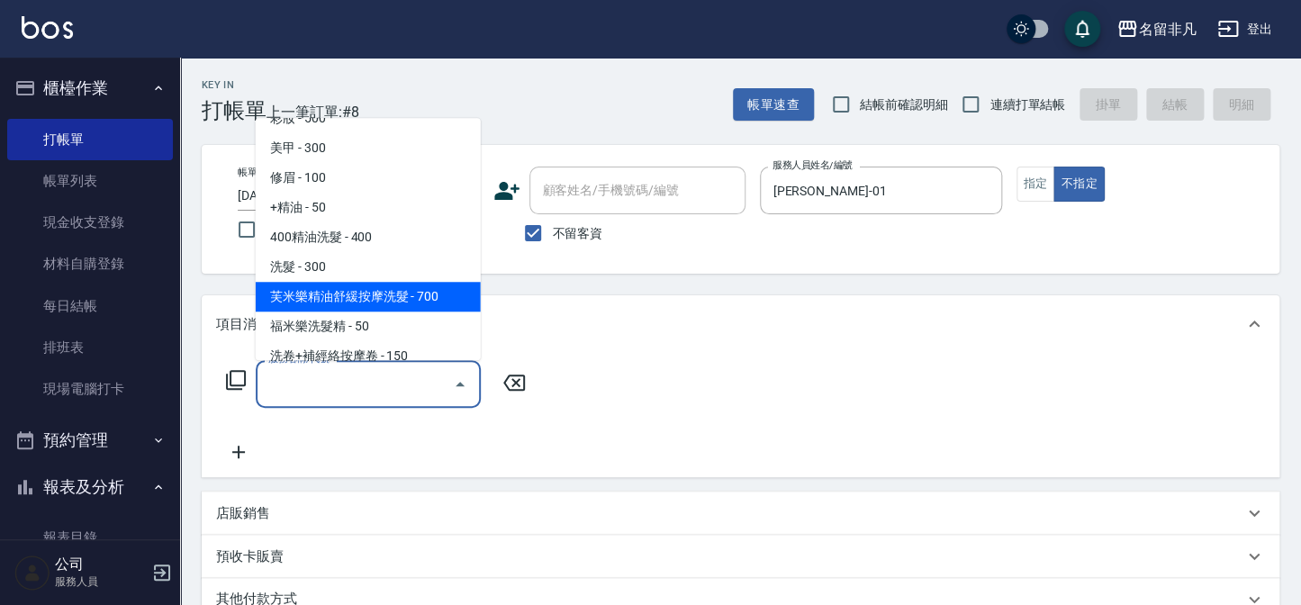
click at [393, 297] on span "芙米樂精油舒緩按摩洗髮 - 700" at bounding box center [368, 297] width 225 height 30
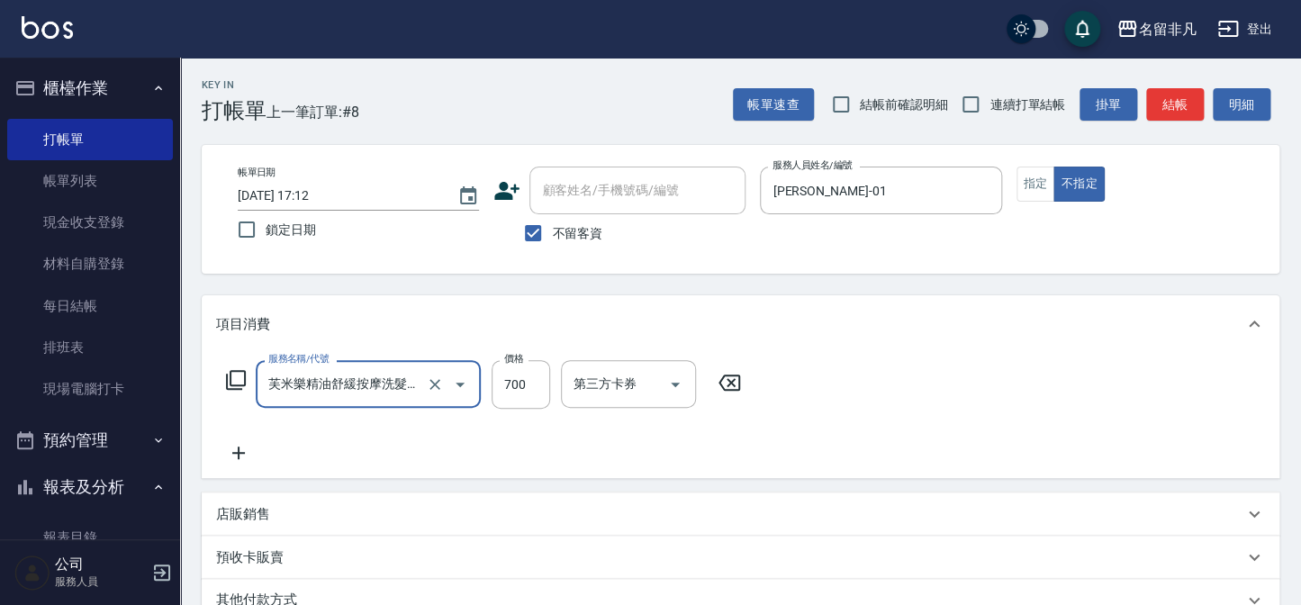
type input "芙米樂精油舒緩按摩洗髮(106)"
click at [596, 383] on input "洗-1" at bounding box center [615, 384] width 92 height 32
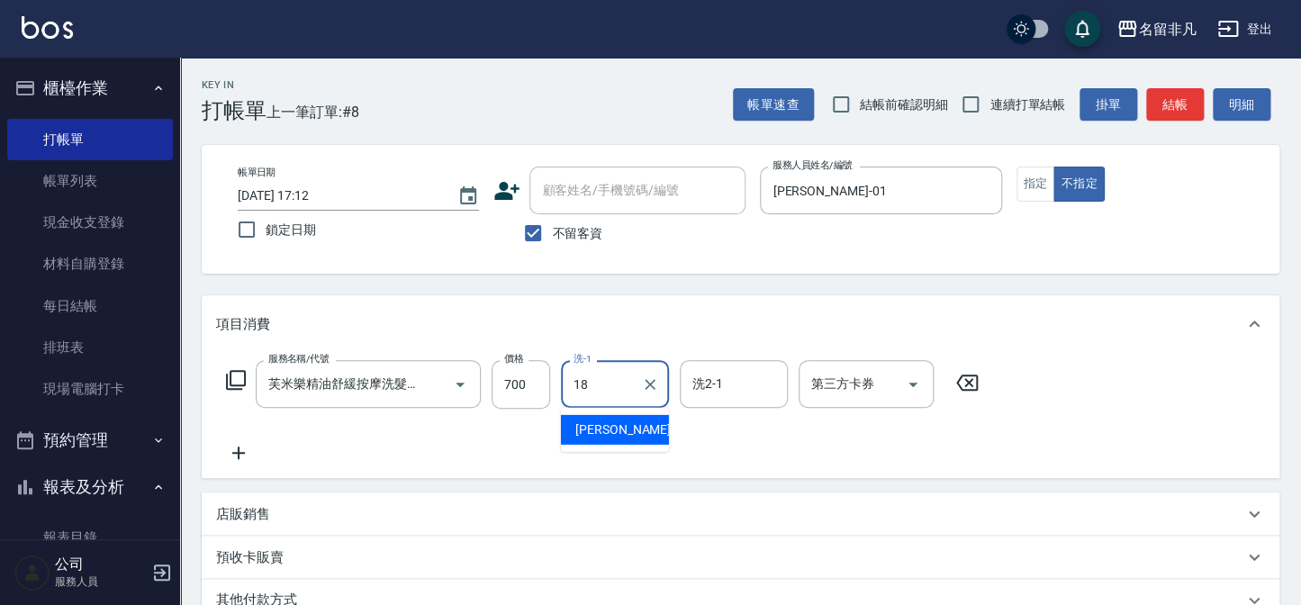
type input "[PERSON_NAME]-18"
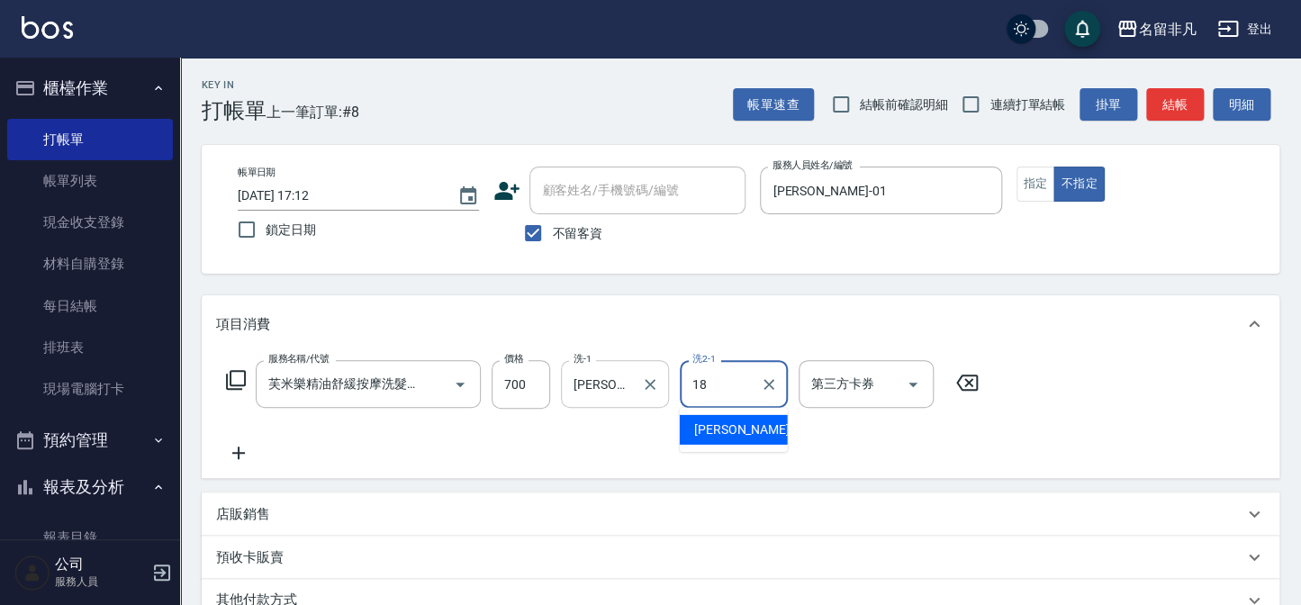
type input "[PERSON_NAME]-18"
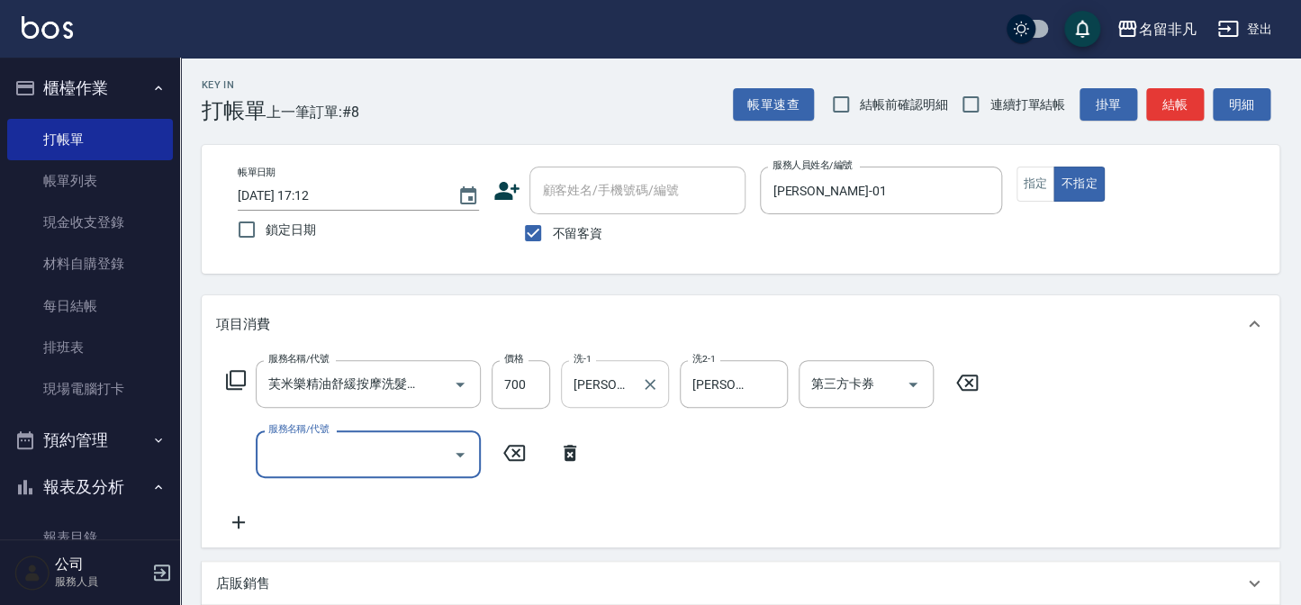
scroll to position [0, 0]
type input "髮長過長(000)"
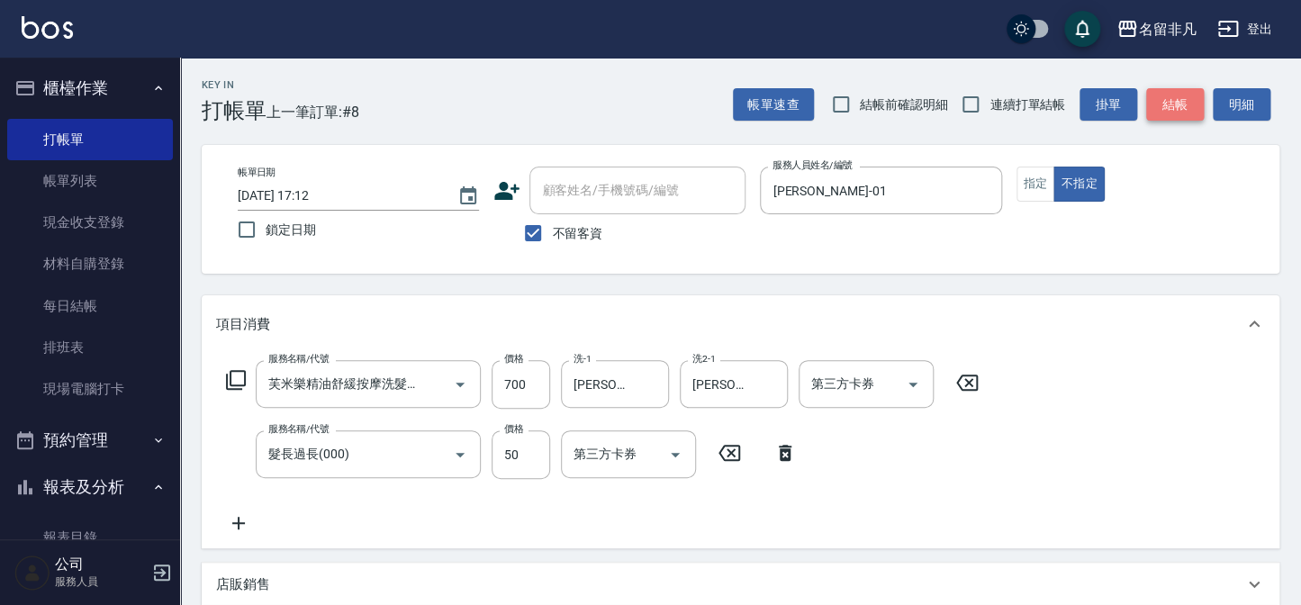
click at [1161, 93] on button "結帳" at bounding box center [1175, 104] width 58 height 33
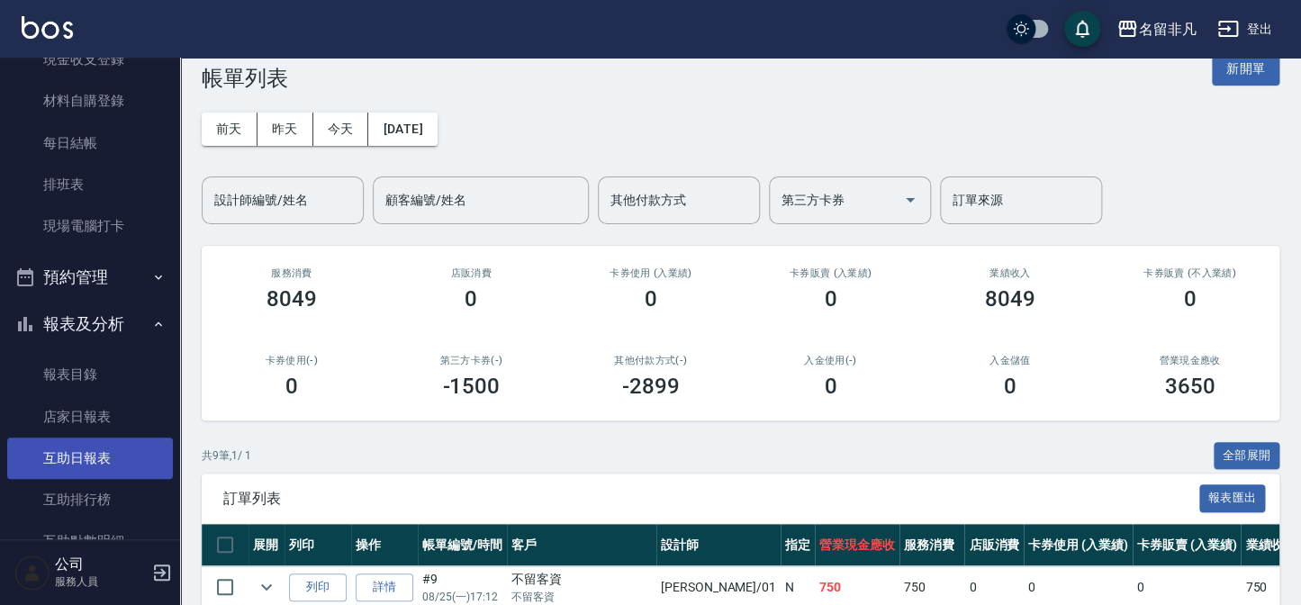
scroll to position [245, 0]
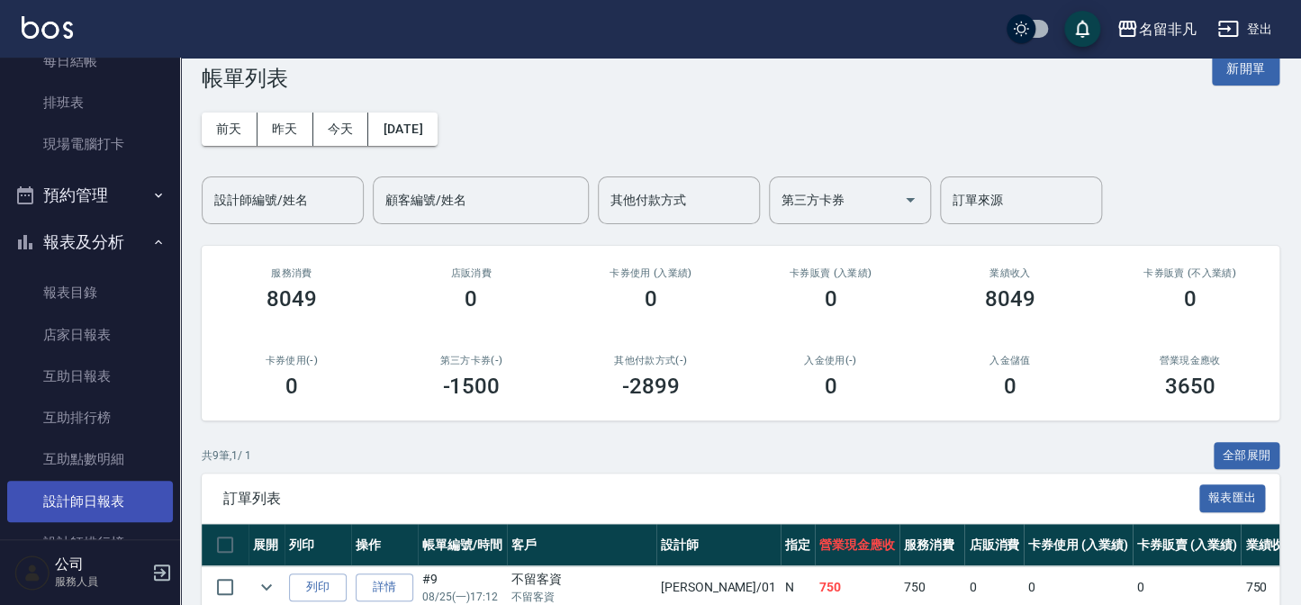
drag, startPoint x: 79, startPoint y: 505, endPoint x: 135, endPoint y: 493, distance: 57.0
click at [79, 506] on link "設計師日報表" at bounding box center [90, 501] width 166 height 41
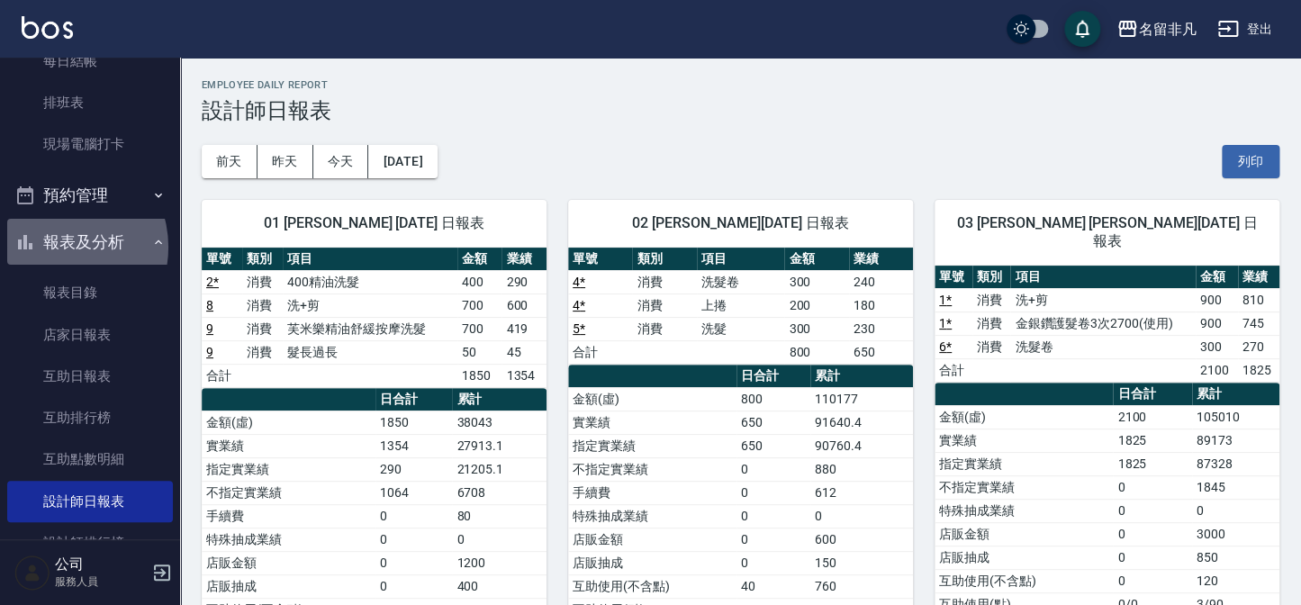
click at [58, 247] on button "報表及分析" at bounding box center [90, 242] width 166 height 47
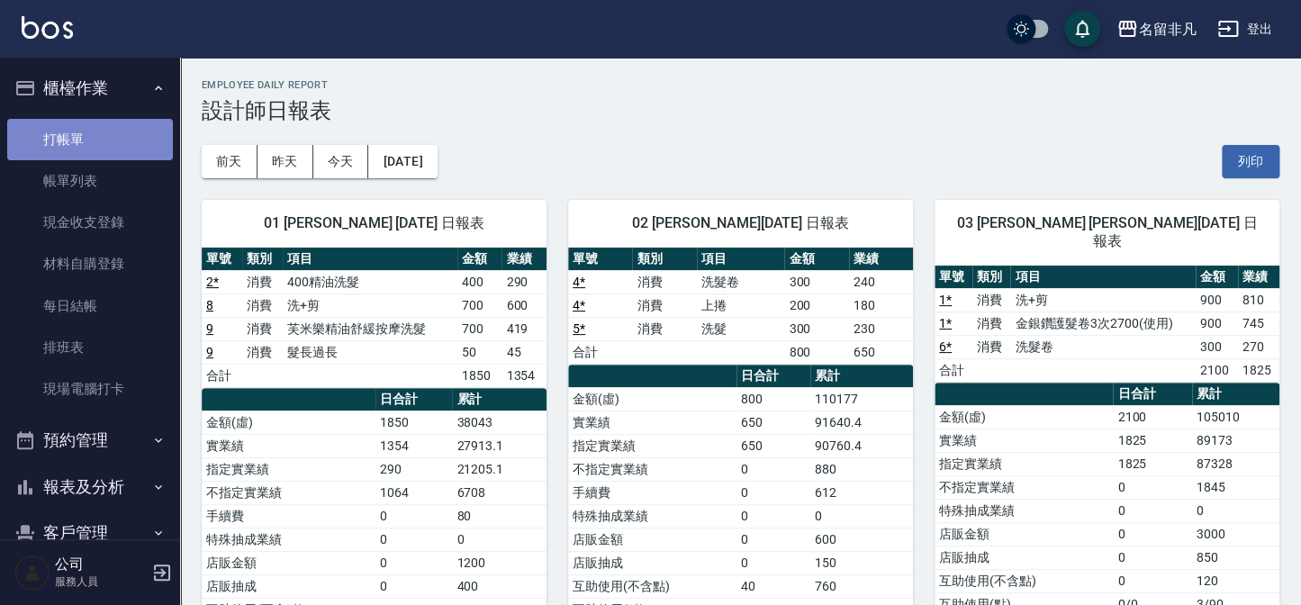
click at [125, 152] on link "打帳單" at bounding box center [90, 139] width 166 height 41
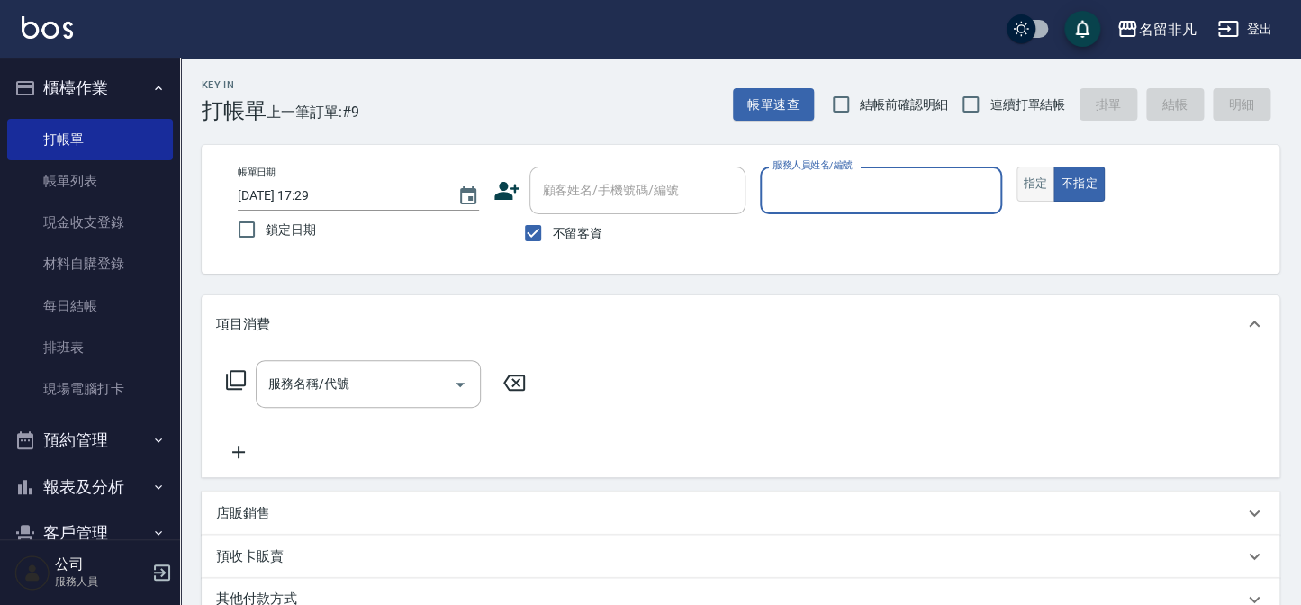
click at [1043, 191] on button "指定" at bounding box center [1036, 184] width 39 height 35
click at [910, 192] on input "服務人員姓名/編號" at bounding box center [880, 191] width 225 height 32
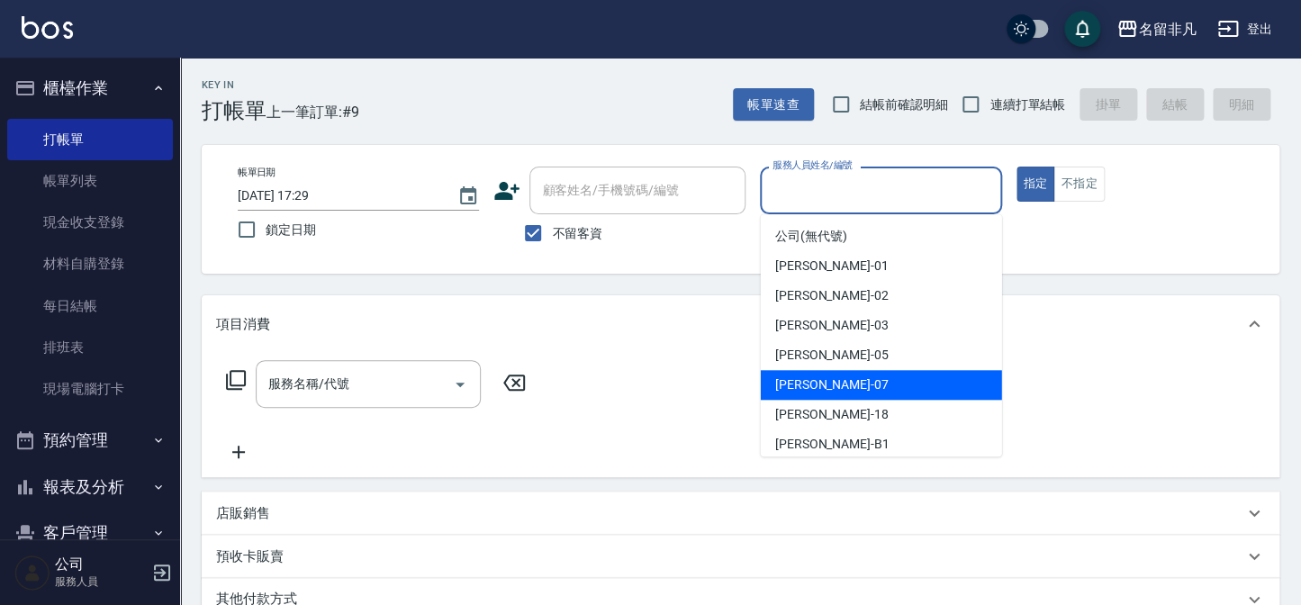
click at [860, 386] on div "[PERSON_NAME]-07" at bounding box center [881, 385] width 241 height 30
type input "[PERSON_NAME]-07"
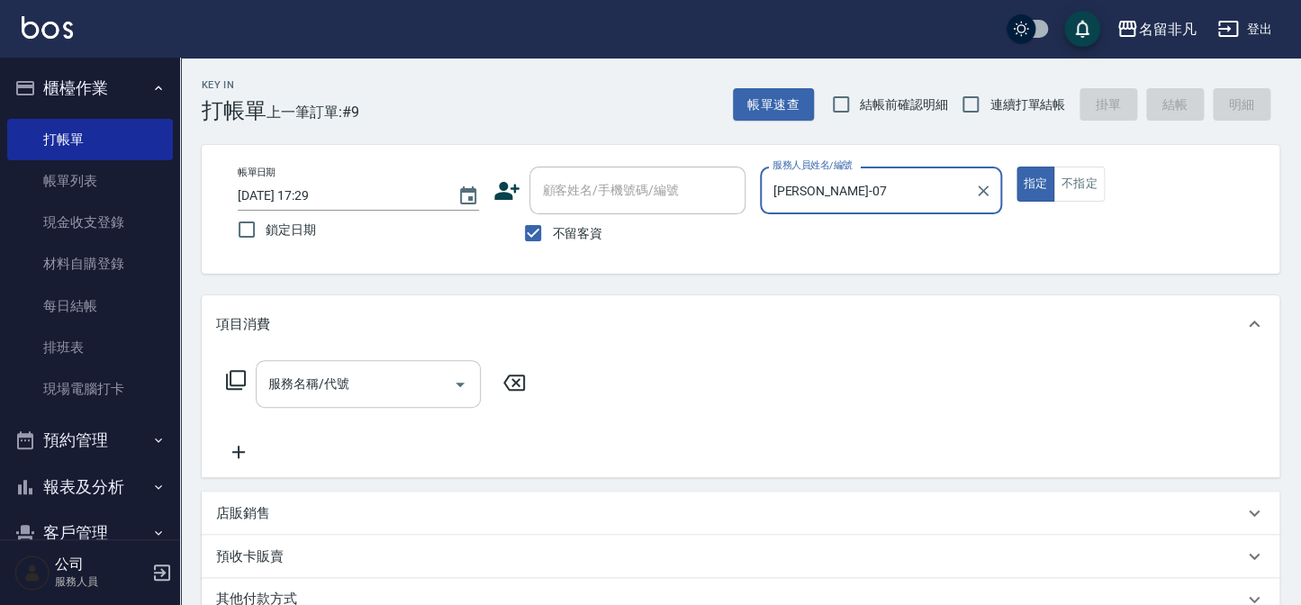
click at [381, 386] on input "服務名稱/代號" at bounding box center [355, 384] width 182 height 32
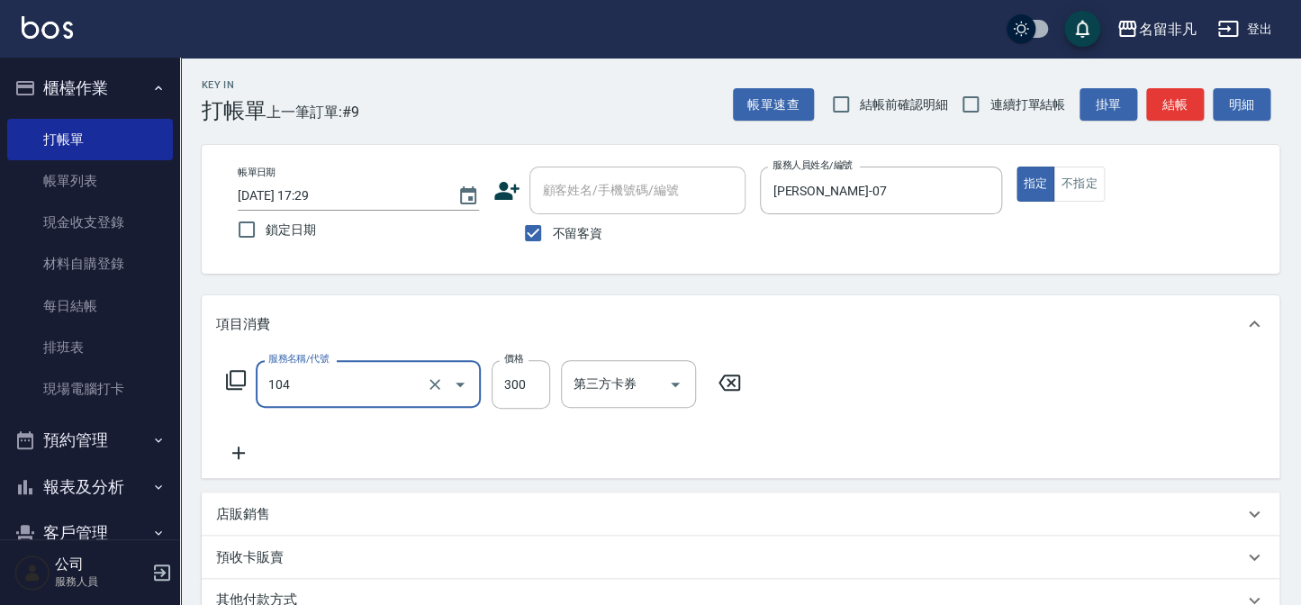
type input "洗髮(104)"
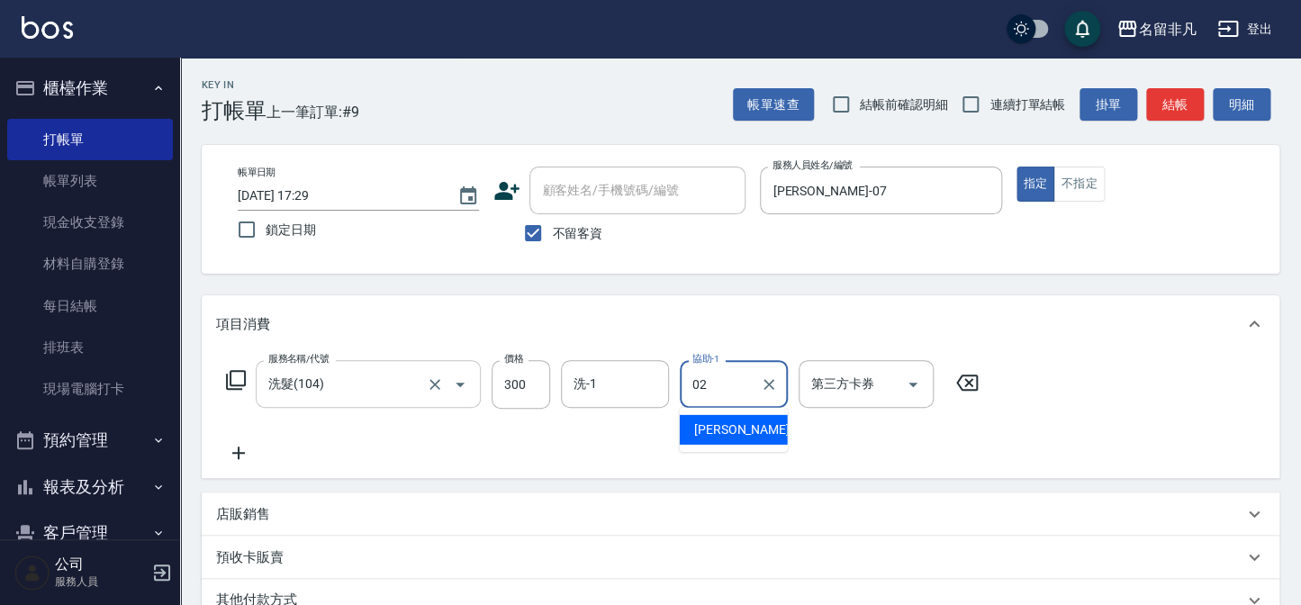
type input "[PERSON_NAME]-02"
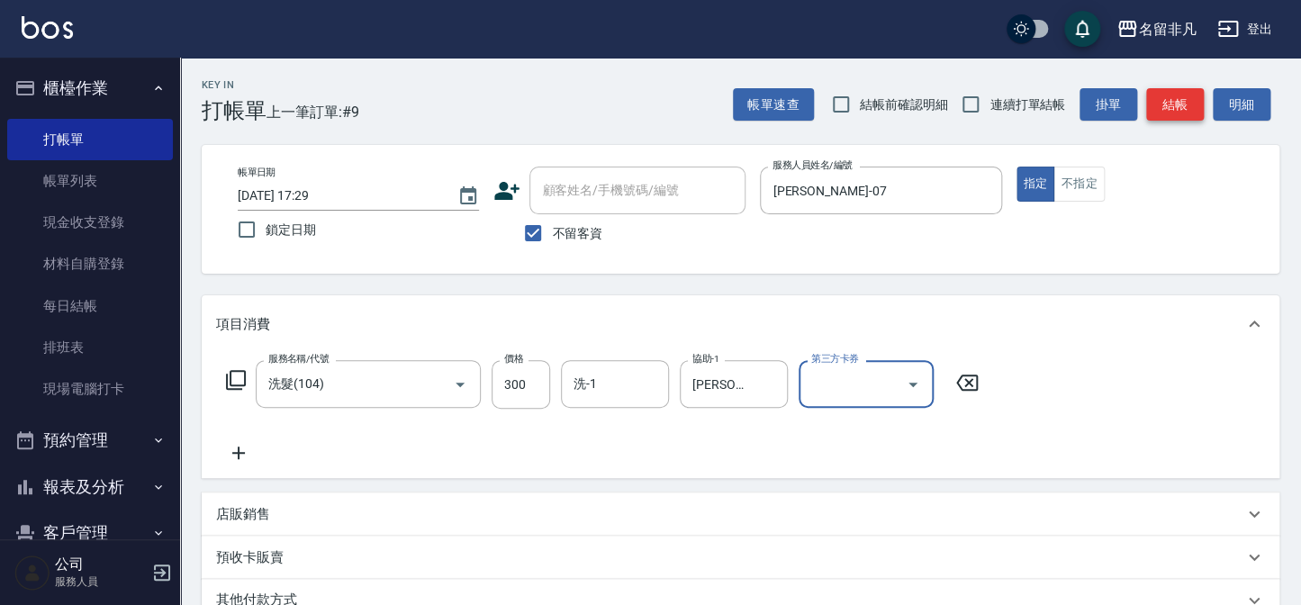
click at [1176, 110] on button "結帳" at bounding box center [1175, 104] width 58 height 33
